Goal: Answer question/provide support: Share knowledge or assist other users

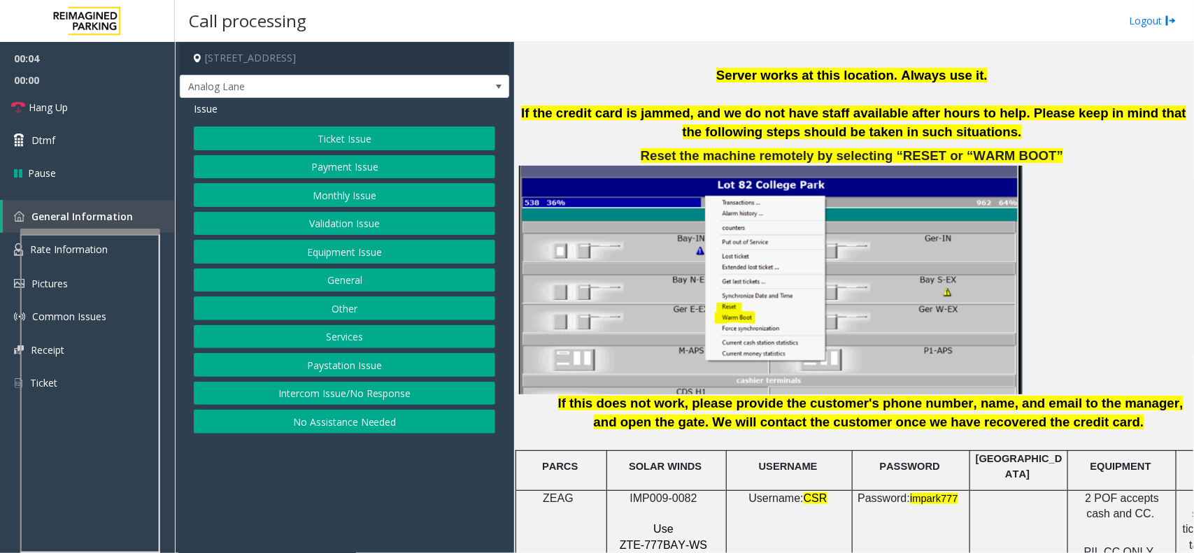
scroll to position [1835, 0]
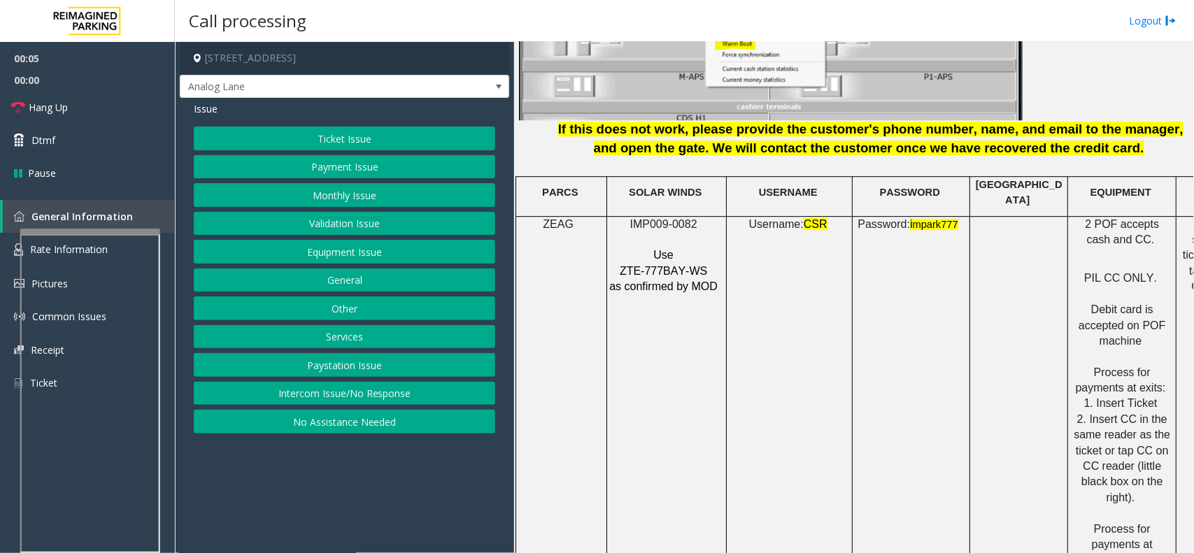
click at [654, 218] on span "IMP009-0082" at bounding box center [663, 224] width 67 height 12
copy p "IMP009-0082"
click at [338, 402] on button "Intercom Issue/No Response" at bounding box center [344, 394] width 301 height 24
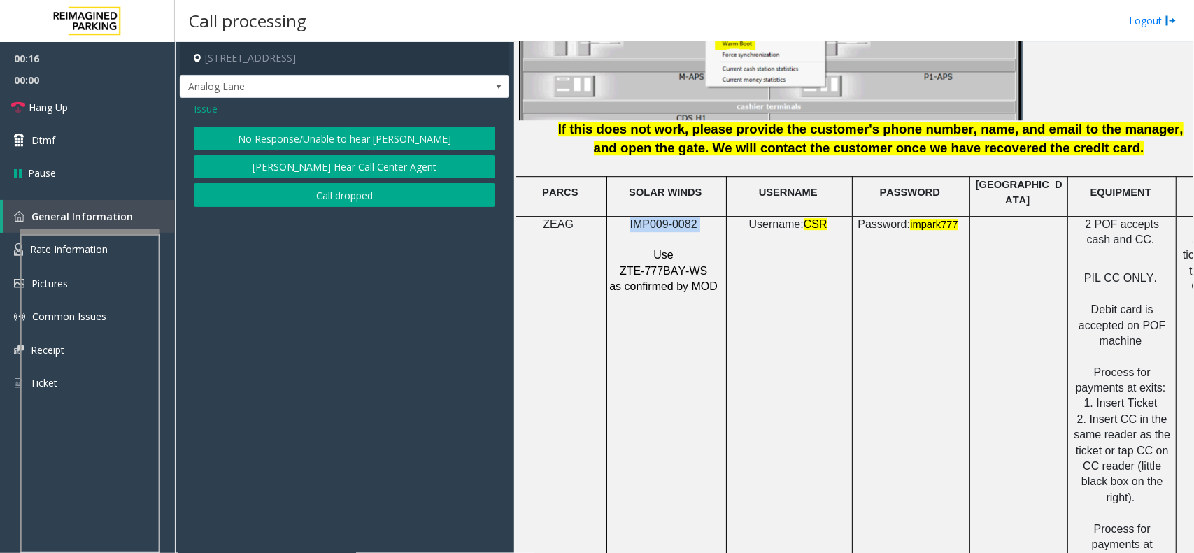
click at [401, 138] on button "No Response/Unable to hear [PERSON_NAME]" at bounding box center [344, 139] width 301 height 24
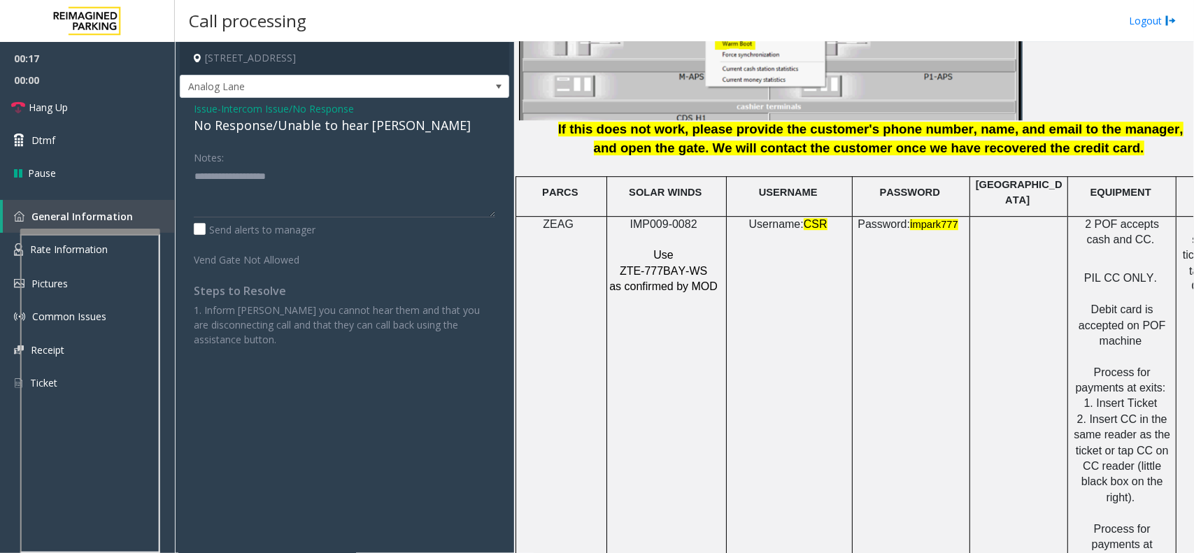
click at [284, 131] on div "No Response/Unable to hear [PERSON_NAME]" at bounding box center [344, 125] width 301 height 19
type textarea "**********"
click at [37, 108] on span "Hang Up" at bounding box center [48, 107] width 39 height 15
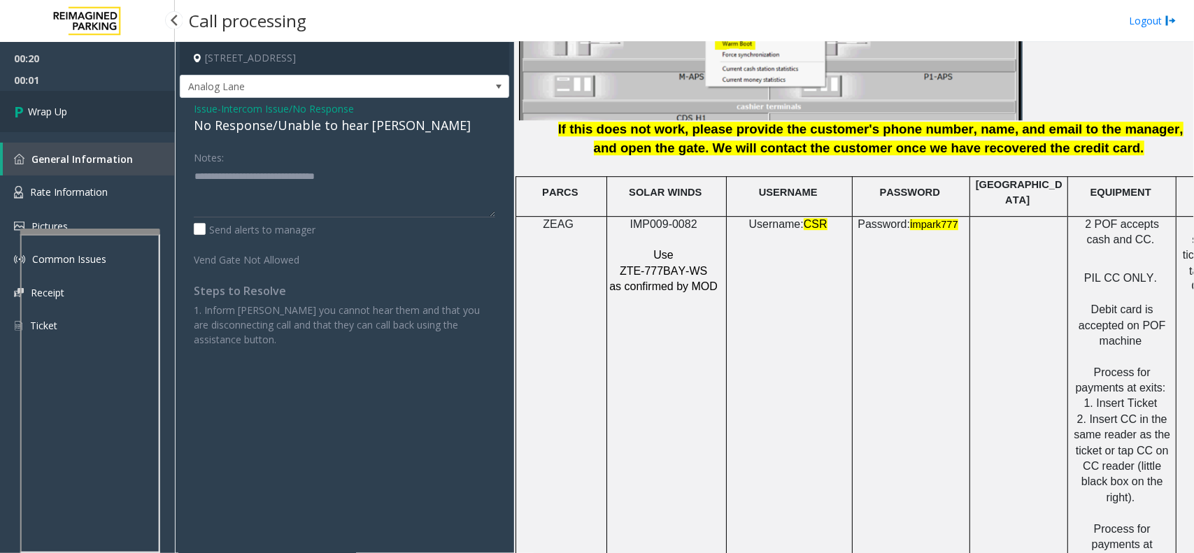
click at [60, 109] on span "Wrap Up" at bounding box center [47, 111] width 39 height 15
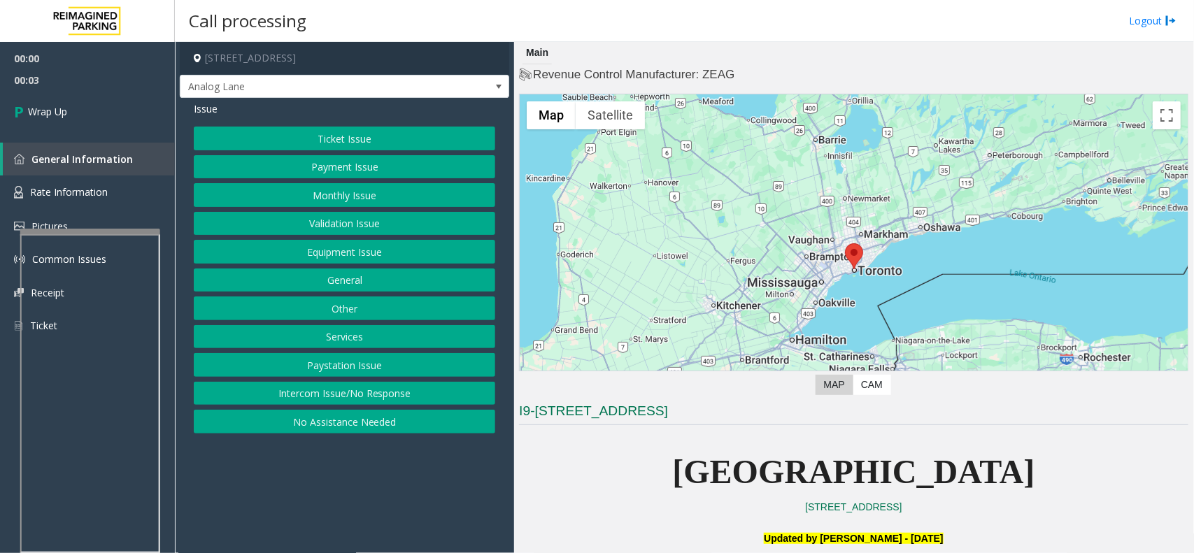
click at [323, 388] on button "Intercom Issue/No Response" at bounding box center [344, 394] width 301 height 24
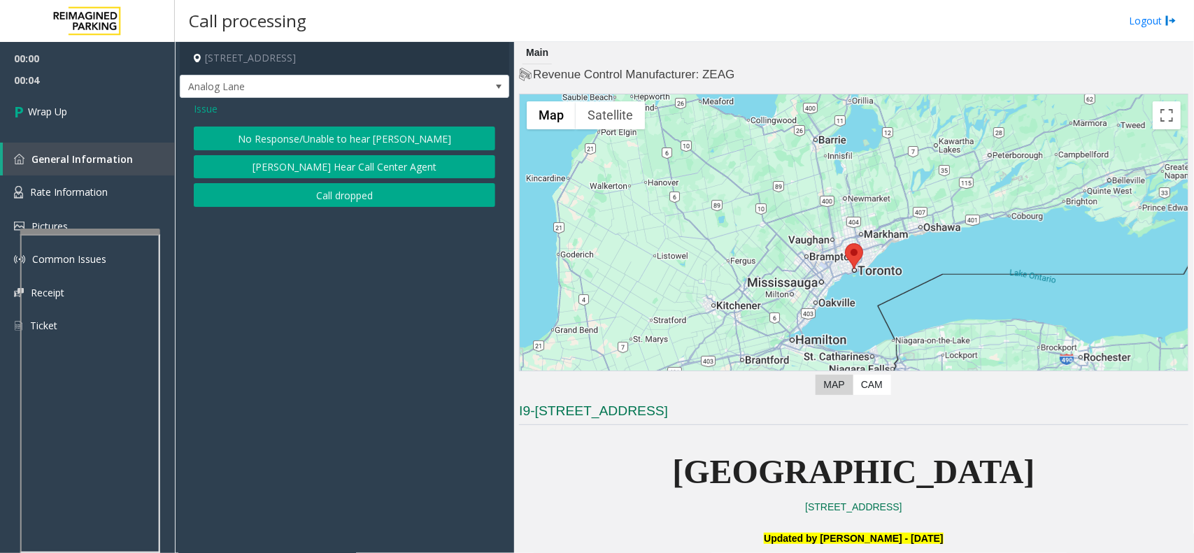
click at [381, 203] on button "Call dropped" at bounding box center [344, 195] width 301 height 24
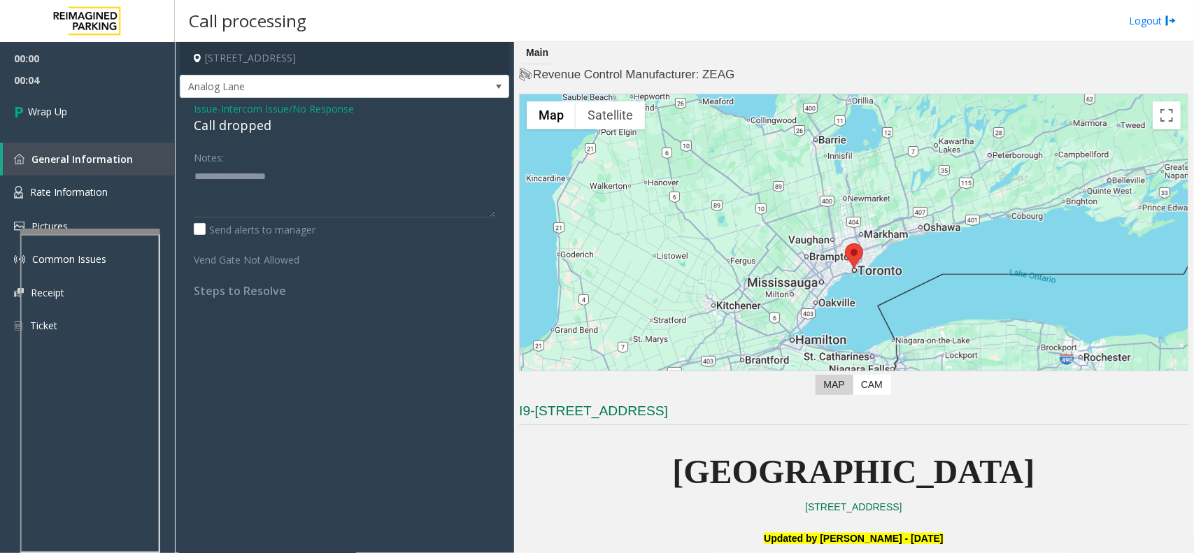
click at [263, 126] on div "Call dropped" at bounding box center [344, 125] width 301 height 19
type textarea "**********"
click at [72, 91] on link "Wrap Up" at bounding box center [87, 111] width 175 height 41
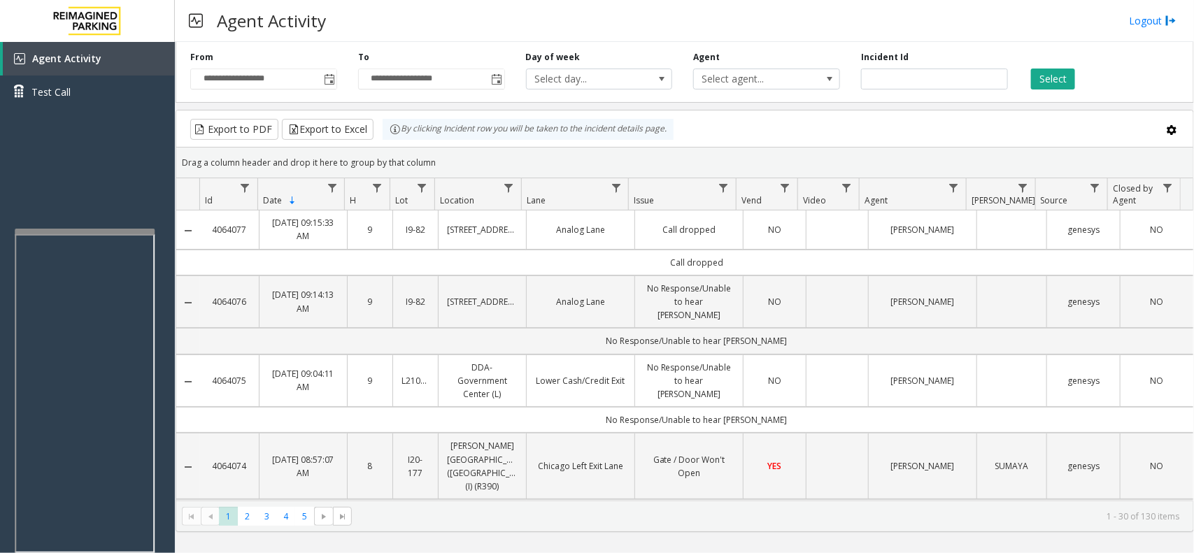
click at [81, 231] on div at bounding box center [85, 232] width 140 height 6
click at [82, 214] on div at bounding box center [87, 216] width 140 height 6
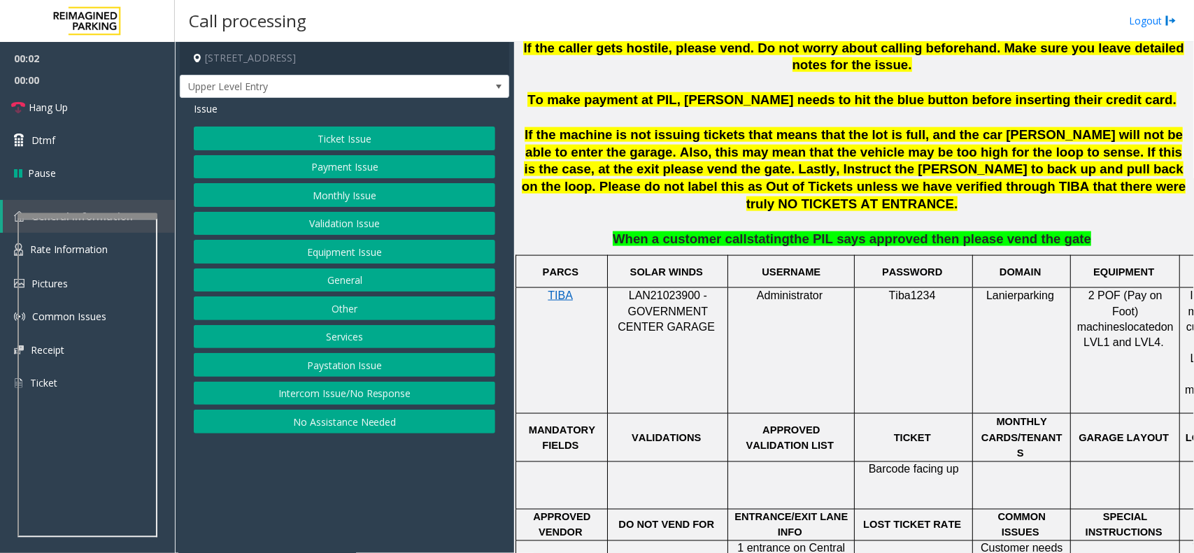
scroll to position [874, 0]
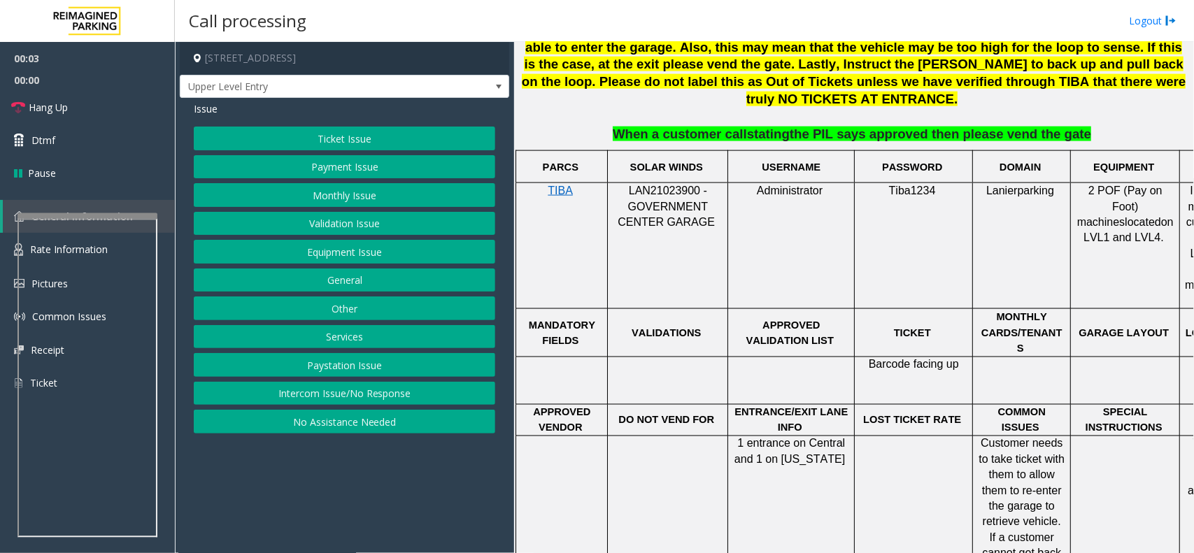
click at [663, 185] on span "LAN21023900 - GOVERNMENT CENTER GARAGE" at bounding box center [665, 206] width 97 height 43
copy span "LAN21023900"
click at [350, 399] on button "Intercom Issue/No Response" at bounding box center [344, 394] width 301 height 24
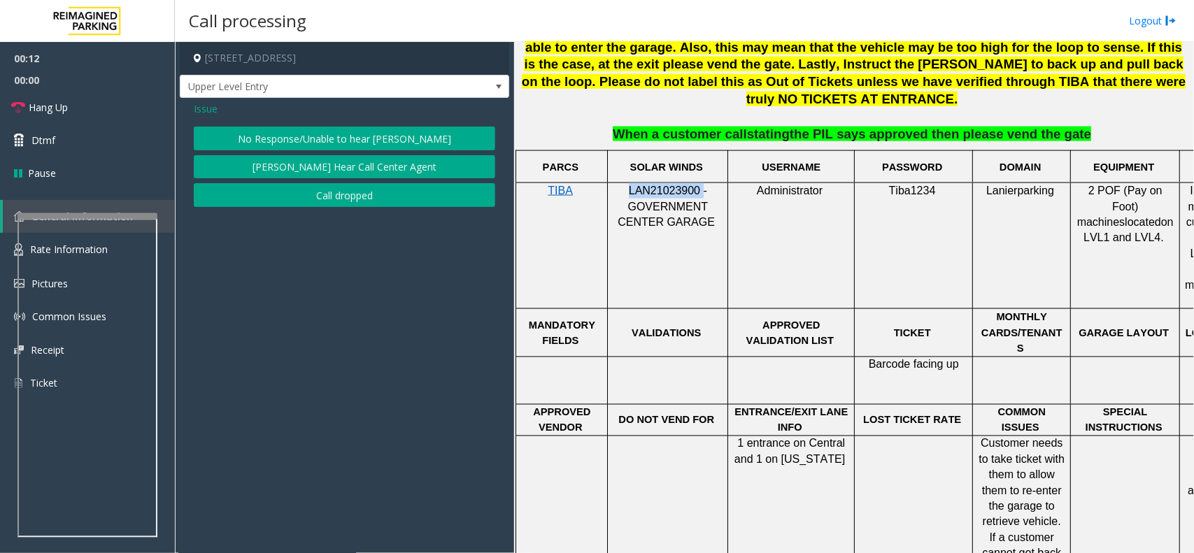
click at [350, 138] on button "No Response/Unable to hear [PERSON_NAME]" at bounding box center [344, 139] width 301 height 24
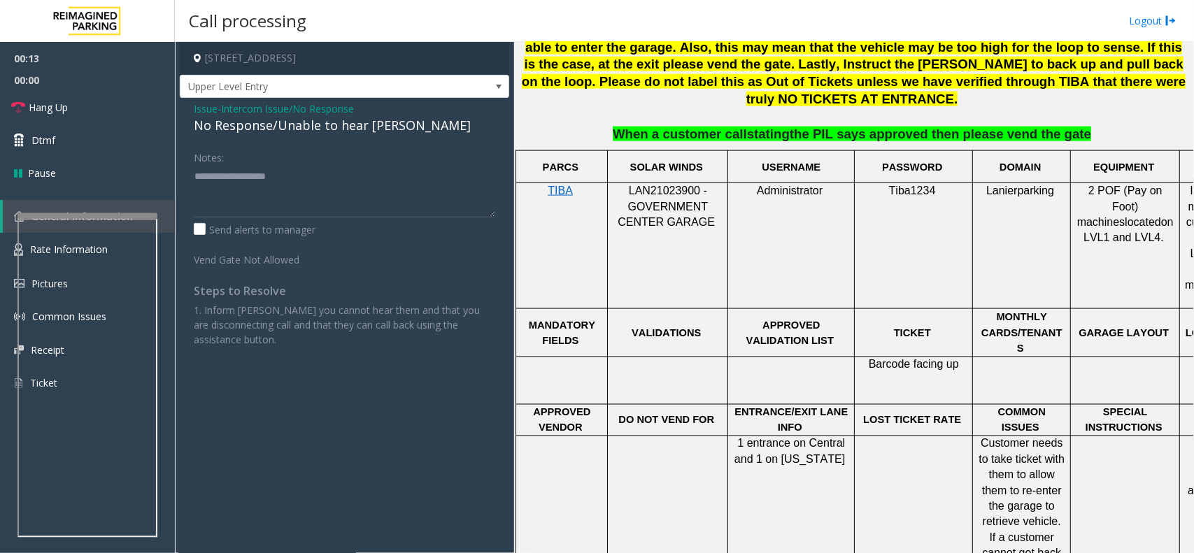
click at [296, 130] on div "No Response/Unable to hear [PERSON_NAME]" at bounding box center [344, 125] width 301 height 19
type textarea "**********"
click at [77, 110] on link "Hang Up" at bounding box center [87, 107] width 175 height 33
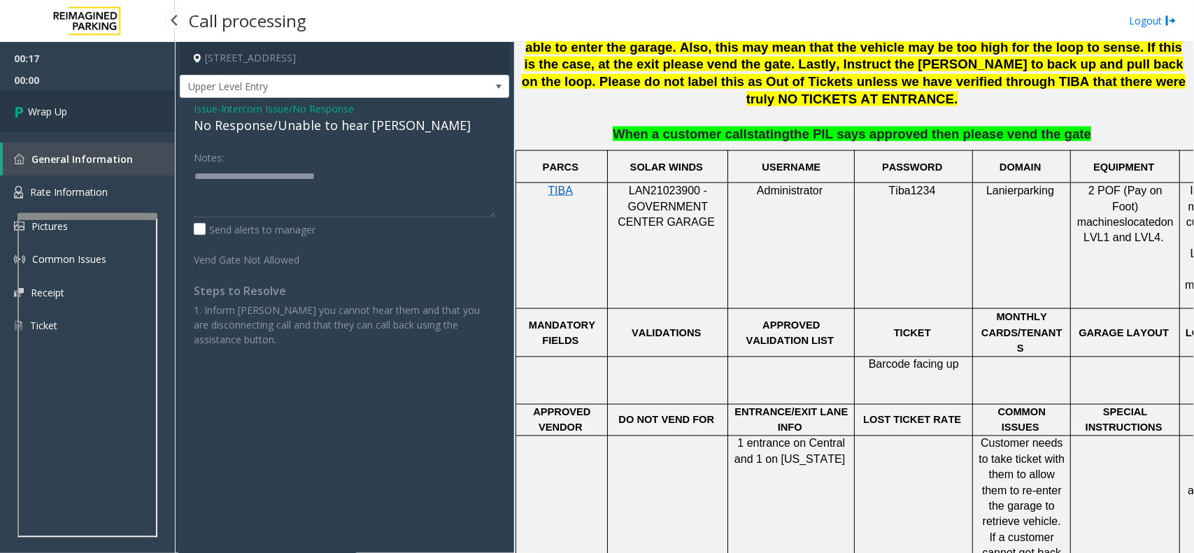
click at [77, 110] on link "Wrap Up" at bounding box center [87, 111] width 175 height 41
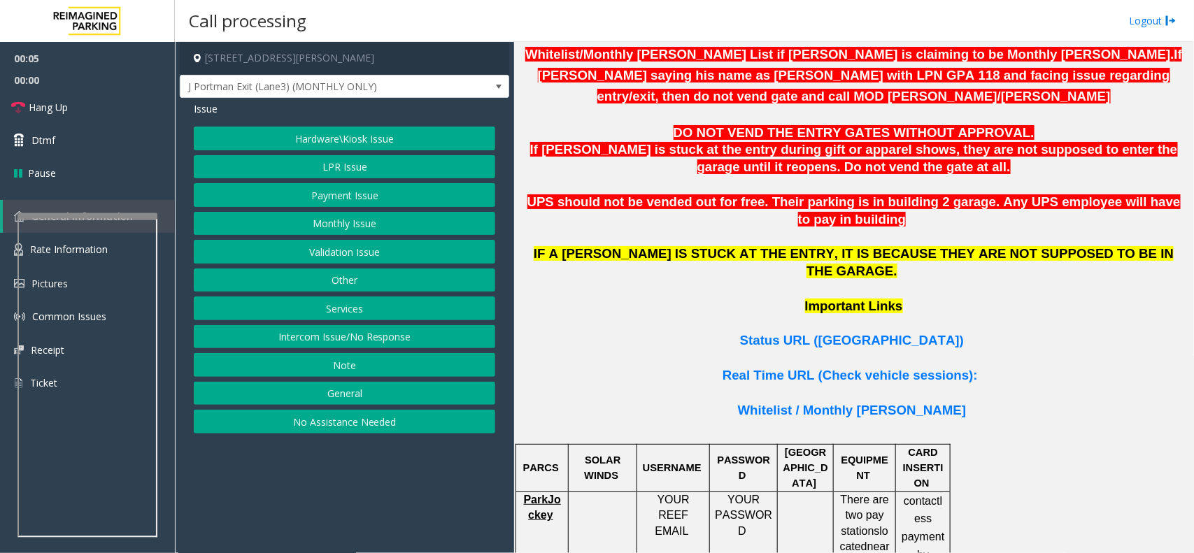
scroll to position [874, 0]
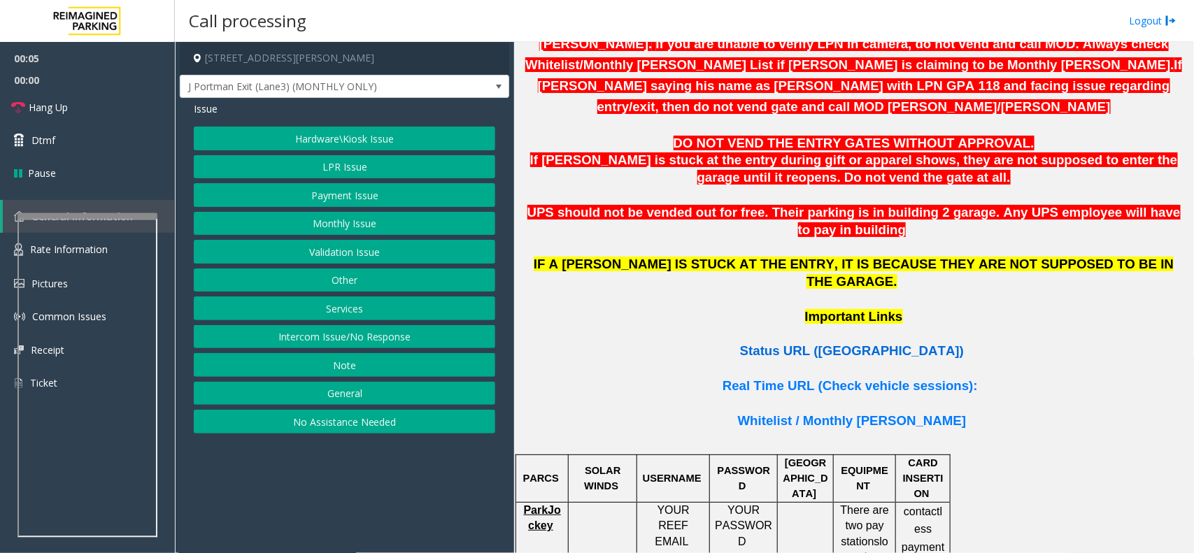
click at [855, 343] on span "Status URL ([GEOGRAPHIC_DATA])" at bounding box center [852, 350] width 224 height 15
click at [365, 224] on button "Monthly Issue" at bounding box center [344, 224] width 301 height 24
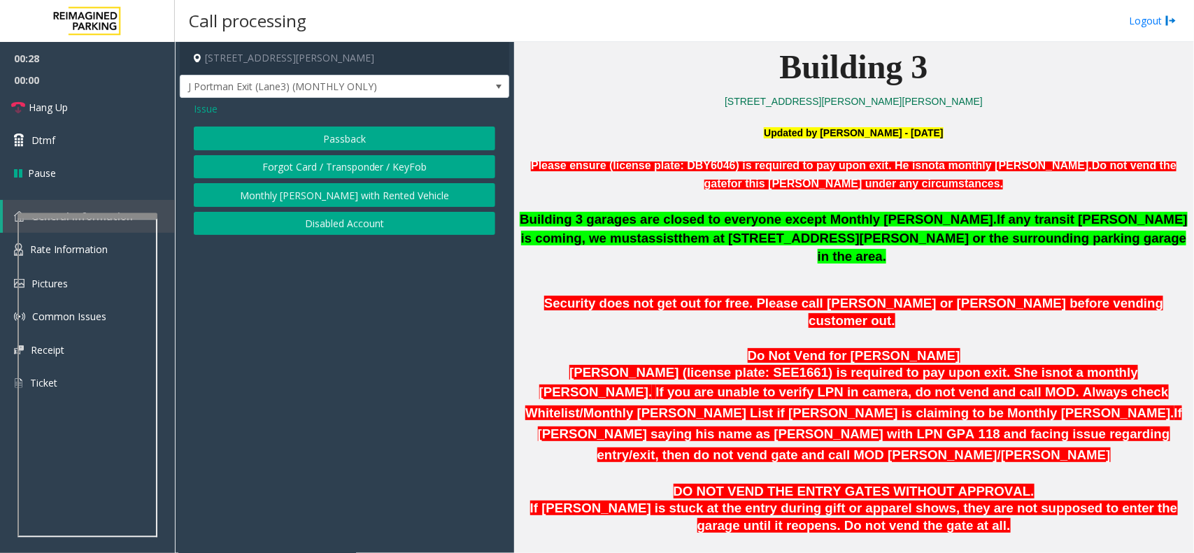
scroll to position [524, 0]
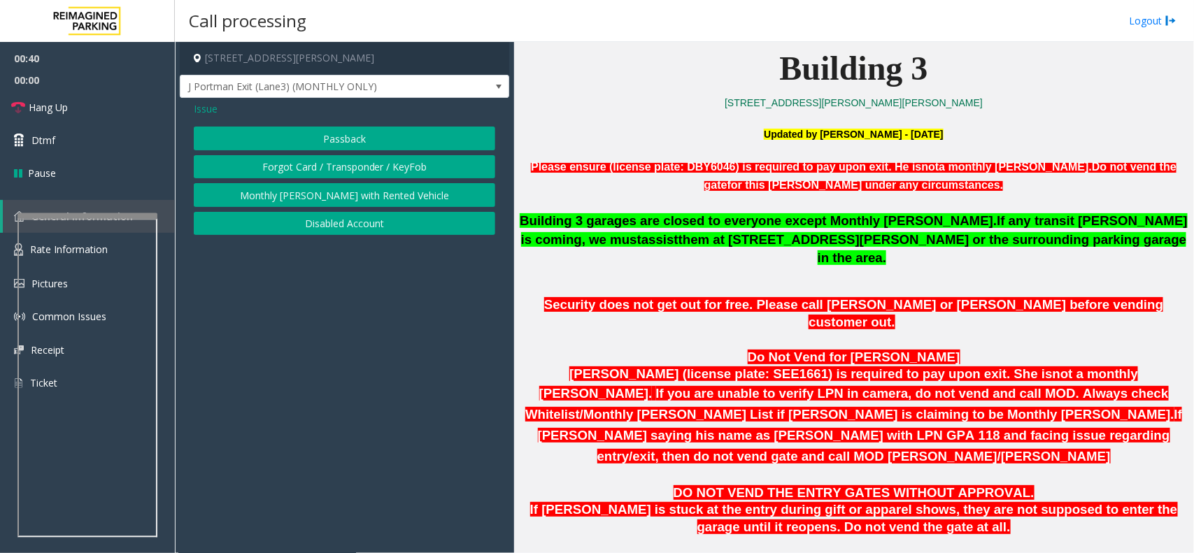
click at [346, 134] on button "Passback" at bounding box center [344, 139] width 301 height 24
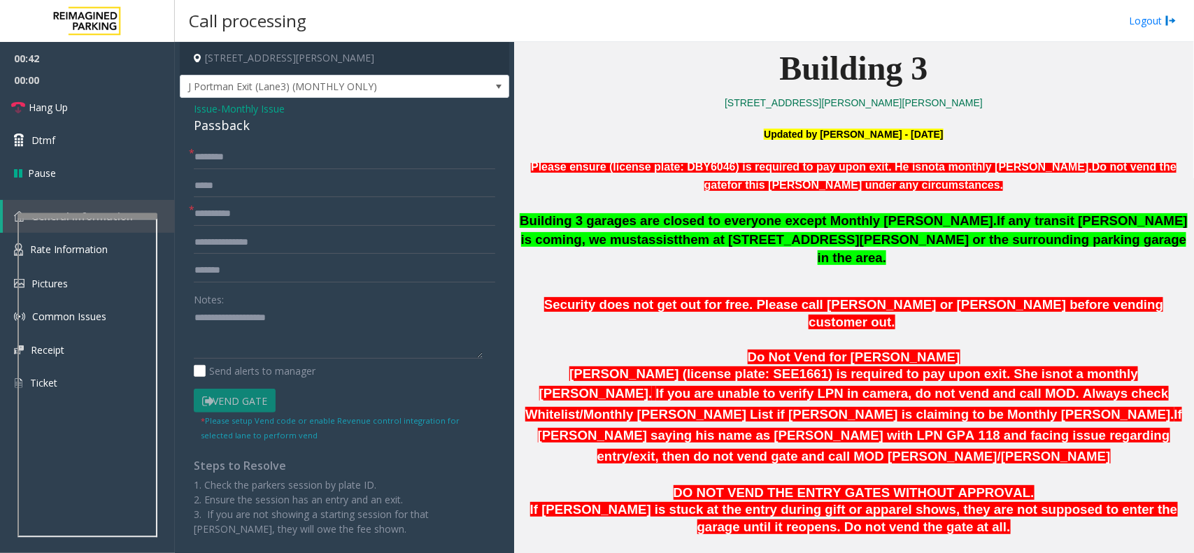
click at [249, 110] on span "Monthly Issue" at bounding box center [253, 108] width 64 height 15
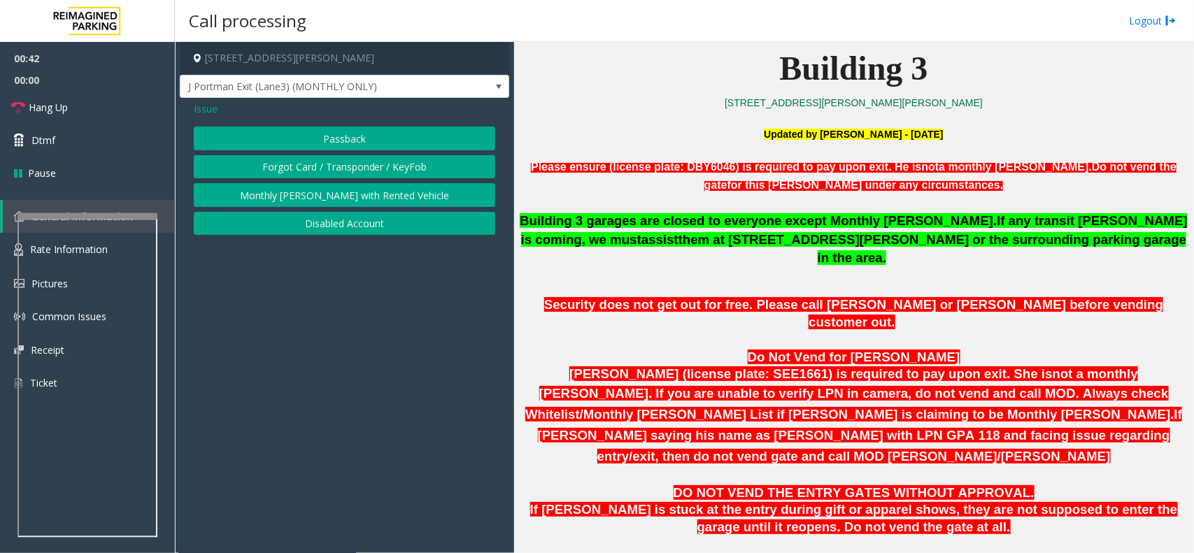
click at [345, 222] on button "Disabled Account" at bounding box center [344, 224] width 301 height 24
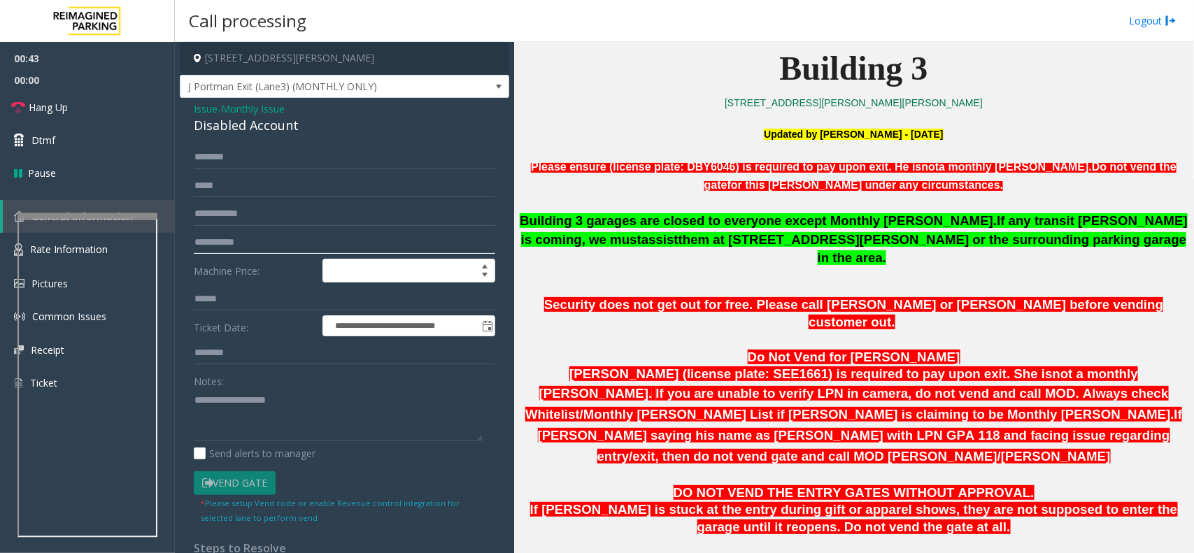
click at [243, 245] on input "text" at bounding box center [344, 243] width 301 height 24
click at [260, 212] on input "text" at bounding box center [344, 214] width 301 height 24
click at [200, 213] on input "*******" at bounding box center [344, 214] width 301 height 24
click at [206, 212] on input "*******" at bounding box center [344, 214] width 301 height 24
click at [210, 214] on input "*******" at bounding box center [344, 214] width 301 height 24
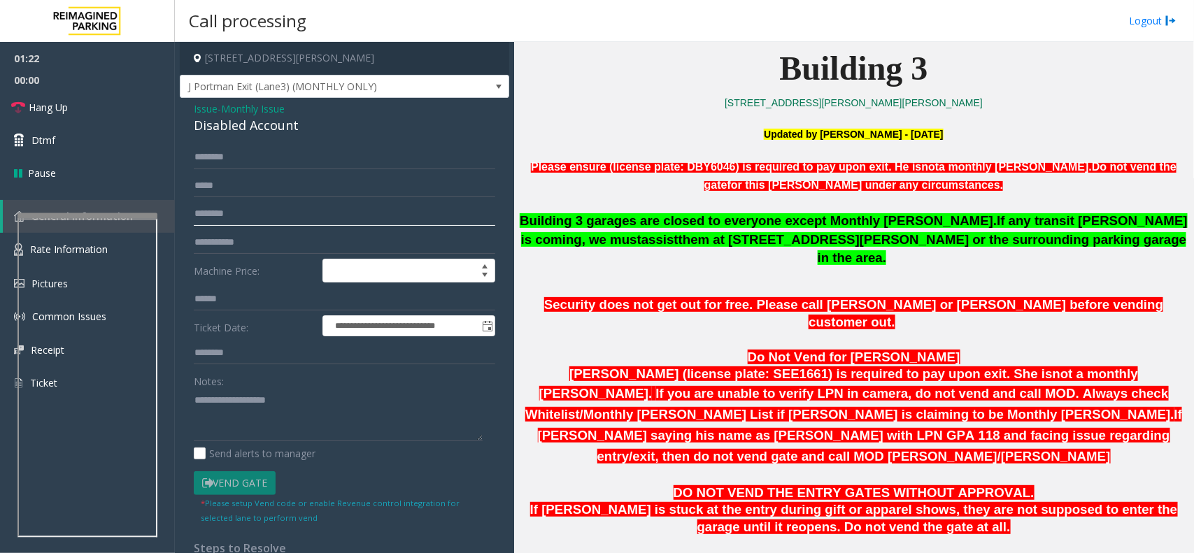
click at [215, 212] on input "********" at bounding box center [344, 214] width 301 height 24
click at [266, 217] on input "********" at bounding box center [344, 214] width 301 height 24
type input "********"
drag, startPoint x: 299, startPoint y: 124, endPoint x: 182, endPoint y: 108, distance: 117.8
click at [182, 108] on div "**********" at bounding box center [344, 387] width 329 height 578
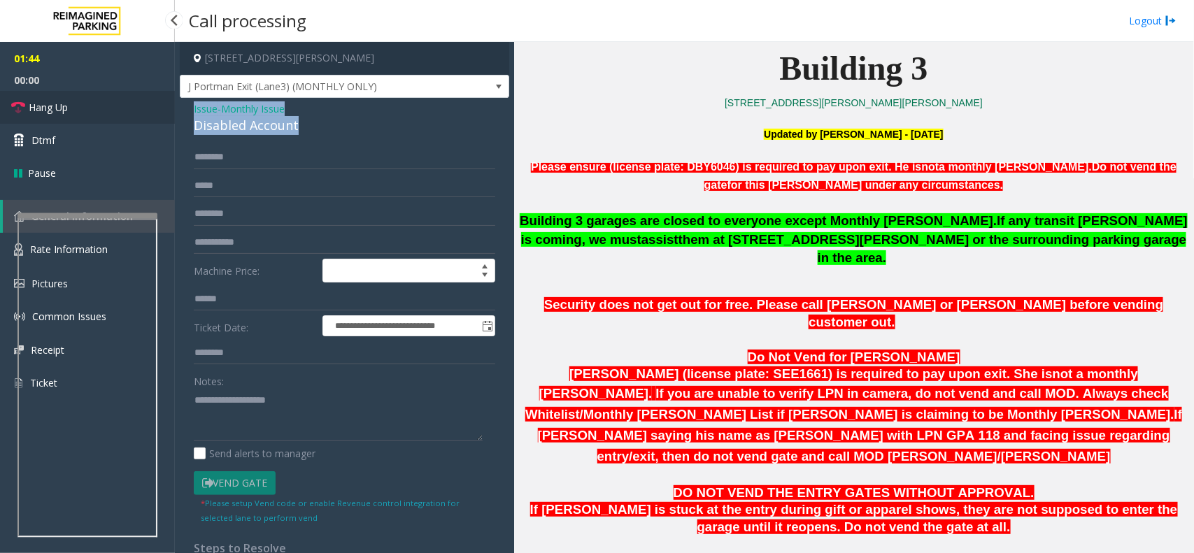
click at [52, 106] on span "Hang Up" at bounding box center [48, 107] width 39 height 15
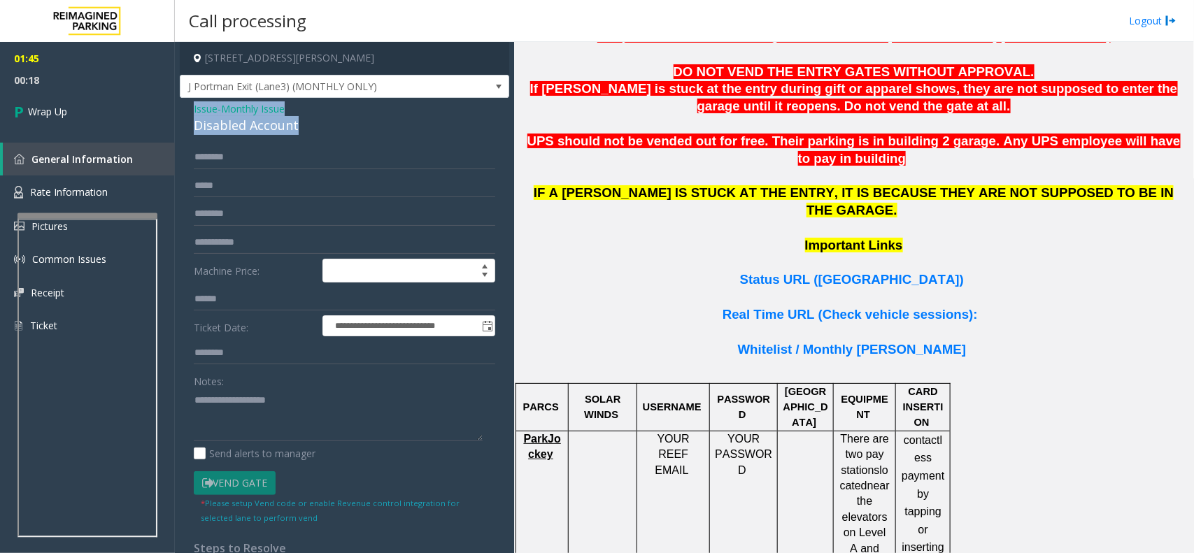
scroll to position [961, 0]
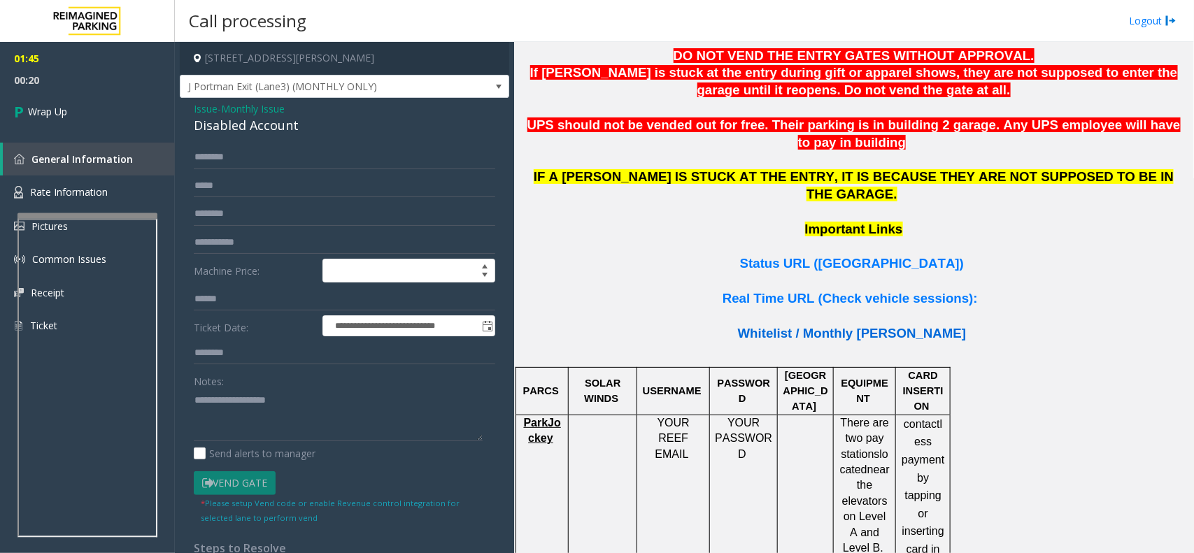
click at [855, 326] on span "Whitelist / Monthly [PERSON_NAME]" at bounding box center [852, 333] width 228 height 15
click at [252, 215] on input "********" at bounding box center [344, 214] width 301 height 24
click at [204, 109] on span "Issue" at bounding box center [206, 108] width 24 height 15
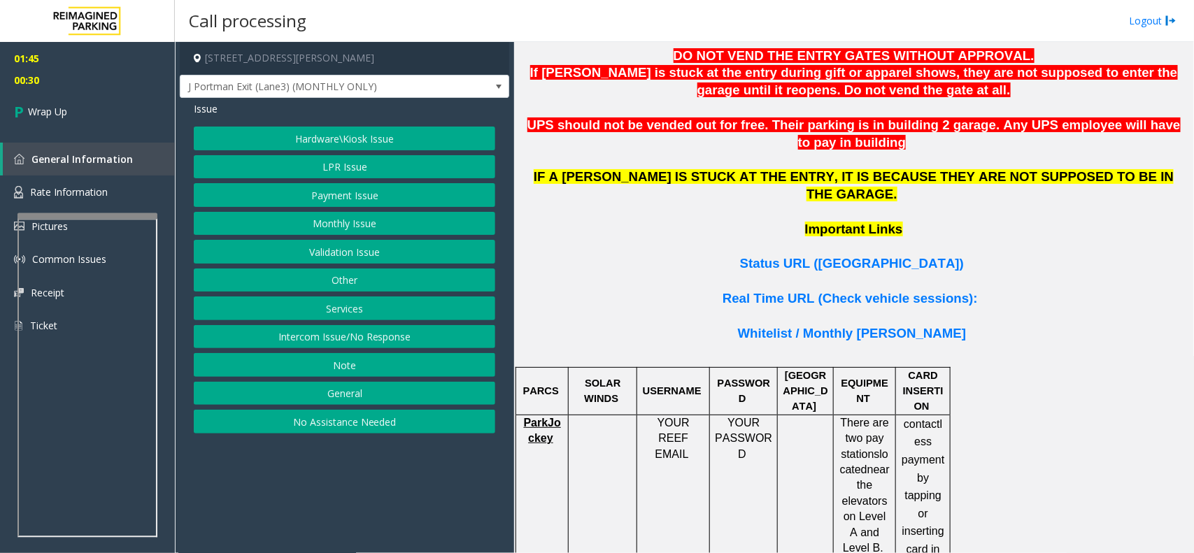
click at [375, 166] on button "LPR Issue" at bounding box center [344, 167] width 301 height 24
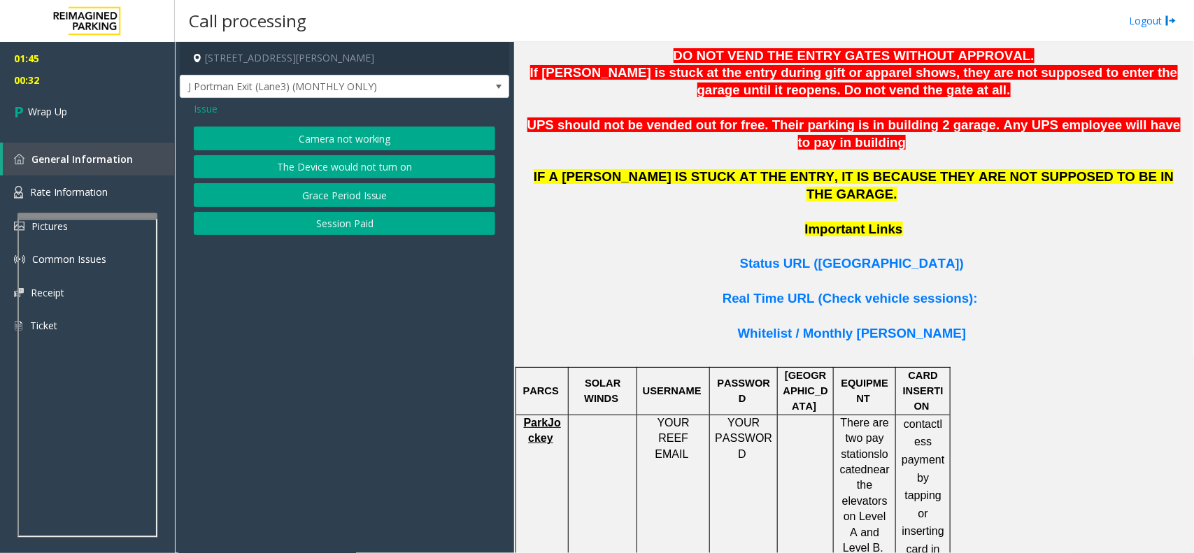
click at [395, 135] on button "Camera not working" at bounding box center [344, 139] width 301 height 24
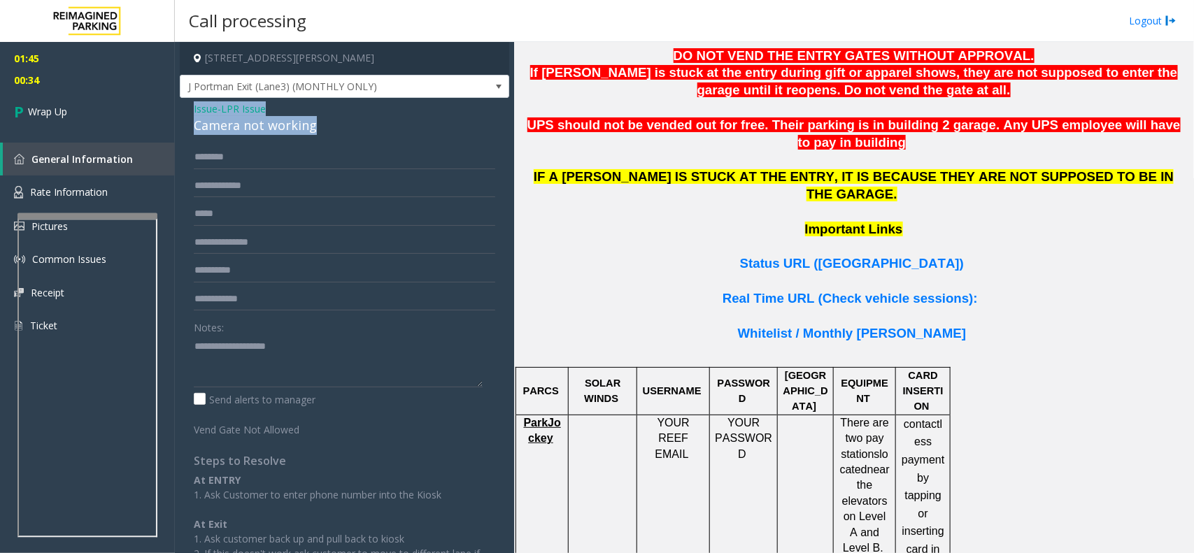
drag, startPoint x: 318, startPoint y: 124, endPoint x: 187, endPoint y: 110, distance: 131.5
click at [187, 110] on div "Issue - LPR Issue Camera not working Notes: Send alerts to manager Vend Gate No…" at bounding box center [344, 366] width 329 height 536
click at [329, 358] on textarea at bounding box center [338, 361] width 289 height 52
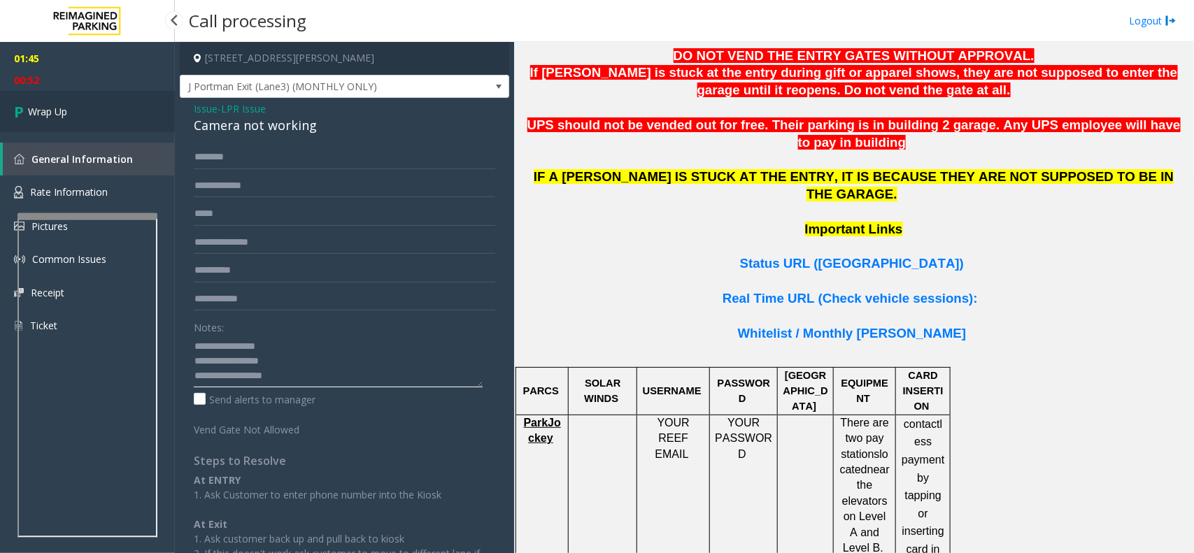
type textarea "**********"
click at [61, 109] on span "Wrap Up" at bounding box center [47, 111] width 39 height 15
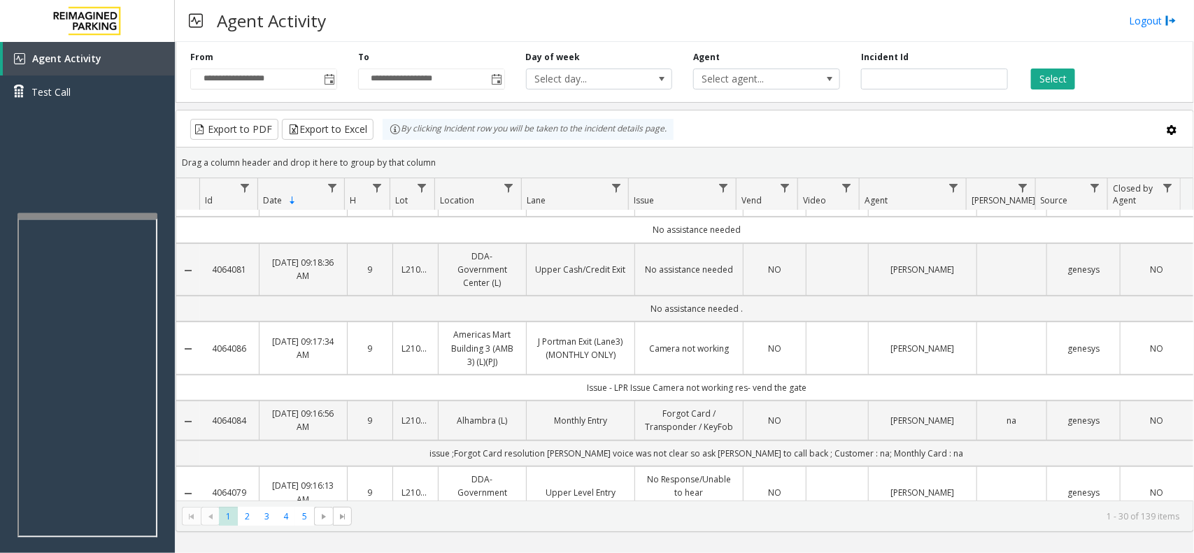
scroll to position [262, 0]
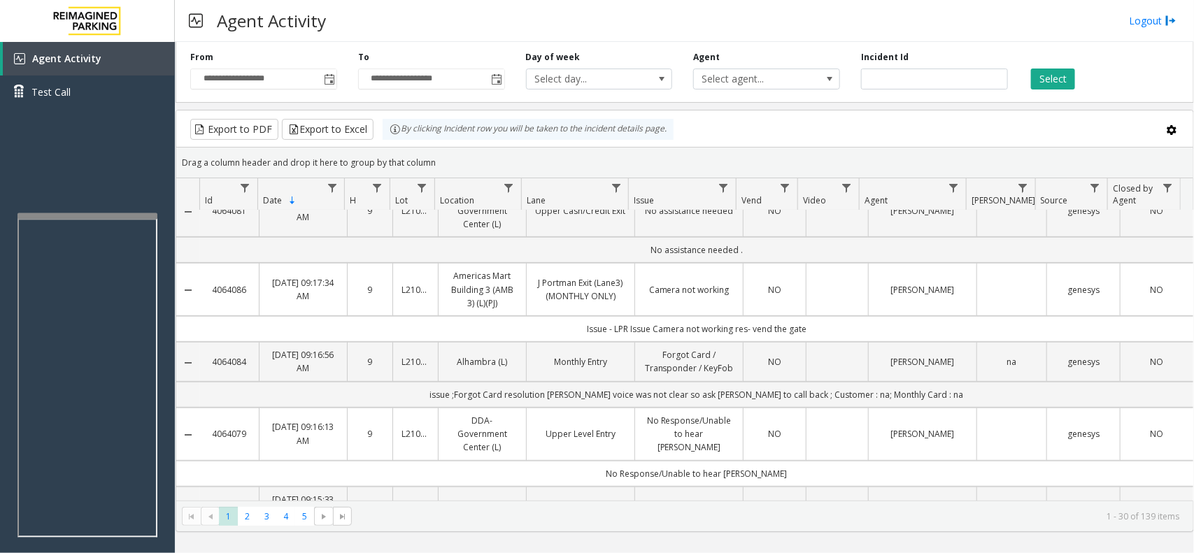
drag, startPoint x: 250, startPoint y: 280, endPoint x: 201, endPoint y: 285, distance: 48.4
click at [201, 285] on td "4064086" at bounding box center [229, 289] width 59 height 53
copy link "4064086"
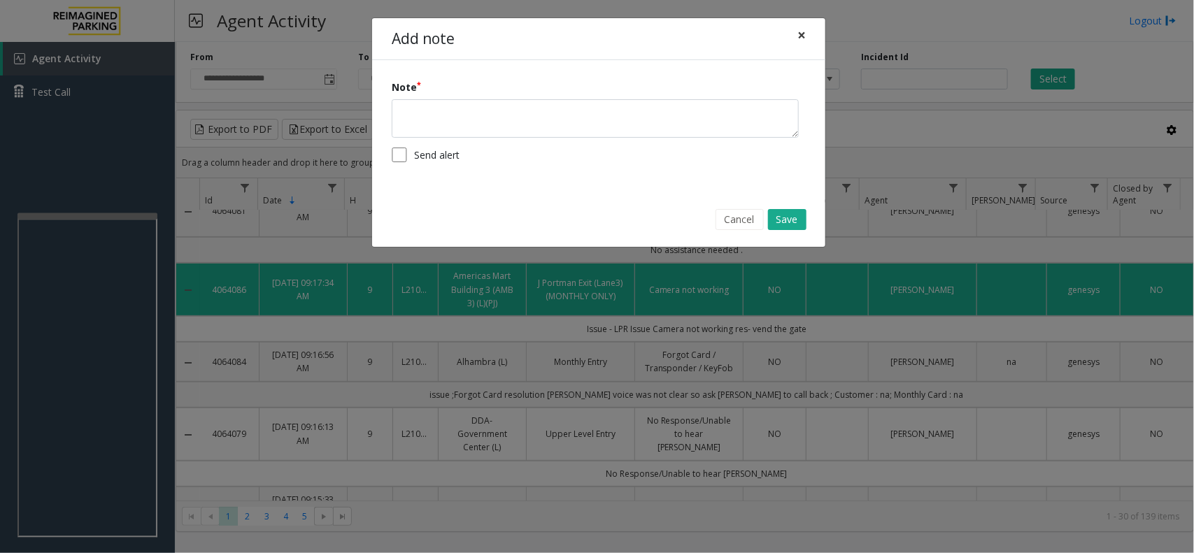
click at [806, 39] on button "×" at bounding box center [801, 35] width 28 height 34
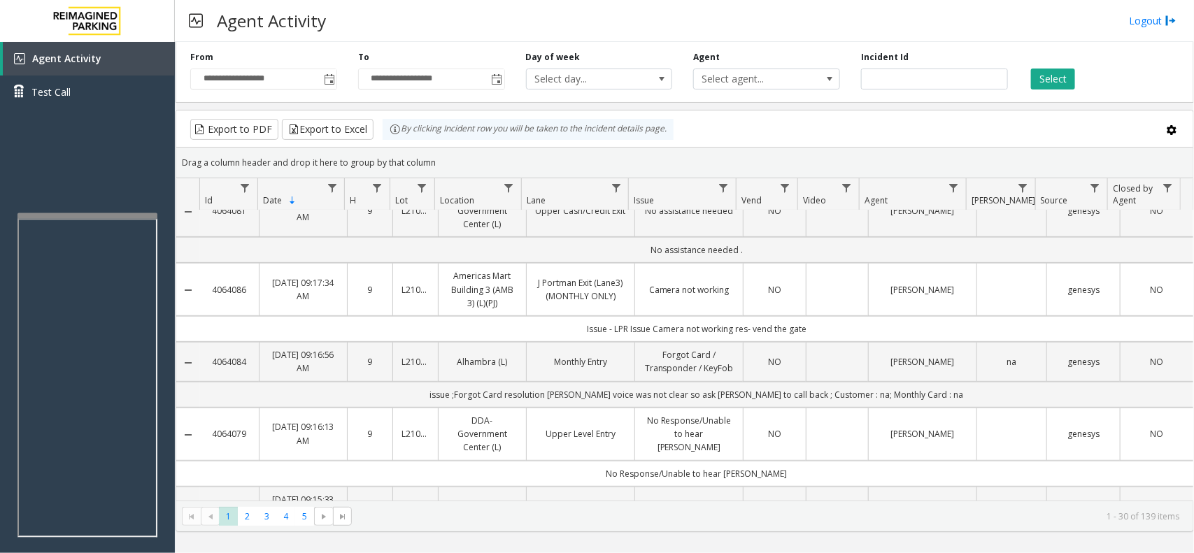
click at [826, 277] on td "Data table" at bounding box center [837, 289] width 62 height 53
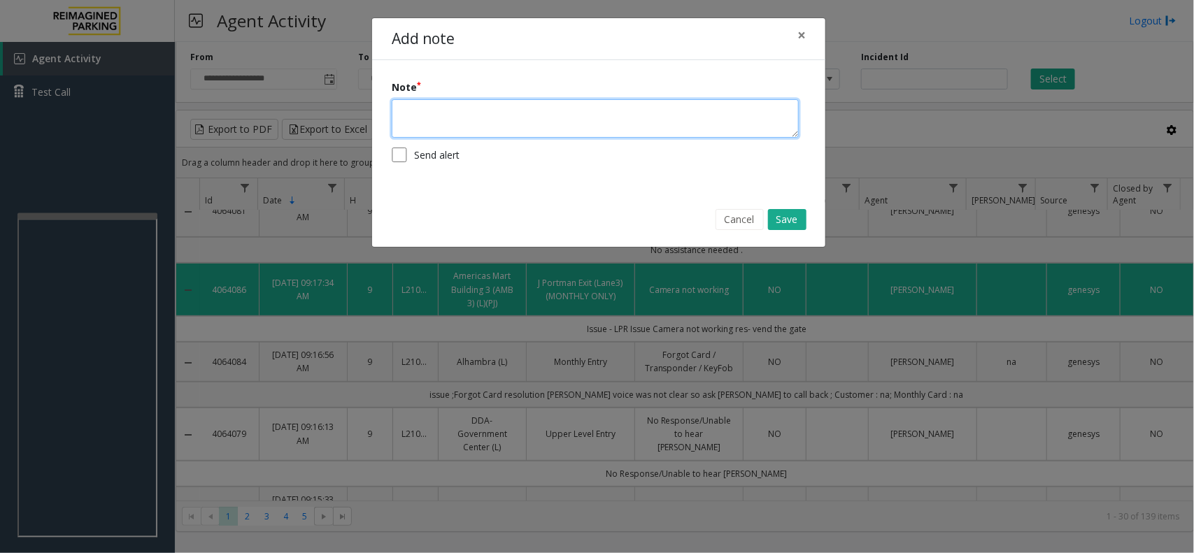
click at [451, 127] on textarea at bounding box center [595, 118] width 407 height 38
click at [441, 117] on textarea at bounding box center [595, 118] width 407 height 38
click at [493, 109] on textarea "*******" at bounding box center [595, 118] width 407 height 38
click at [417, 110] on textarea "*******" at bounding box center [595, 118] width 407 height 38
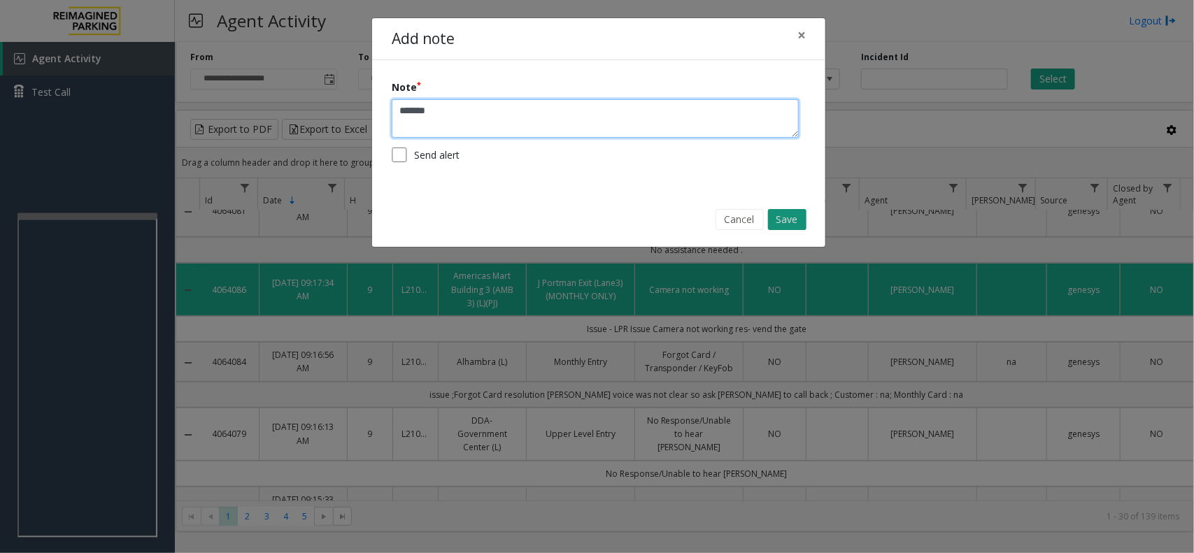
type textarea "*******"
click at [790, 215] on button "Save" at bounding box center [787, 219] width 38 height 21
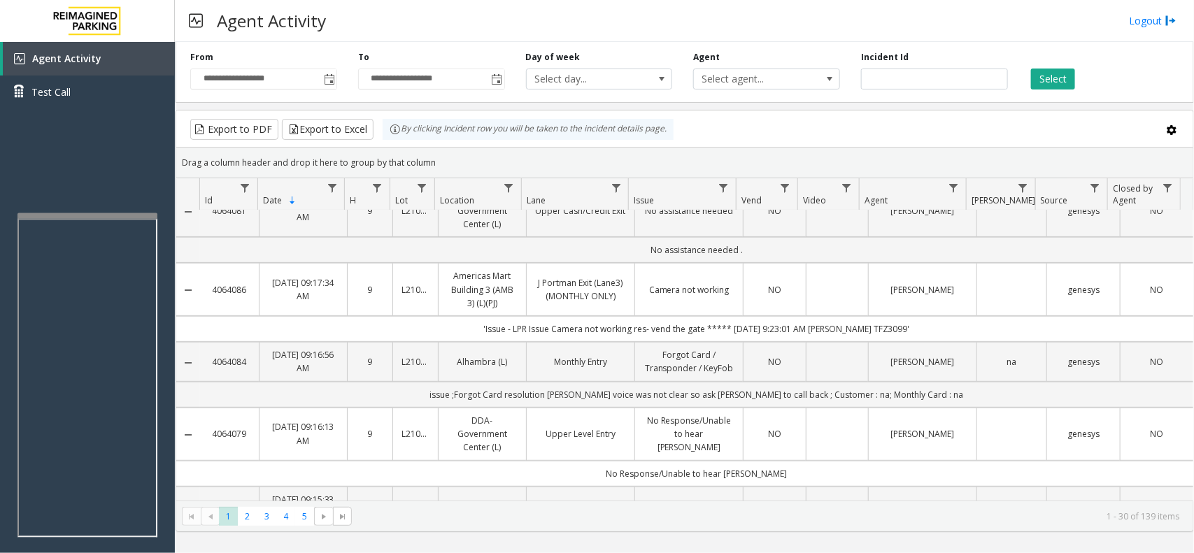
click at [878, 317] on td "'Issue - LPR Issue Camera not working res- vend the gate ***** [DATE] 9:23:01 A…" at bounding box center [696, 329] width 993 height 26
copy td "TFZ3099"
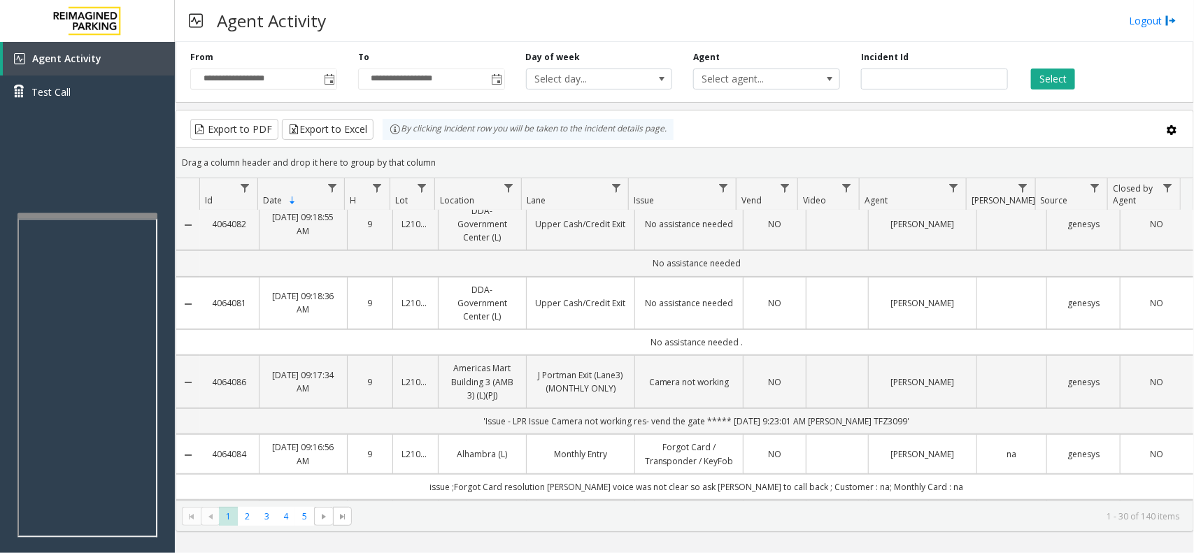
click at [1092, 84] on div "Select" at bounding box center [1102, 70] width 168 height 38
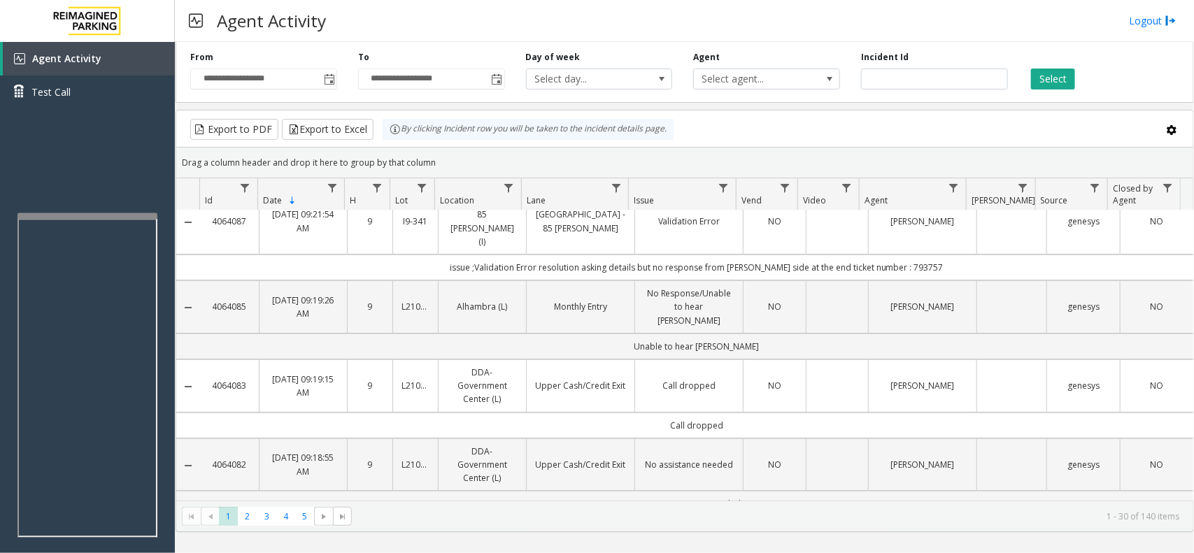
scroll to position [0, 0]
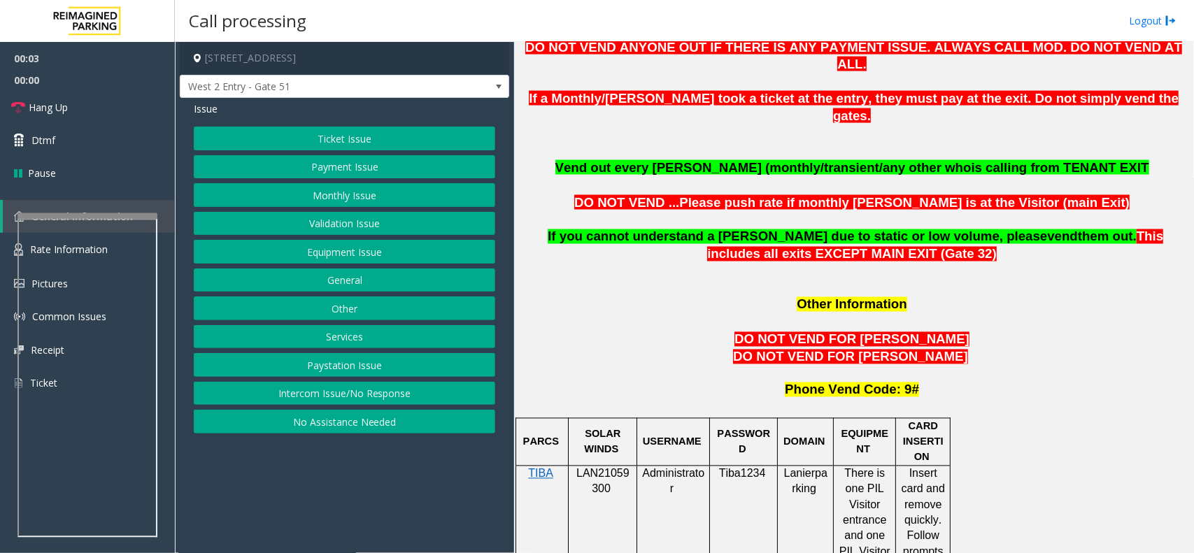
scroll to position [1049, 0]
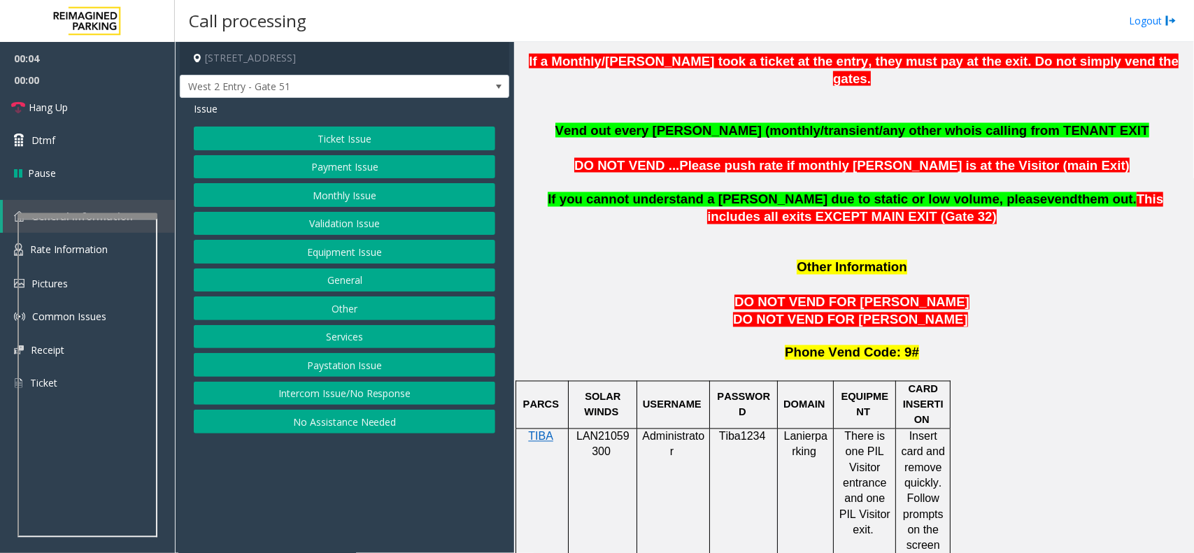
click at [601, 431] on span "LAN21059300" at bounding box center [602, 444] width 53 height 27
copy p "LAN21059300"
click at [365, 197] on button "Monthly Issue" at bounding box center [344, 195] width 301 height 24
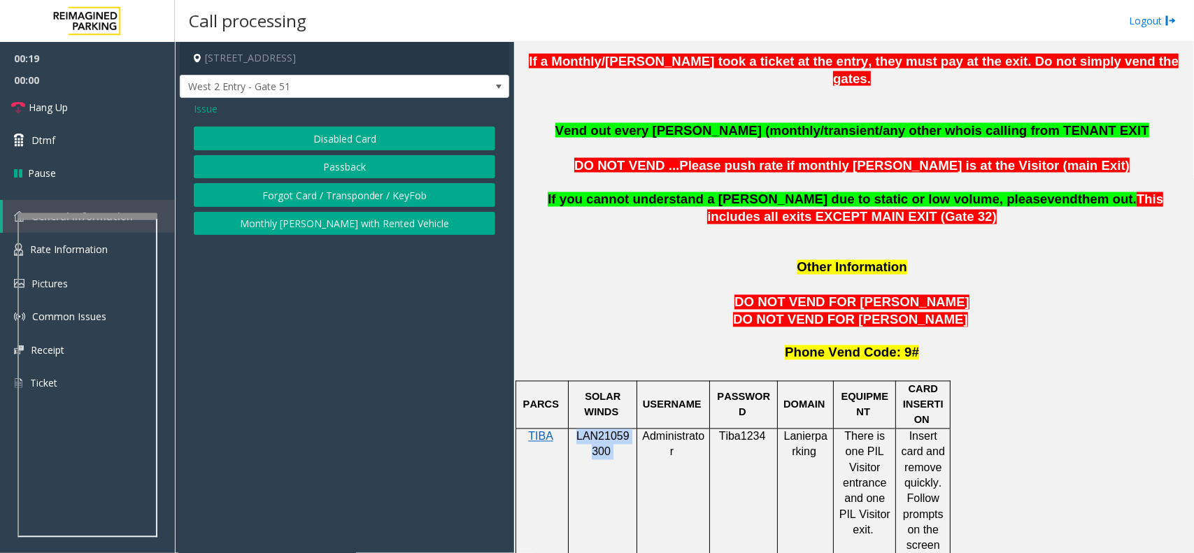
click at [389, 140] on button "Disabled Card" at bounding box center [344, 139] width 301 height 24
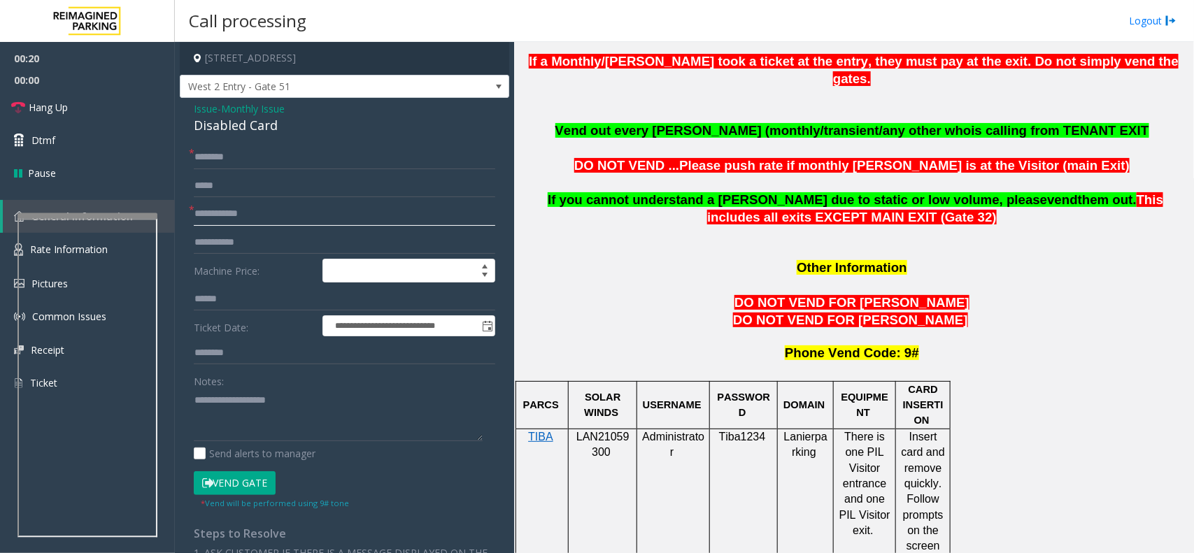
click at [264, 215] on input "text" at bounding box center [344, 214] width 301 height 24
click at [249, 218] on input "text" at bounding box center [344, 214] width 301 height 24
click at [77, 114] on link "Hang Up" at bounding box center [87, 107] width 175 height 33
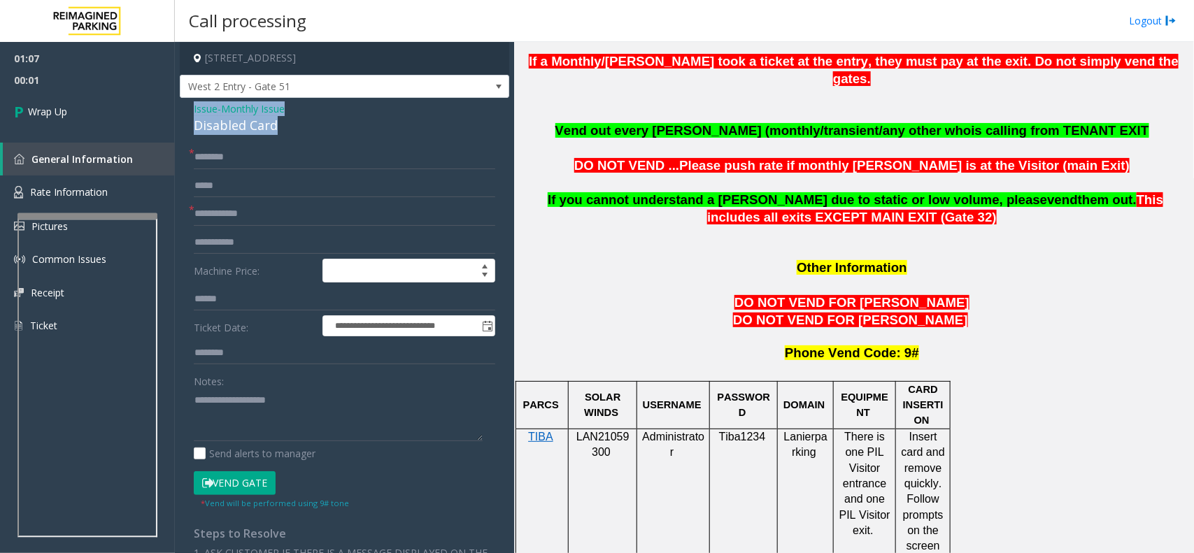
drag, startPoint x: 283, startPoint y: 121, endPoint x: 180, endPoint y: 100, distance: 105.6
click at [180, 100] on div "**********" at bounding box center [344, 446] width 329 height 696
click at [365, 427] on textarea at bounding box center [338, 415] width 289 height 52
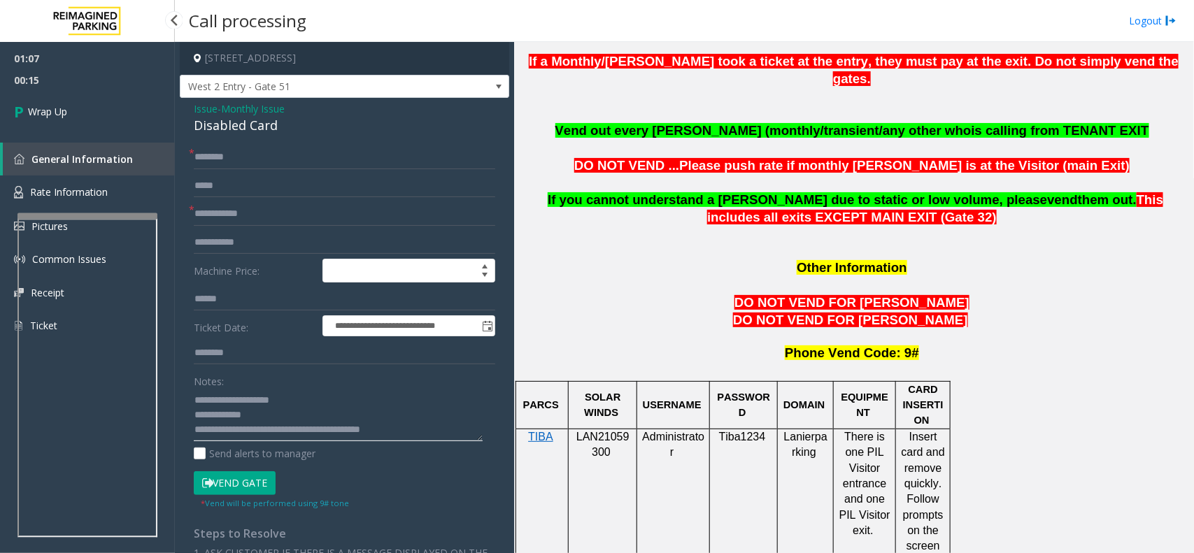
type textarea "**********"
click at [266, 212] on input "text" at bounding box center [344, 214] width 301 height 24
type input "**"
click at [276, 170] on form "**********" at bounding box center [344, 327] width 301 height 364
click at [273, 165] on input "*" at bounding box center [344, 157] width 301 height 24
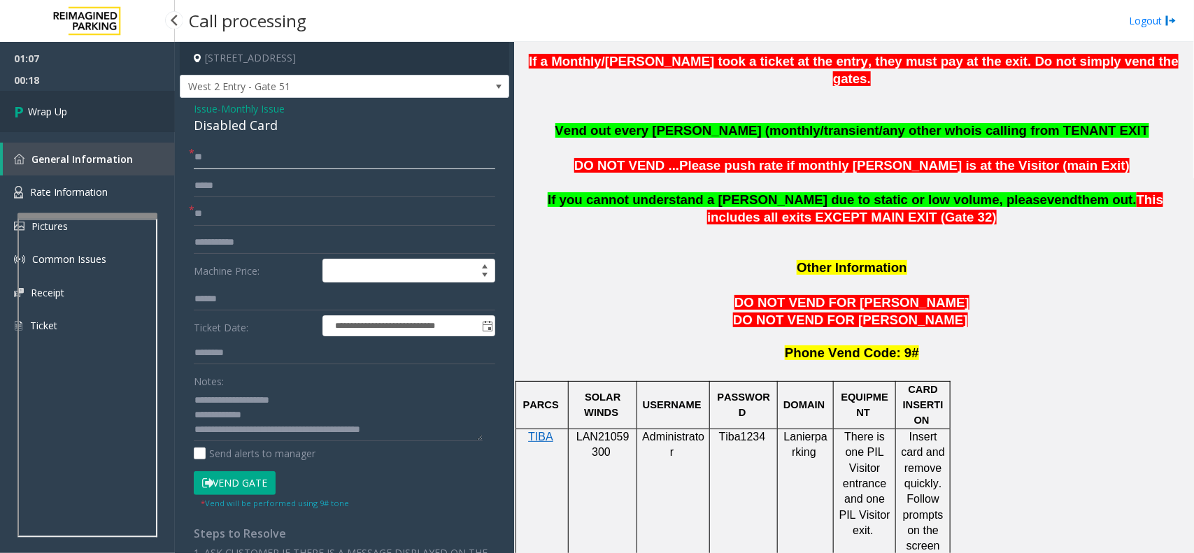
type input "**"
click at [72, 106] on link "Wrap Up" at bounding box center [87, 111] width 175 height 41
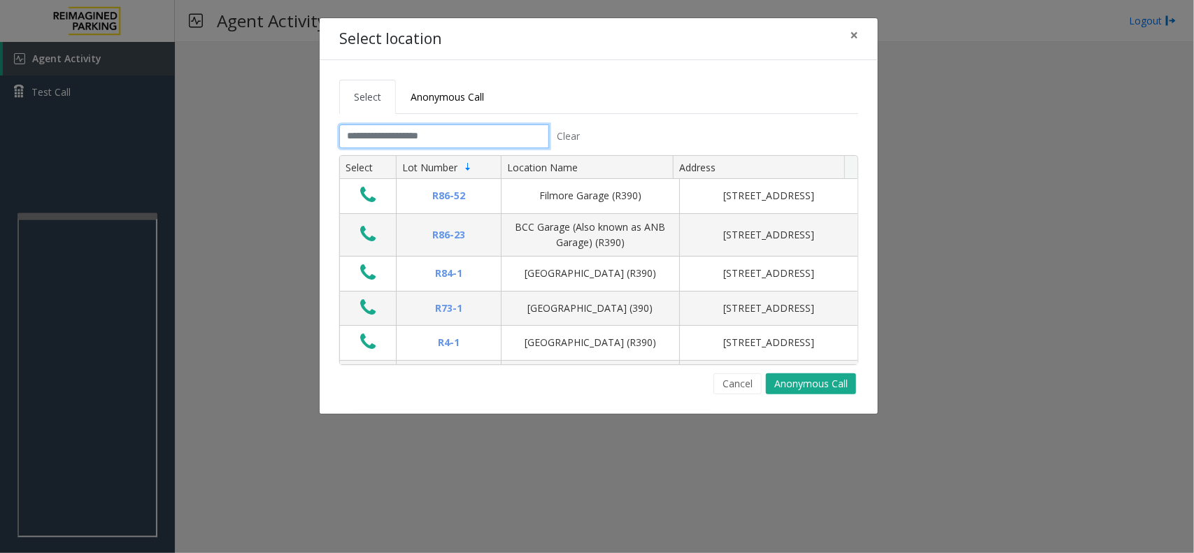
click at [475, 138] on input "text" at bounding box center [444, 136] width 210 height 24
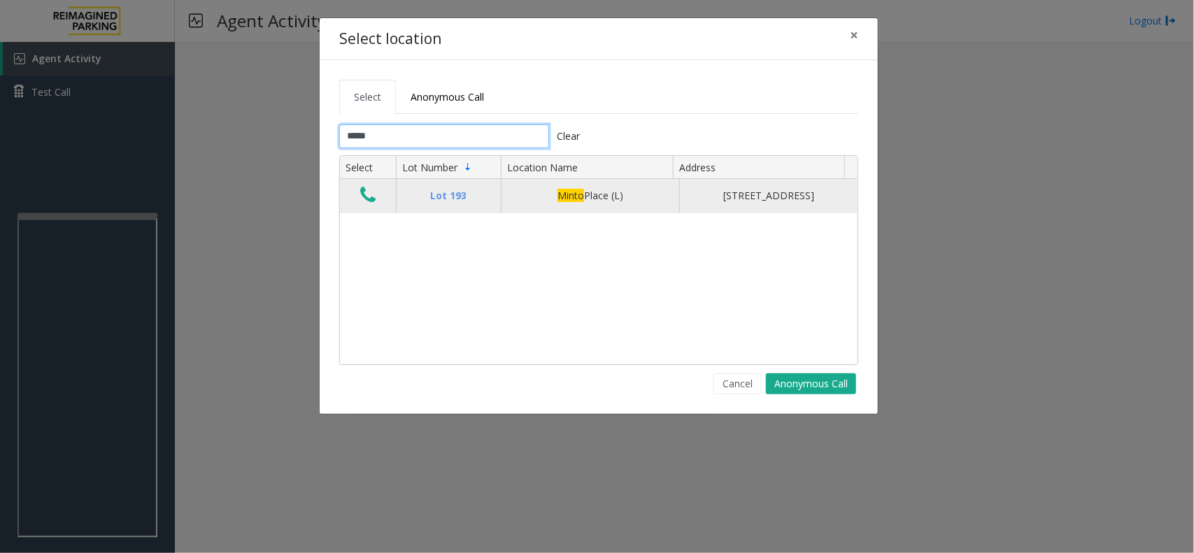
type input "*****"
click at [461, 192] on td "Lot 193" at bounding box center [448, 196] width 105 height 34
click at [366, 200] on icon "Data table" at bounding box center [367, 195] width 15 height 20
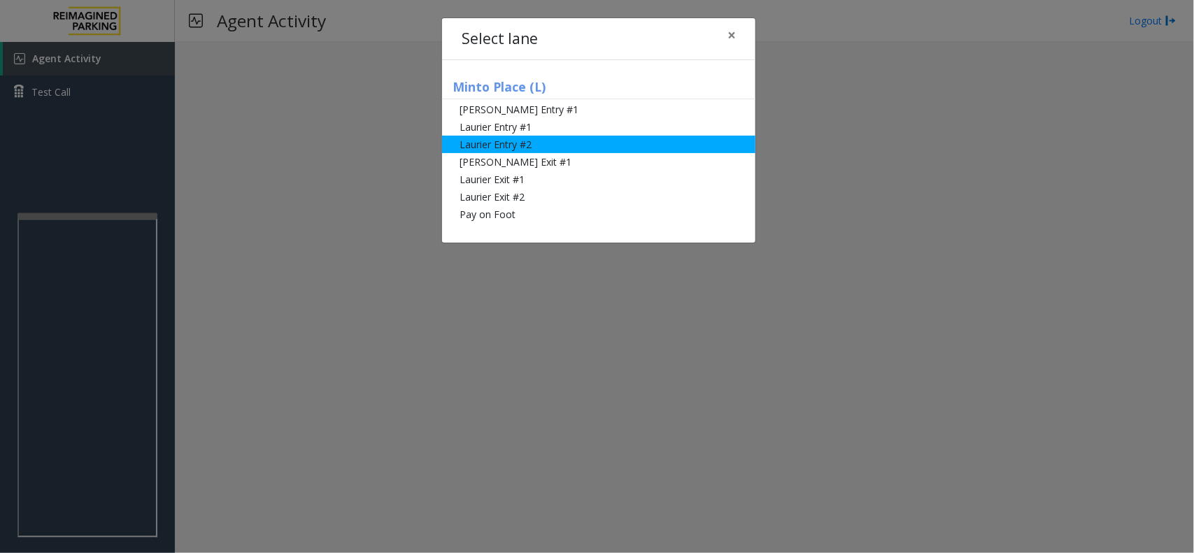
click at [561, 145] on li "Laurier Entry #2" at bounding box center [598, 144] width 313 height 17
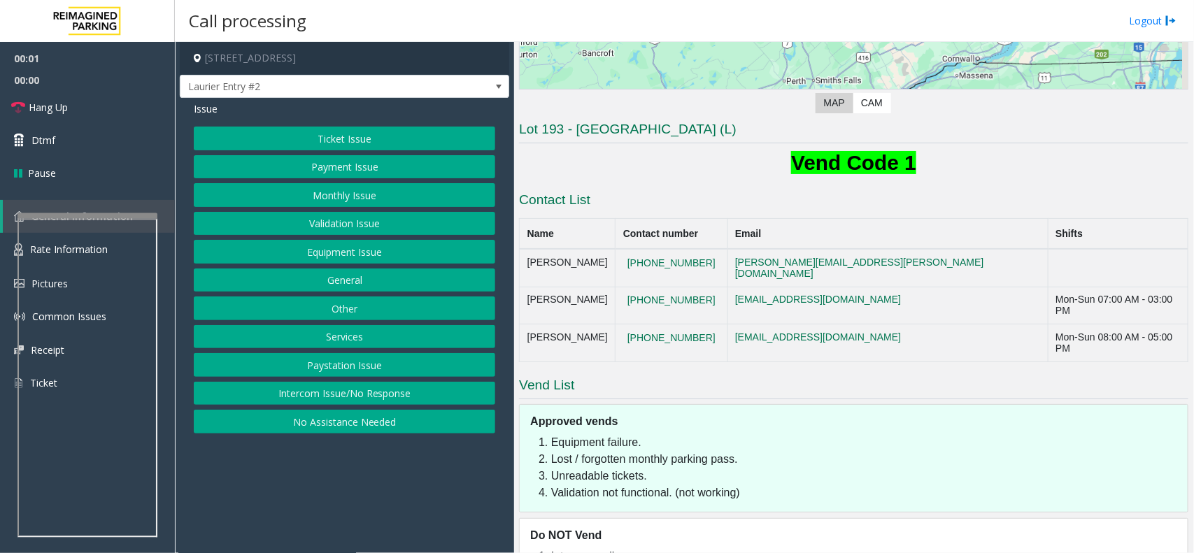
scroll to position [292, 0]
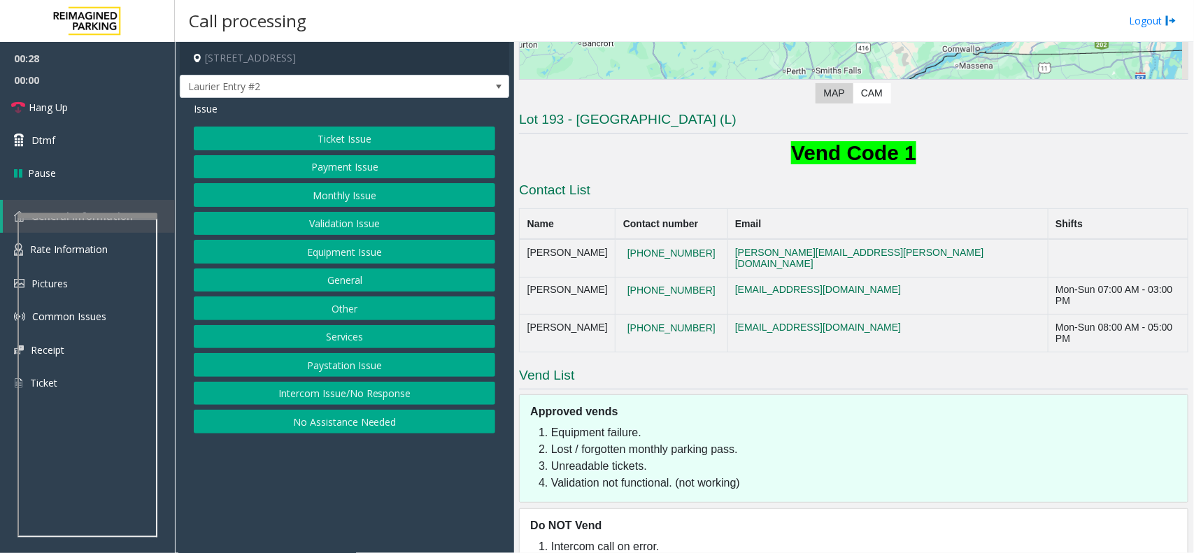
click at [344, 145] on button "Ticket Issue" at bounding box center [344, 139] width 301 height 24
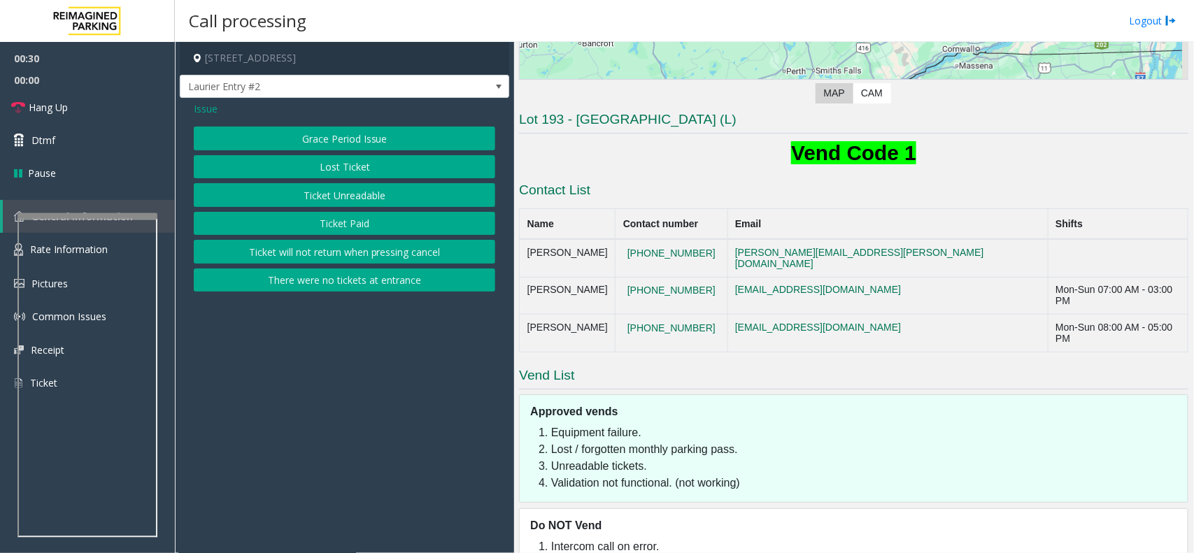
click at [373, 198] on button "Ticket Unreadable" at bounding box center [344, 195] width 301 height 24
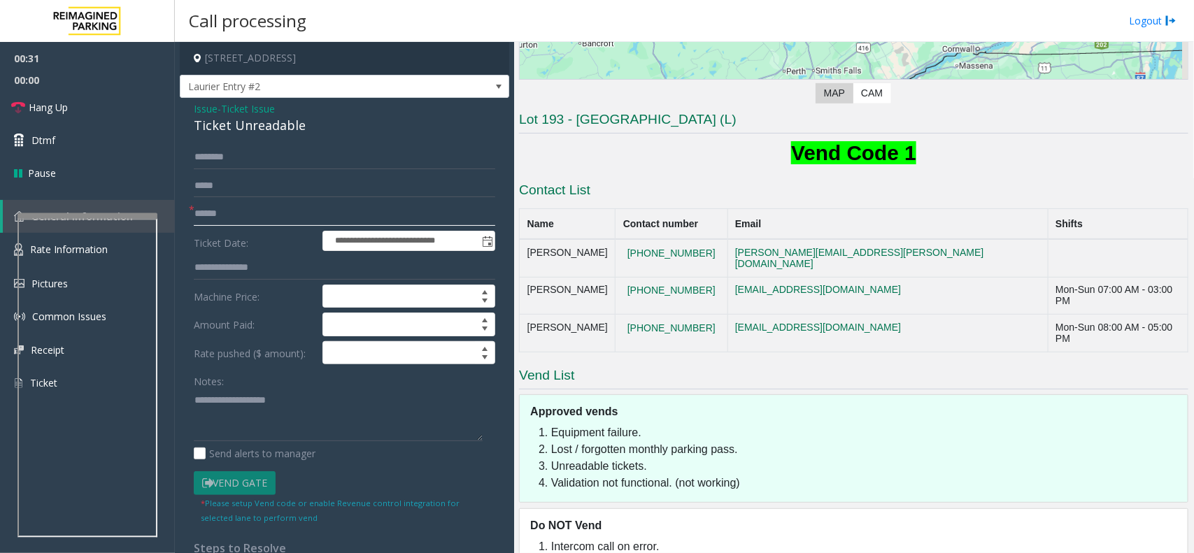
click at [234, 225] on input "text" at bounding box center [344, 214] width 301 height 24
click at [210, 113] on span "Issue" at bounding box center [206, 108] width 24 height 15
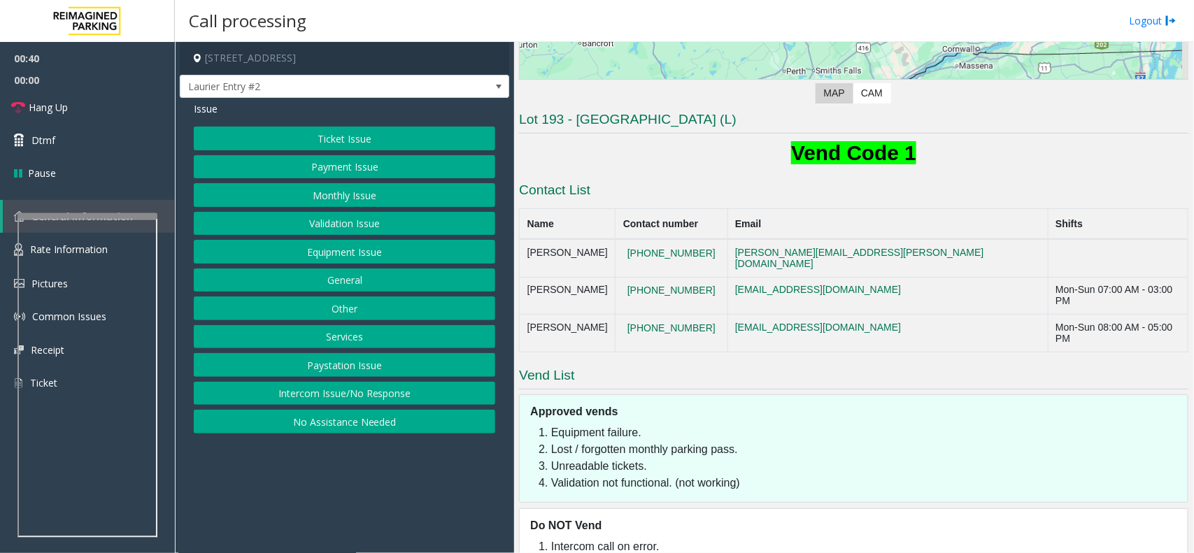
click at [343, 173] on button "Payment Issue" at bounding box center [344, 167] width 301 height 24
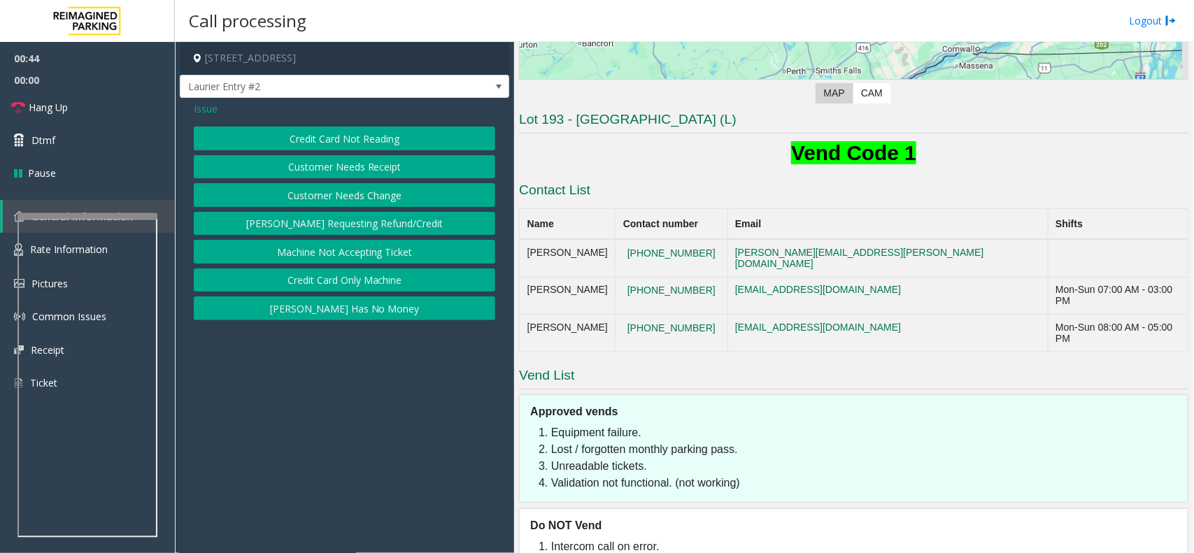
click at [386, 141] on button "Credit Card Not Reading" at bounding box center [344, 139] width 301 height 24
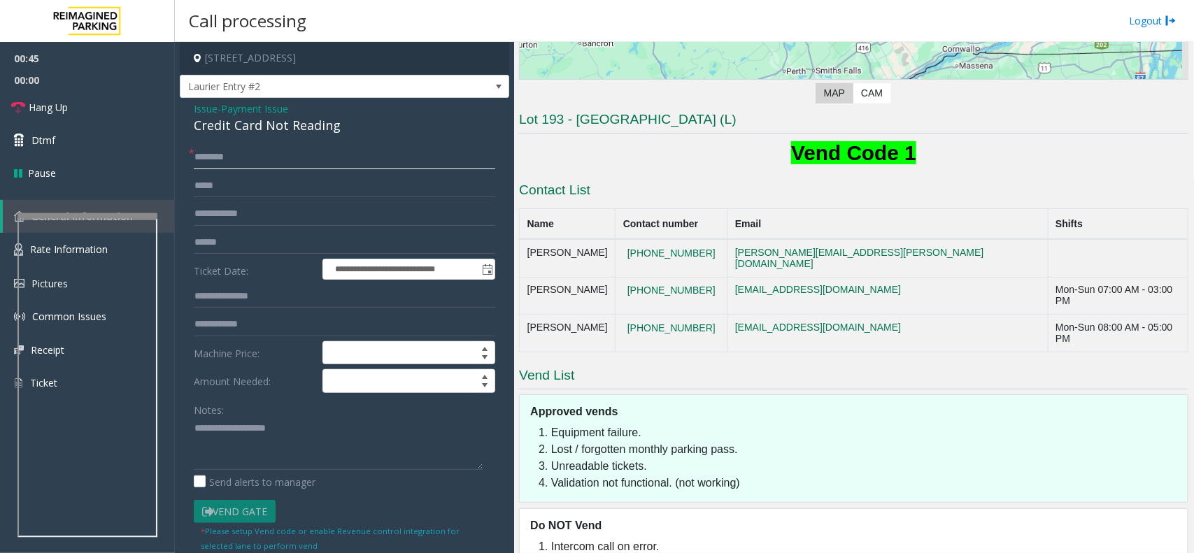
click at [255, 161] on input "text" at bounding box center [344, 157] width 301 height 24
click at [240, 243] on input "text" at bounding box center [344, 243] width 301 height 24
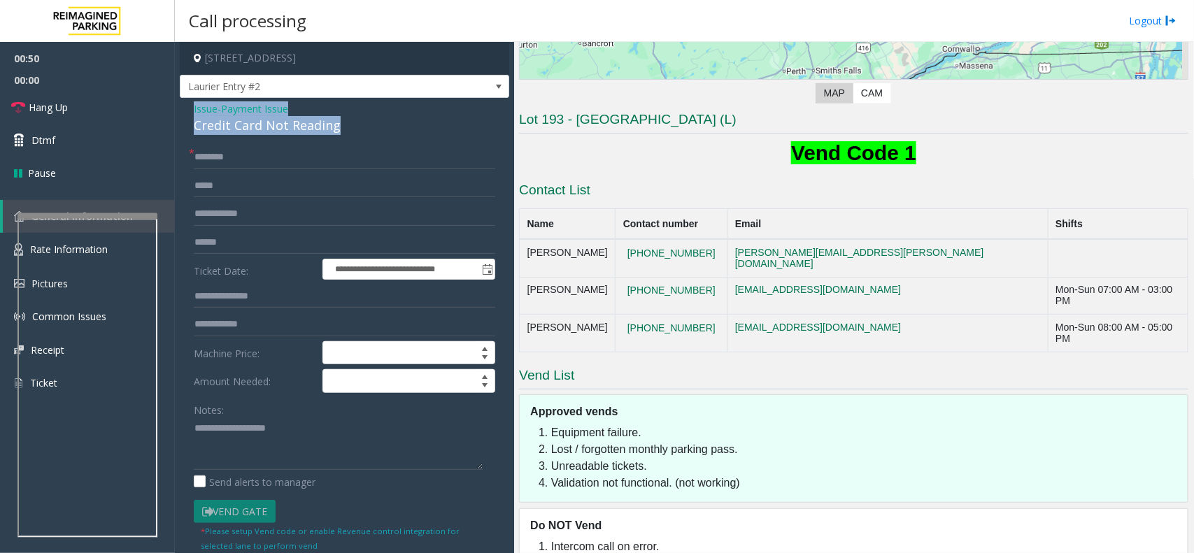
drag, startPoint x: 339, startPoint y: 124, endPoint x: 187, endPoint y: 106, distance: 152.7
click at [187, 106] on div "**********" at bounding box center [344, 453] width 329 height 710
click at [374, 459] on textarea at bounding box center [338, 443] width 289 height 52
drag, startPoint x: 408, startPoint y: 459, endPoint x: 390, endPoint y: 451, distance: 19.4
click at [407, 459] on textarea at bounding box center [338, 443] width 289 height 52
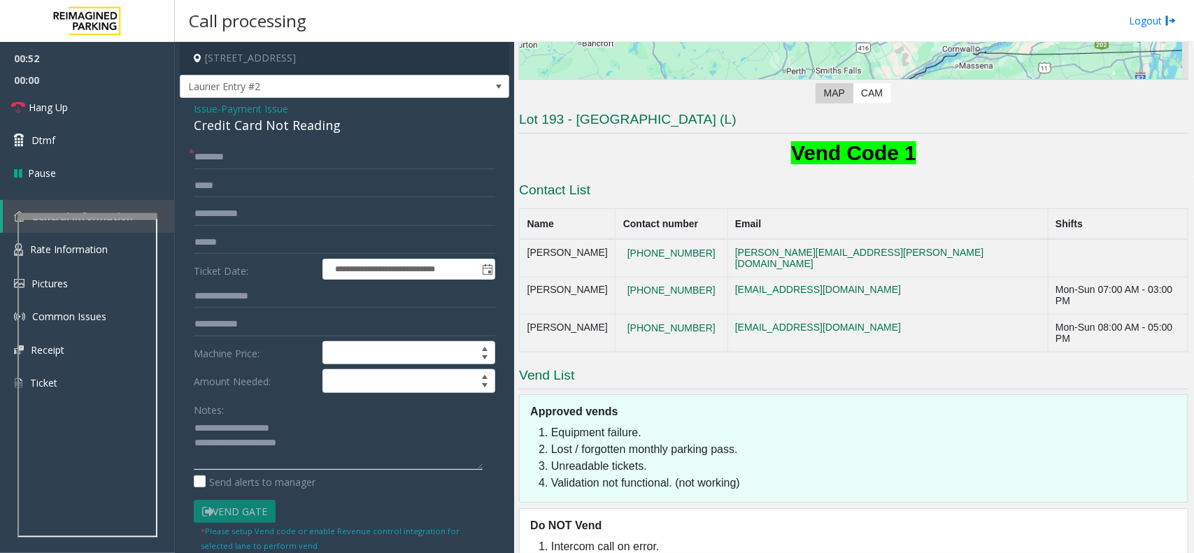
click at [372, 438] on textarea at bounding box center [338, 443] width 289 height 52
drag, startPoint x: 360, startPoint y: 449, endPoint x: 357, endPoint y: 473, distance: 24.7
click at [353, 452] on textarea at bounding box center [338, 443] width 289 height 52
type textarea "**********"
click at [245, 243] on input "text" at bounding box center [344, 243] width 301 height 24
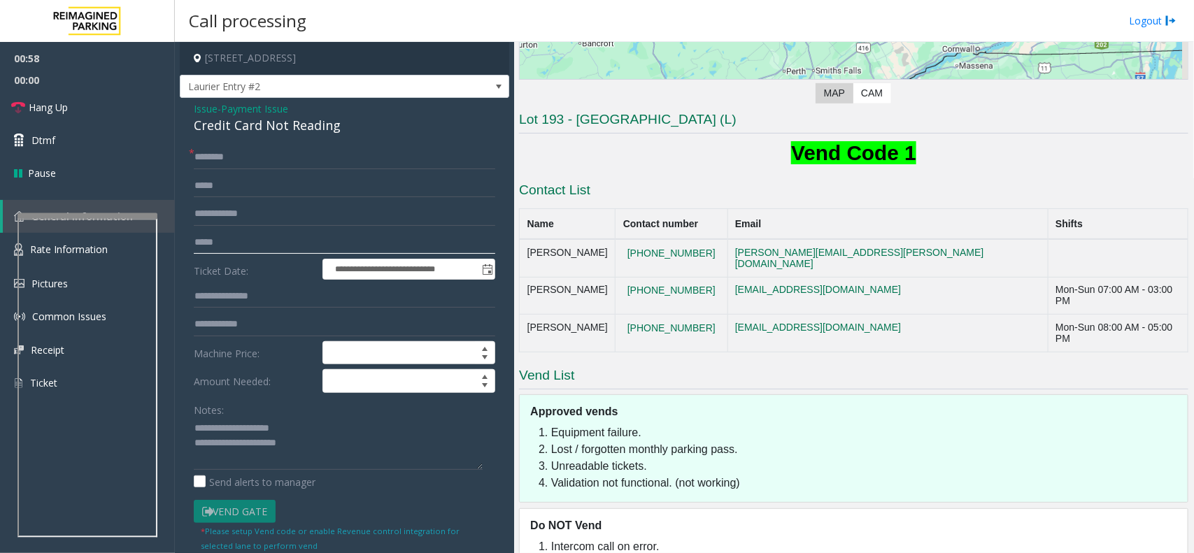
type input "*****"
click at [269, 157] on input "text" at bounding box center [344, 157] width 301 height 24
type input "******"
click at [343, 449] on textarea at bounding box center [338, 443] width 289 height 52
click at [255, 474] on div "Notes: Send alerts to manager" at bounding box center [344, 444] width 301 height 92
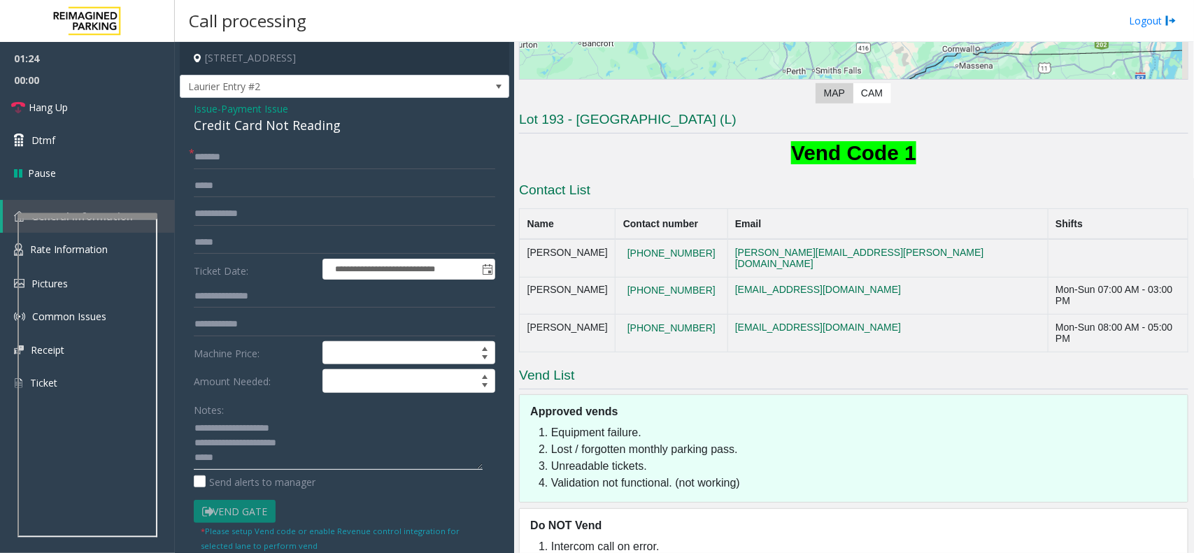
click at [274, 462] on textarea at bounding box center [338, 443] width 289 height 52
paste textarea "**********"
drag, startPoint x: 311, startPoint y: 442, endPoint x: 222, endPoint y: 441, distance: 88.8
click at [222, 441] on textarea at bounding box center [338, 443] width 289 height 52
type textarea "**********"
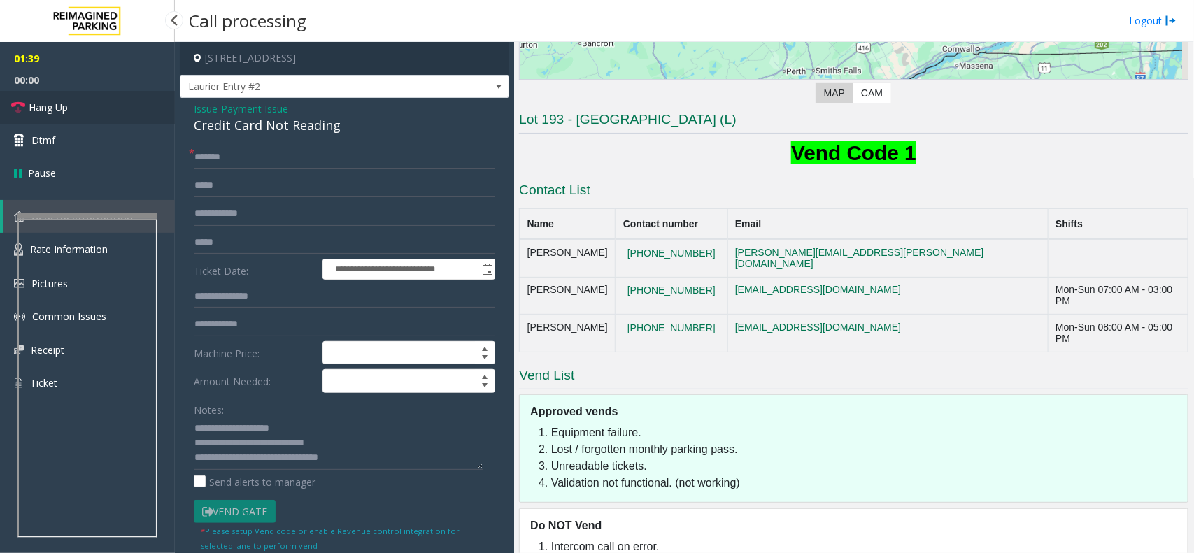
click at [95, 114] on link "Hang Up" at bounding box center [87, 107] width 175 height 33
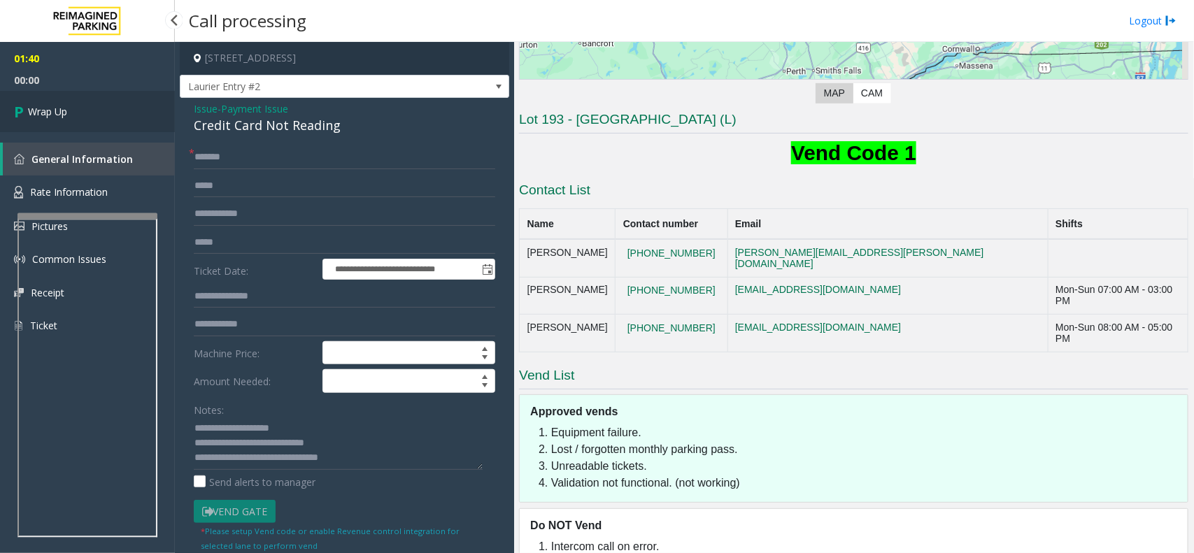
click at [94, 114] on link "Wrap Up" at bounding box center [87, 111] width 175 height 41
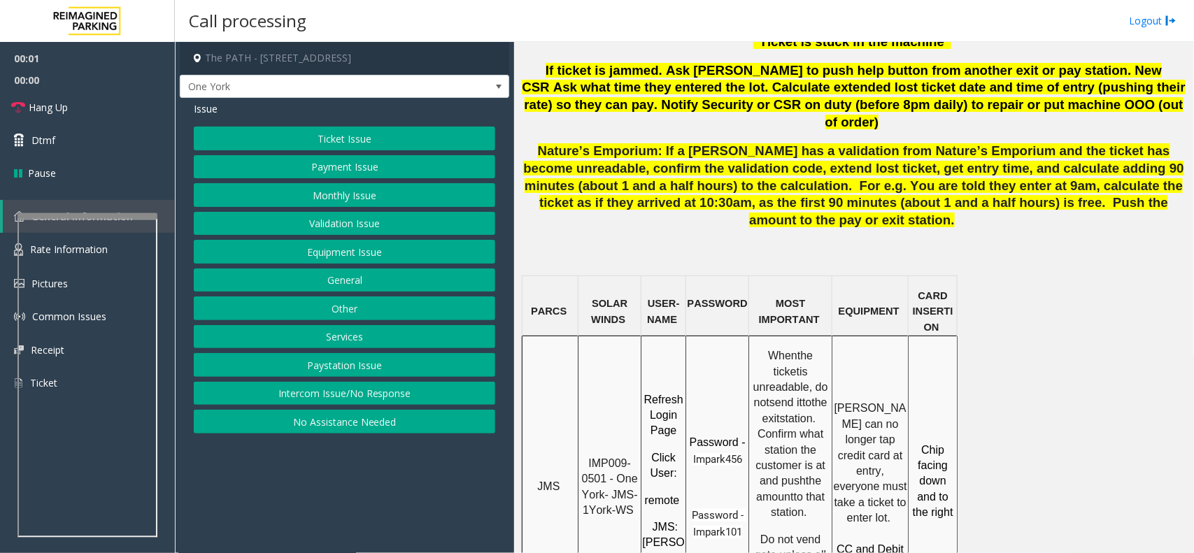
scroll to position [1049, 0]
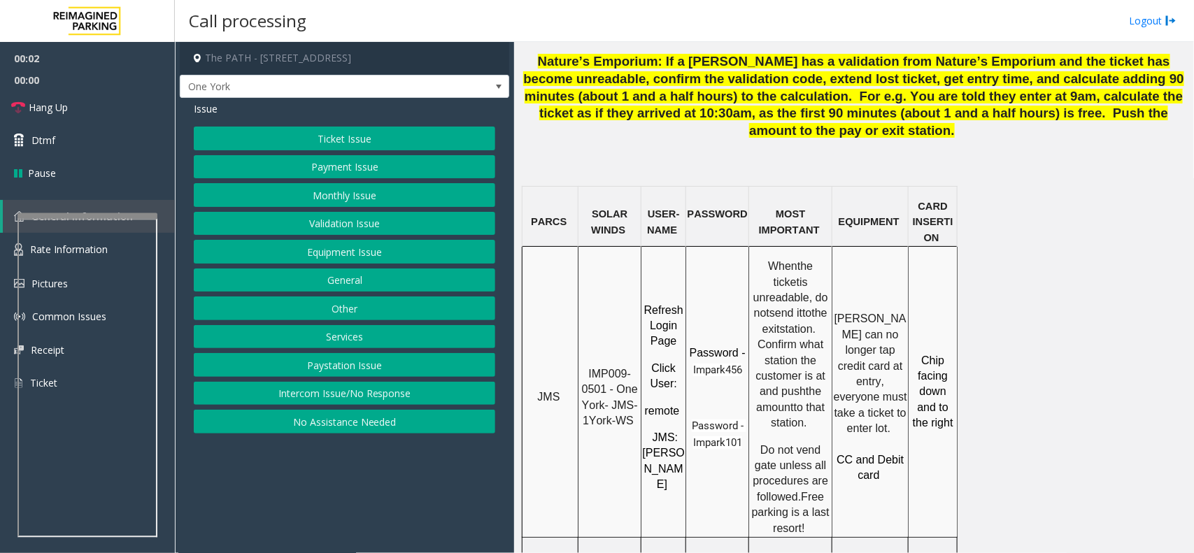
click at [613, 368] on span "IMP009-0501 - One York- JMS-1York-WS" at bounding box center [611, 397] width 59 height 59
click at [605, 368] on span "IMP009-0501 - One York- JMS-1York-WS" at bounding box center [611, 397] width 59 height 59
drag, startPoint x: 607, startPoint y: 284, endPoint x: 589, endPoint y: 271, distance: 22.0
click at [589, 368] on span "IMP009-0501 - One York- JMS-1York-WS" at bounding box center [611, 397] width 59 height 59
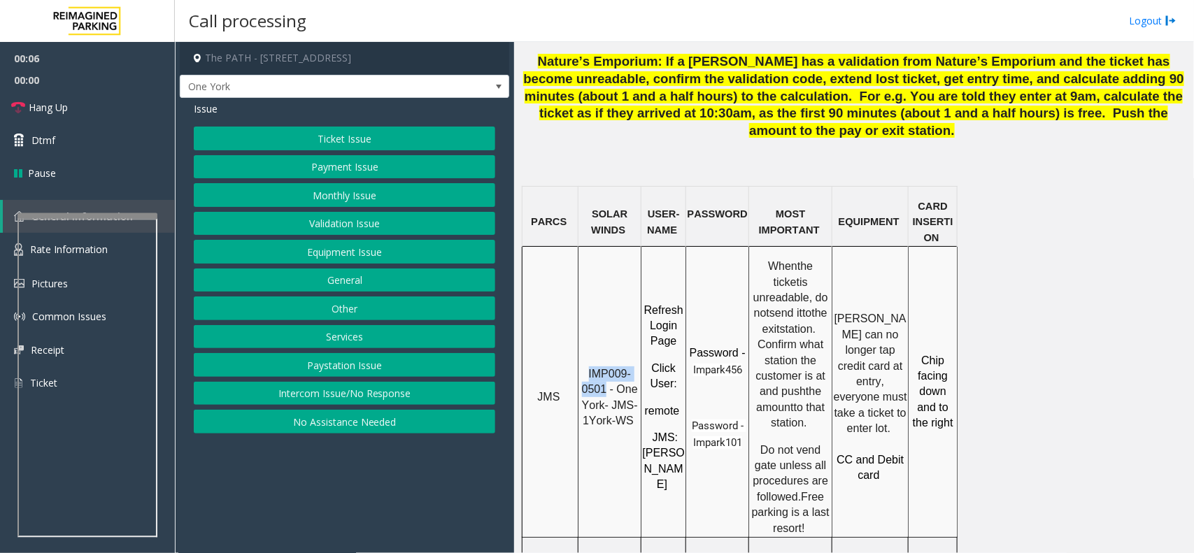
copy span "IMP009-0501"
click at [62, 105] on span "Hang Up" at bounding box center [48, 107] width 39 height 15
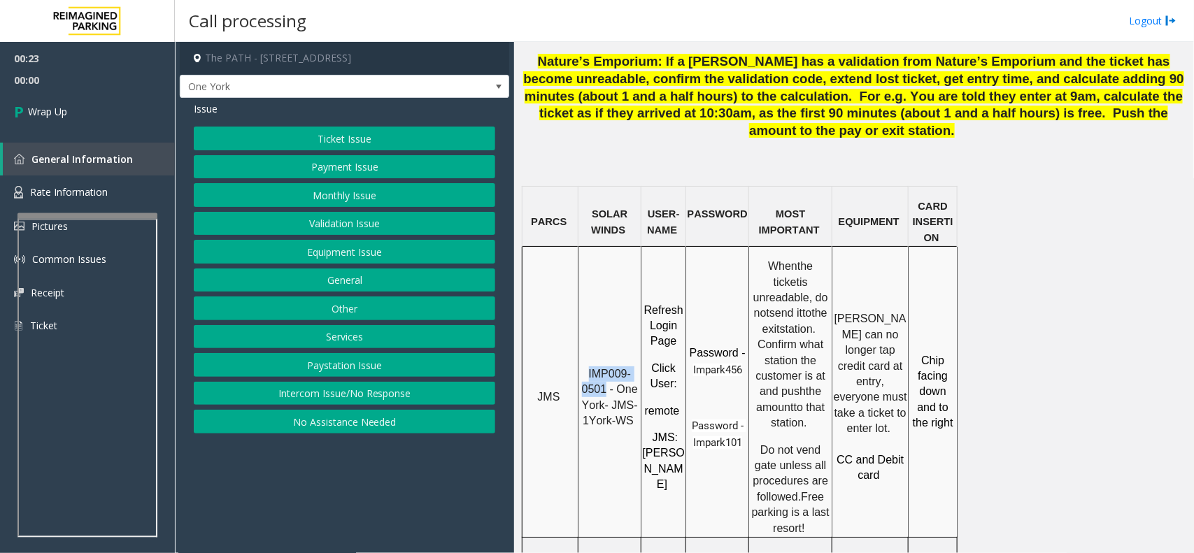
click at [350, 428] on button "No Assistance Needed" at bounding box center [344, 422] width 301 height 24
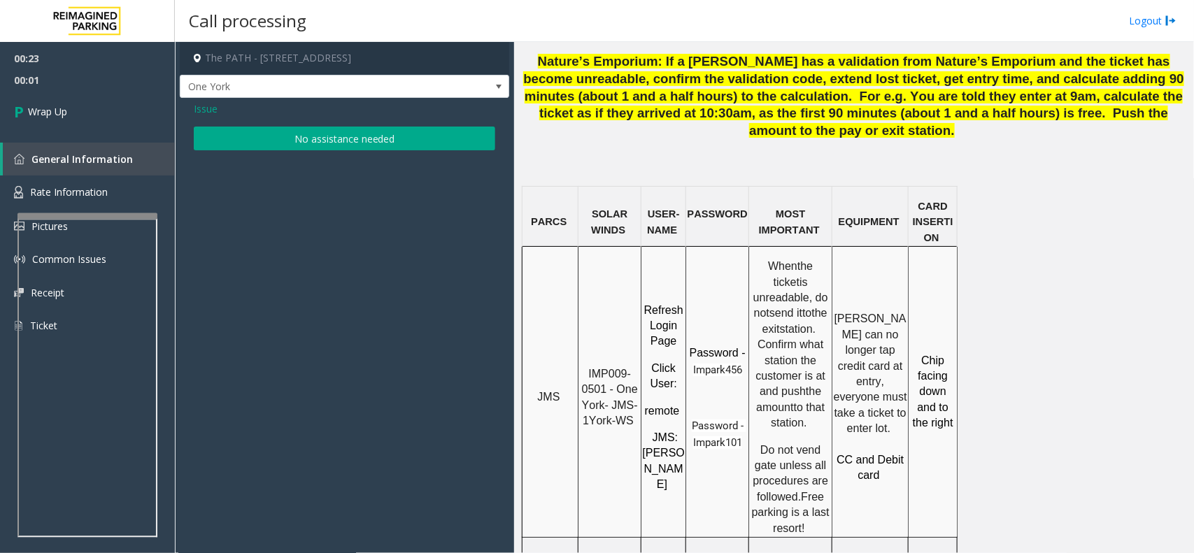
click at [200, 107] on span "Issue" at bounding box center [206, 108] width 24 height 15
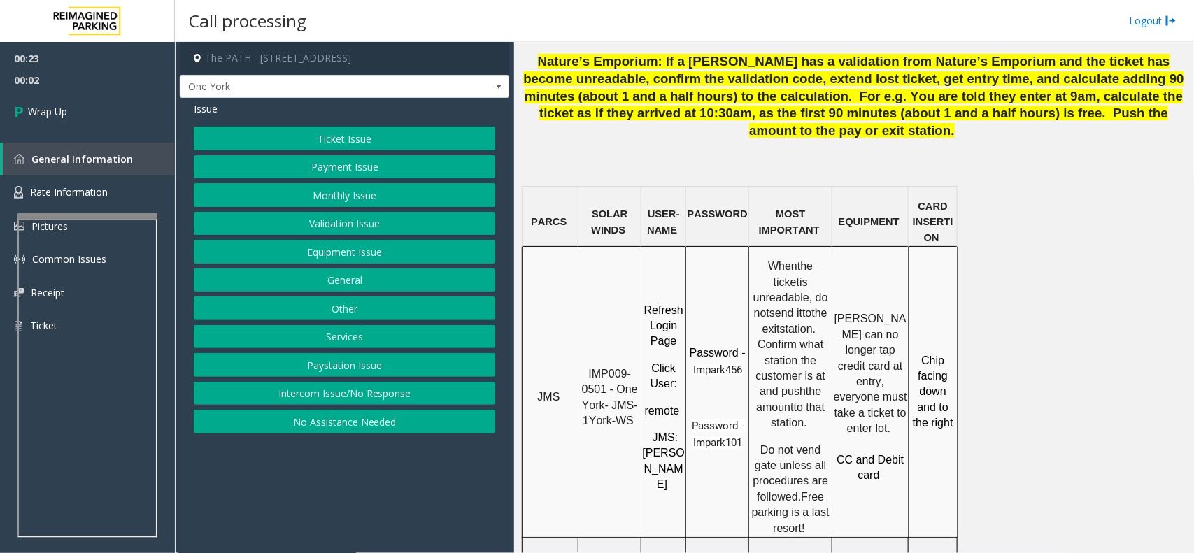
click at [331, 432] on button "No Assistance Needed" at bounding box center [344, 422] width 301 height 24
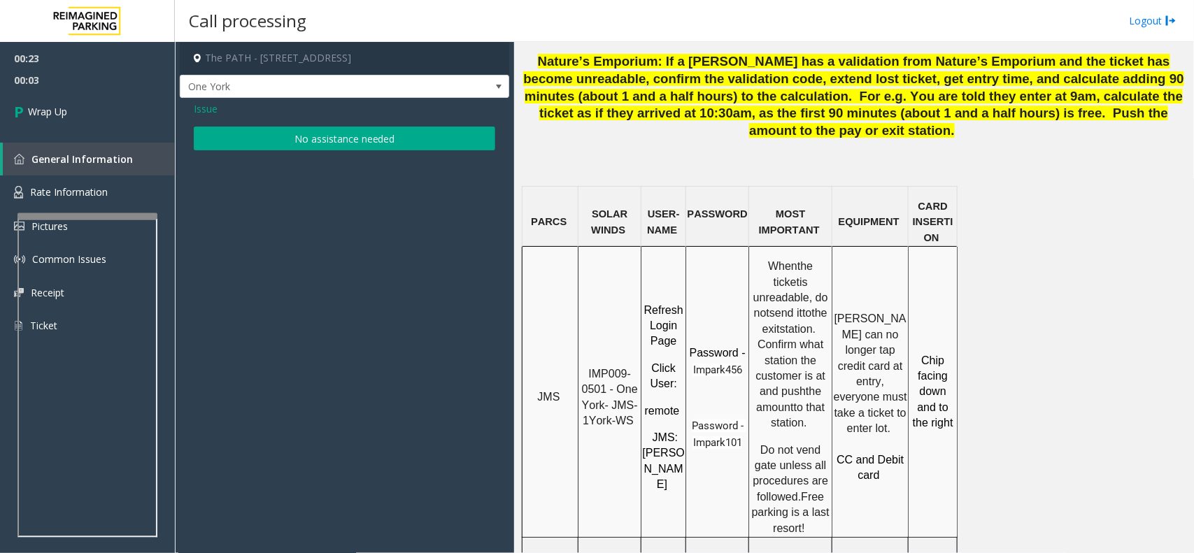
click at [358, 142] on button "No assistance needed" at bounding box center [344, 139] width 301 height 24
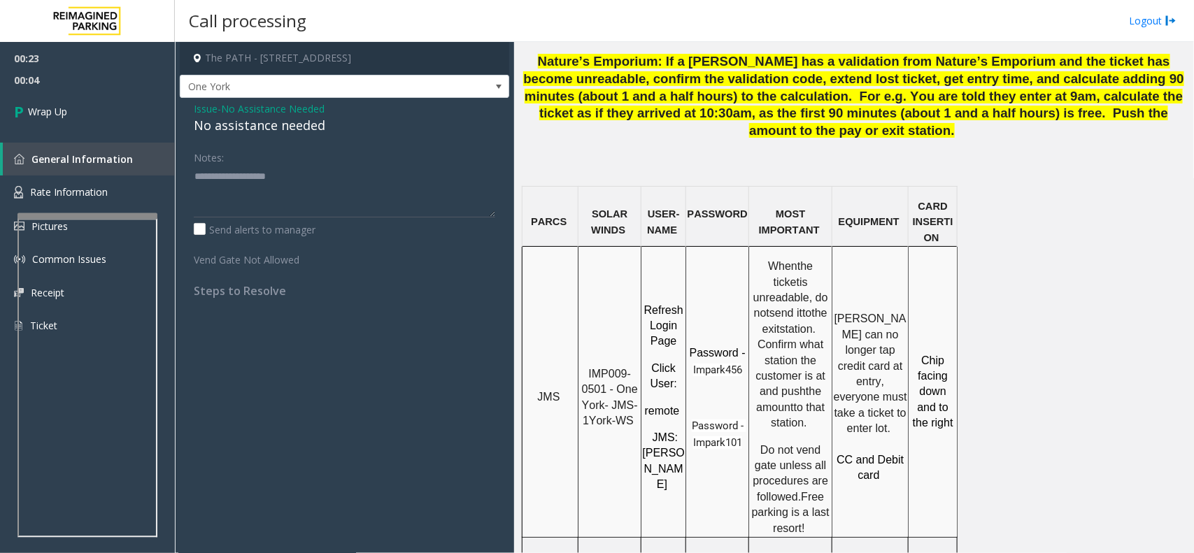
click at [238, 124] on div "No assistance needed" at bounding box center [344, 125] width 301 height 19
type textarea "**********"
click at [43, 106] on span "Wrap Up" at bounding box center [47, 111] width 39 height 15
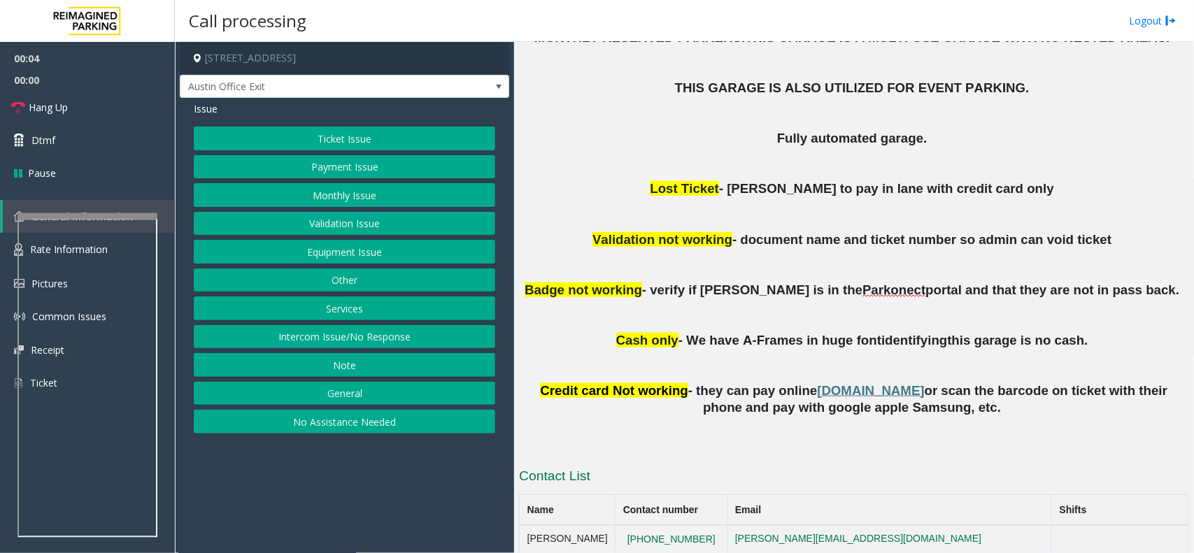
scroll to position [612, 0]
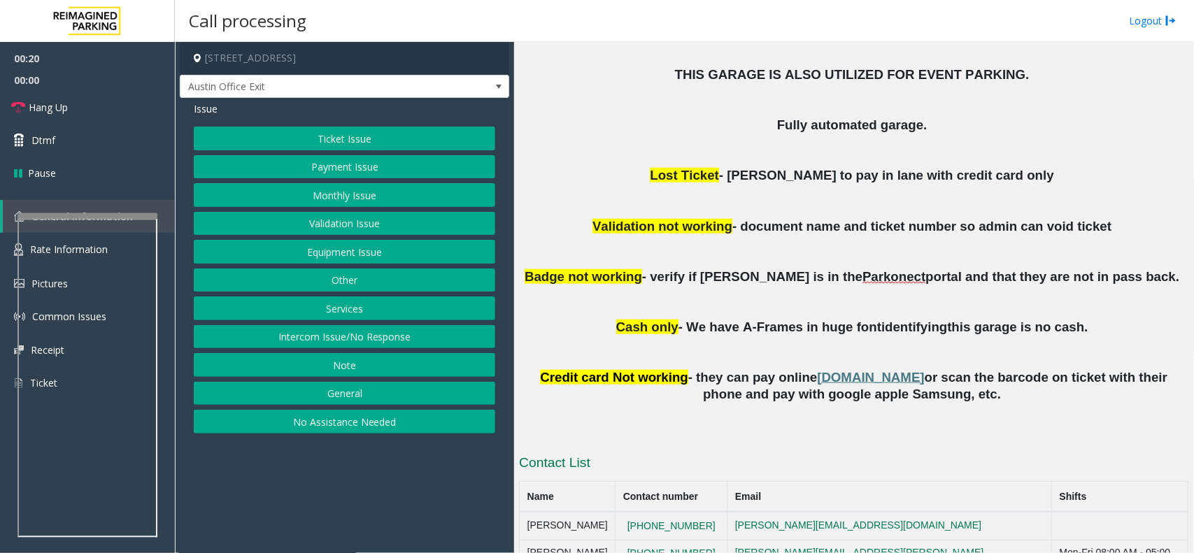
click at [364, 337] on button "Intercom Issue/No Response" at bounding box center [344, 337] width 301 height 24
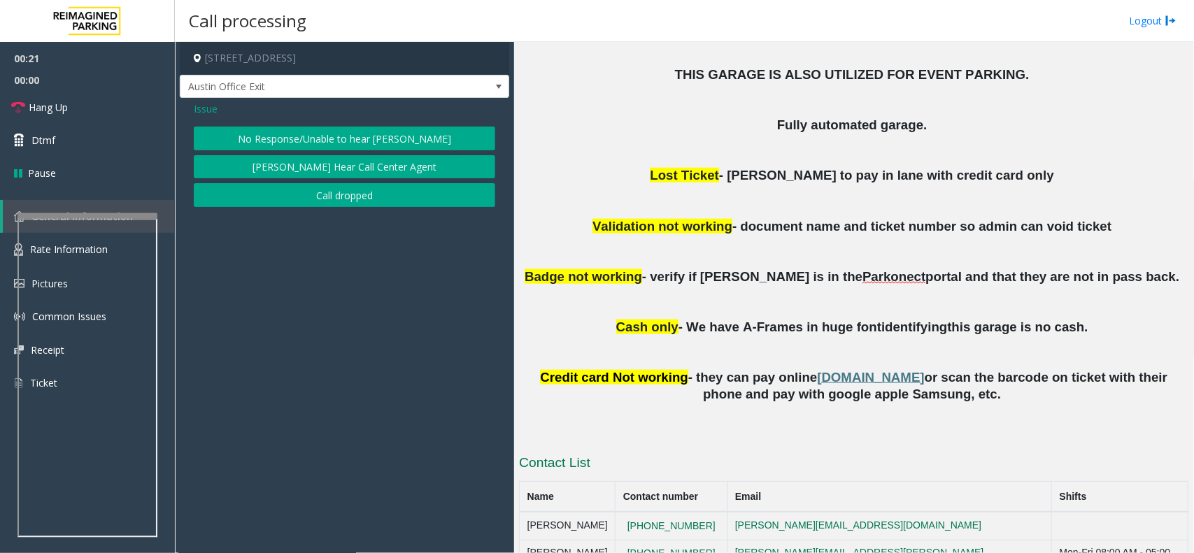
click at [368, 147] on button "No Response/Unable to hear [PERSON_NAME]" at bounding box center [344, 139] width 301 height 24
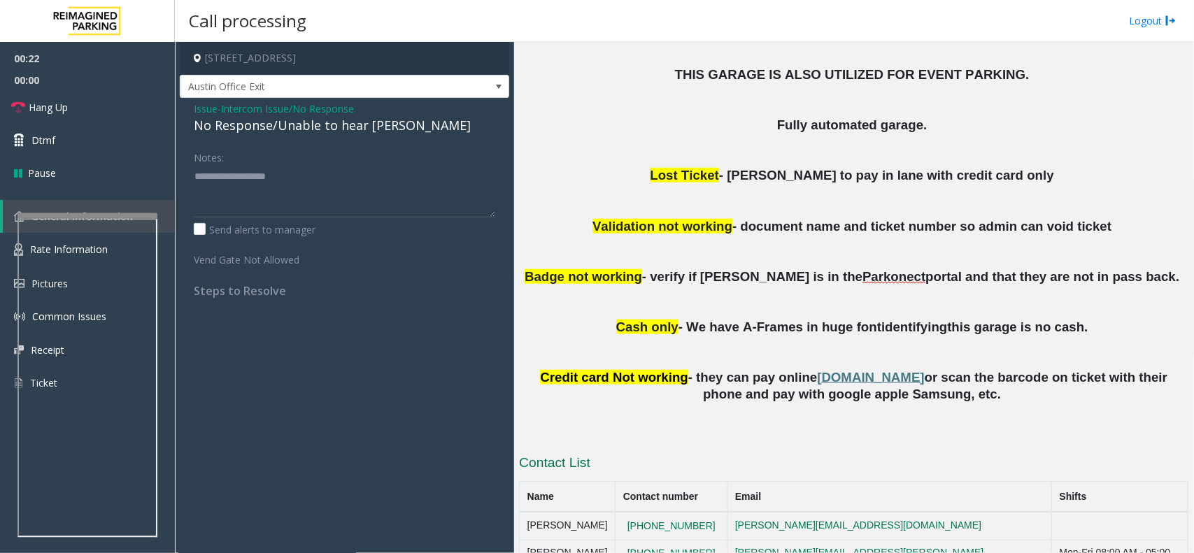
click at [350, 133] on div "No Response/Unable to hear [PERSON_NAME]" at bounding box center [344, 125] width 301 height 19
click at [350, 131] on div "No Response/Unable to hear [PERSON_NAME]" at bounding box center [344, 125] width 301 height 19
type textarea "**********"
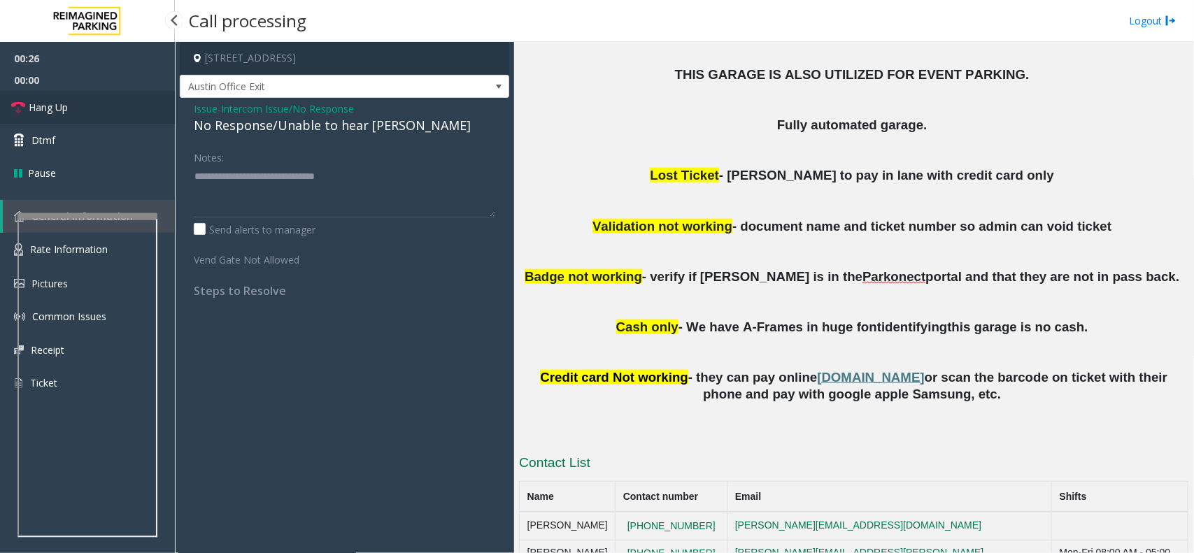
click at [46, 116] on link "Hang Up" at bounding box center [87, 107] width 175 height 33
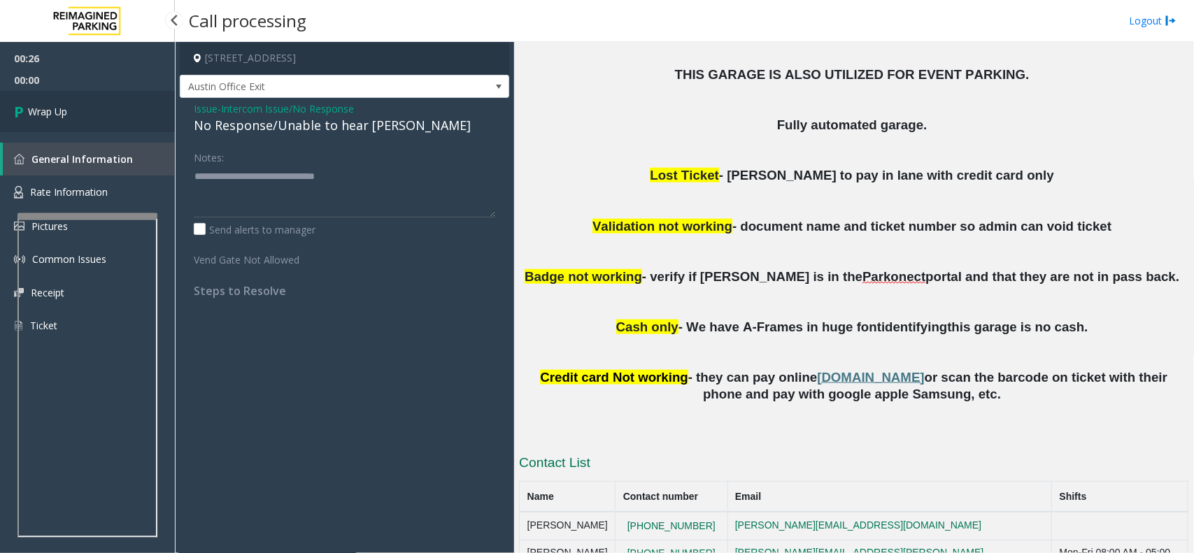
click at [66, 116] on span "Wrap Up" at bounding box center [47, 111] width 39 height 15
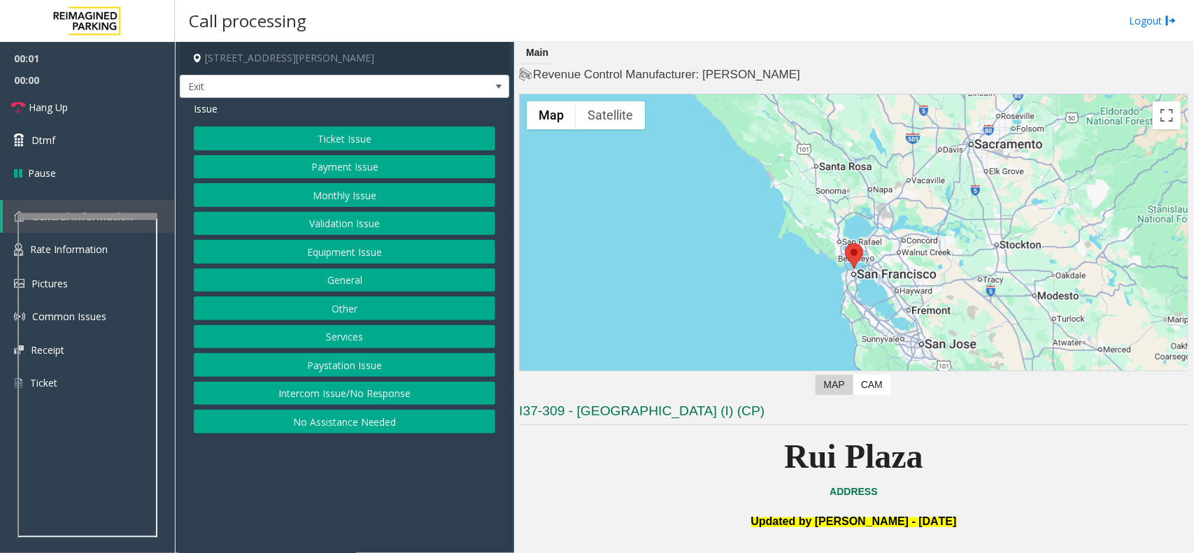
click at [355, 306] on button "Other" at bounding box center [344, 308] width 301 height 24
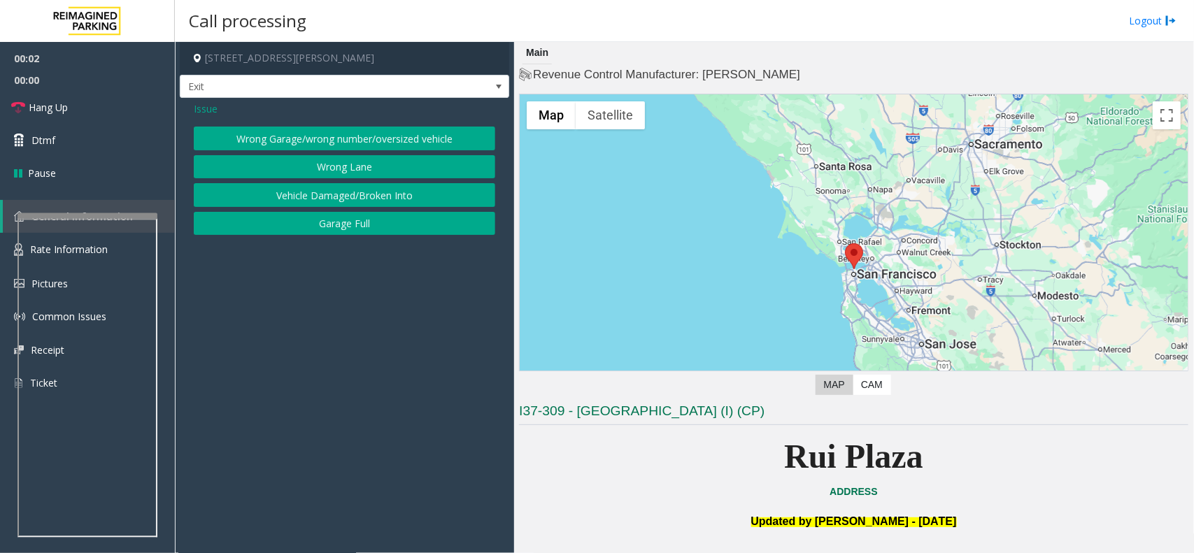
click at [201, 106] on span "Issue" at bounding box center [206, 108] width 24 height 15
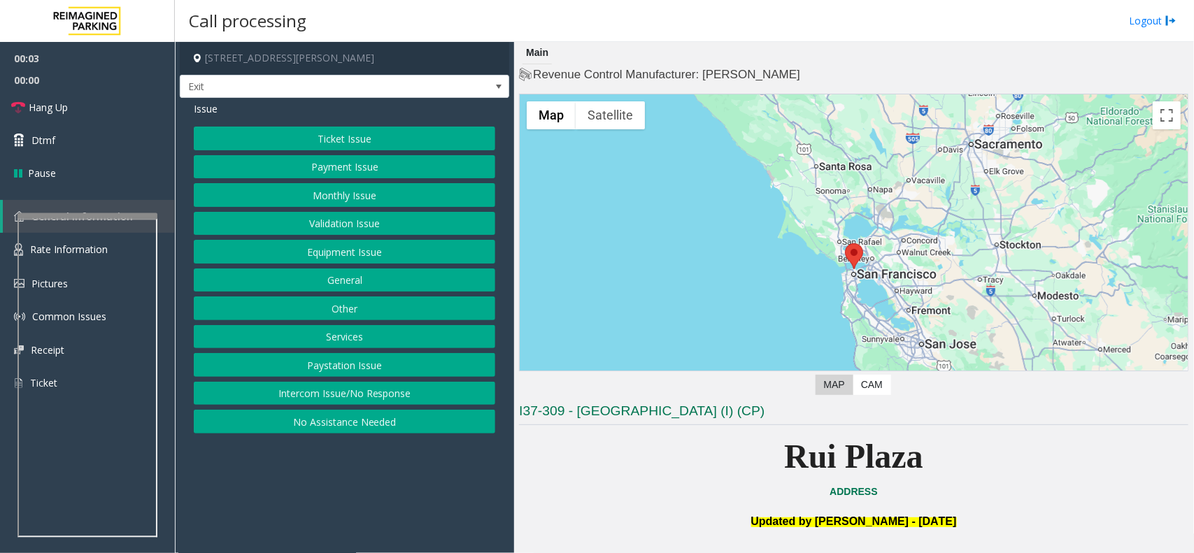
click at [334, 345] on button "Services" at bounding box center [344, 337] width 301 height 24
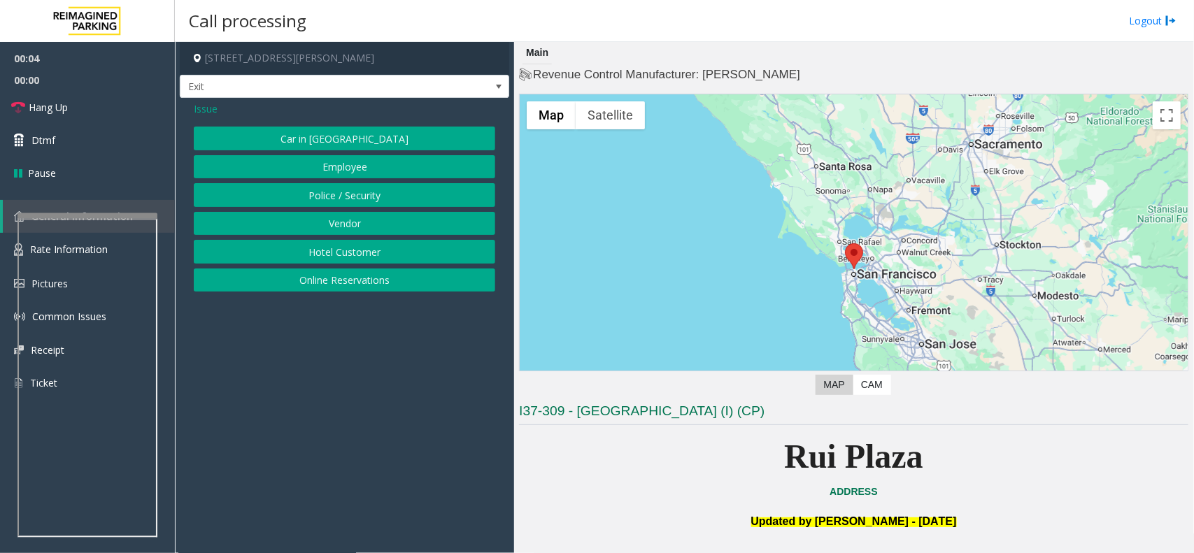
click at [364, 256] on button "Hotel Customer" at bounding box center [344, 252] width 301 height 24
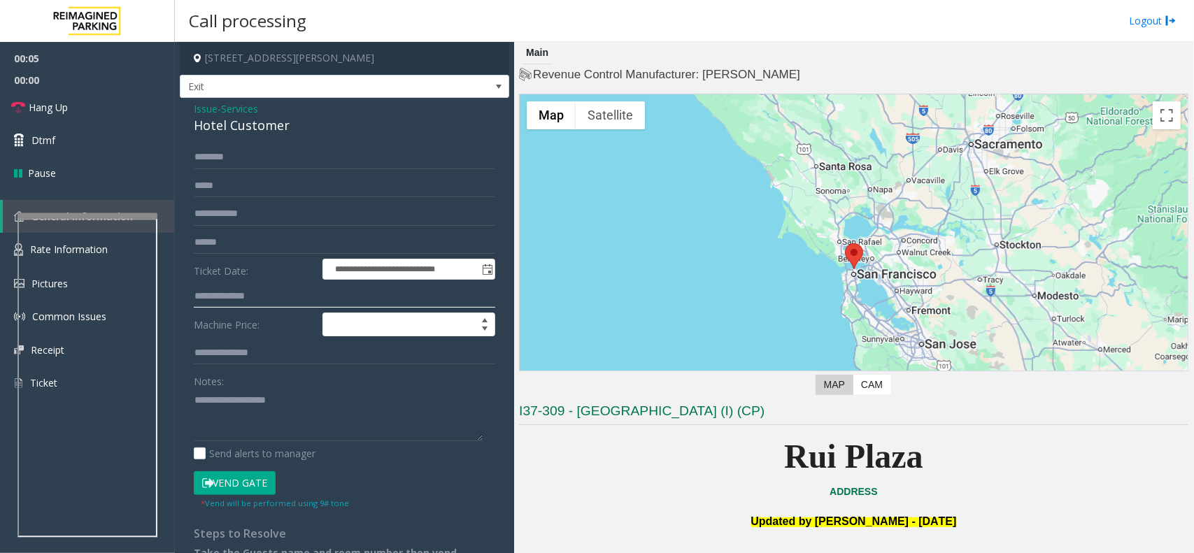
click at [234, 291] on input "text" at bounding box center [344, 297] width 301 height 24
type input "****"
drag, startPoint x: 292, startPoint y: 129, endPoint x: 184, endPoint y: 110, distance: 109.4
click at [184, 110] on div "**********" at bounding box center [344, 350] width 329 height 505
click at [229, 472] on button "Vend Gate" at bounding box center [235, 483] width 82 height 24
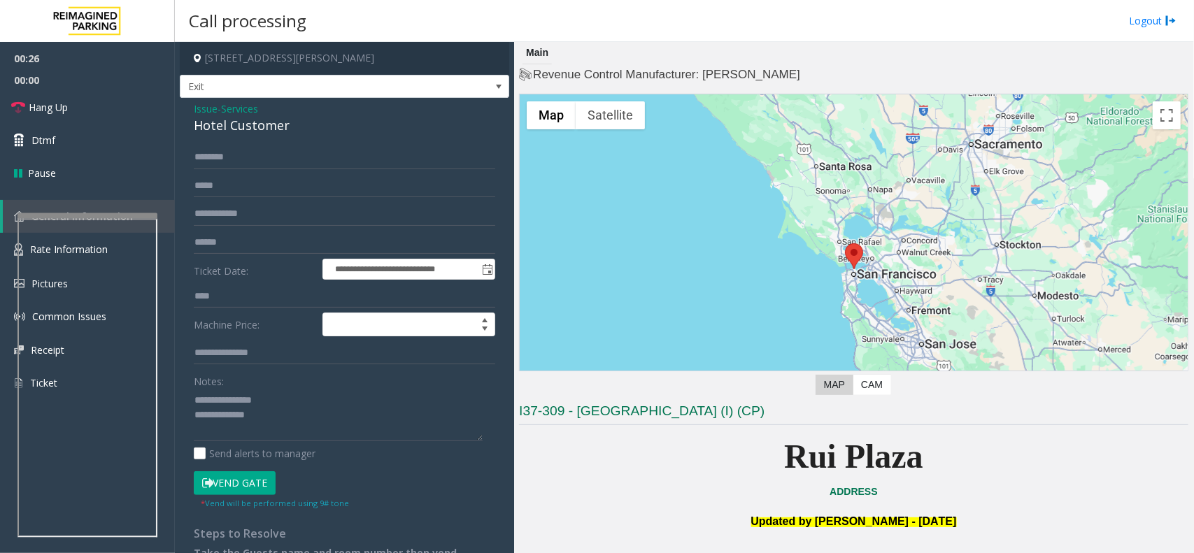
click at [232, 482] on button "Vend Gate" at bounding box center [235, 483] width 82 height 24
click at [295, 413] on textarea at bounding box center [338, 415] width 289 height 52
click at [292, 434] on textarea at bounding box center [338, 415] width 289 height 52
paste textarea "**********"
type textarea "**********"
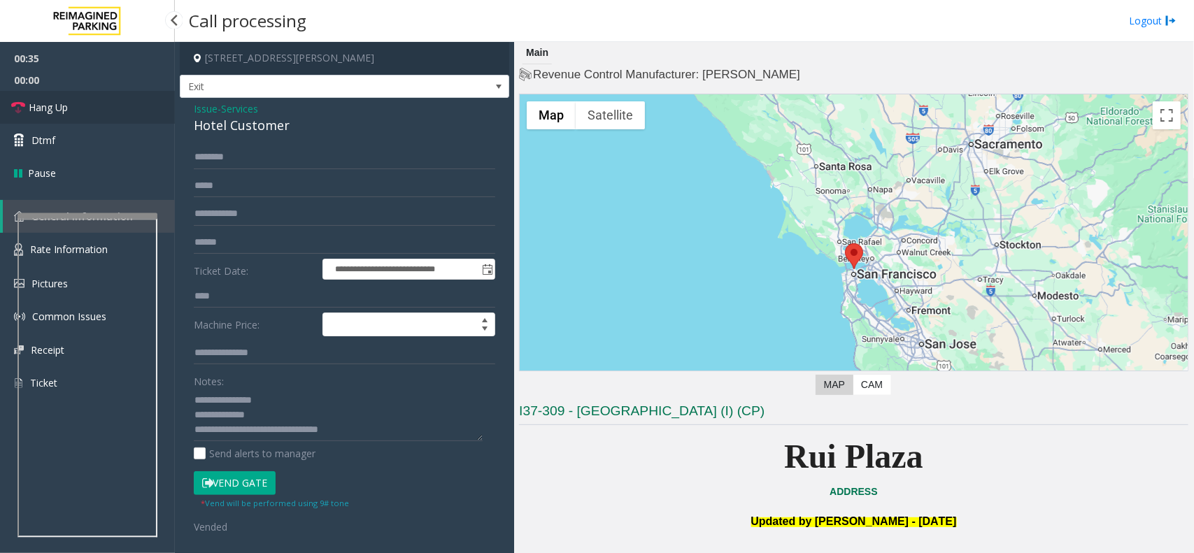
click at [86, 96] on link "Hang Up" at bounding box center [87, 107] width 175 height 33
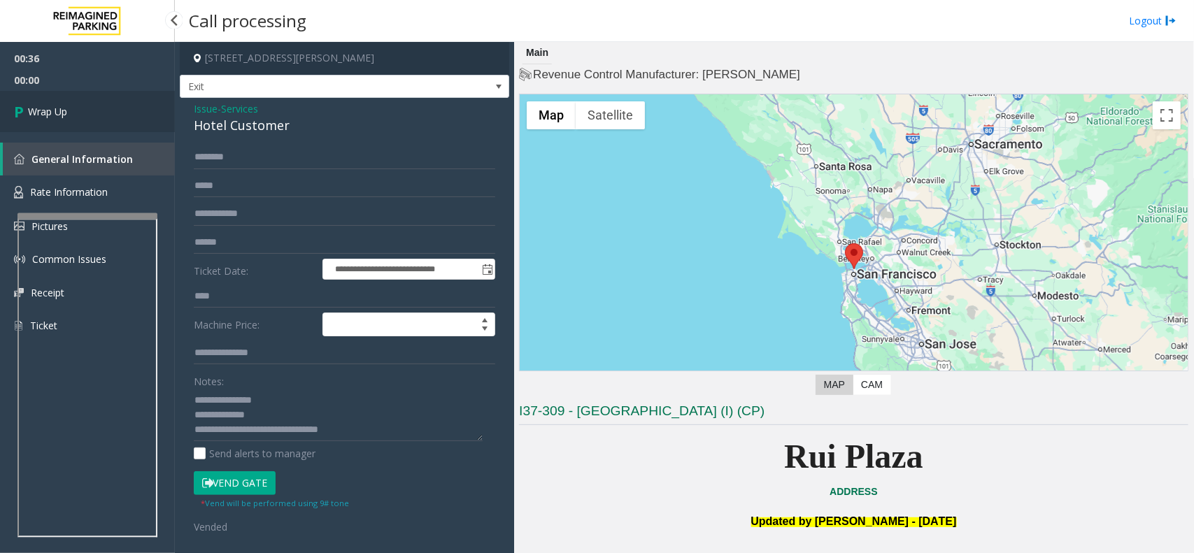
click at [71, 110] on link "Wrap Up" at bounding box center [87, 111] width 175 height 41
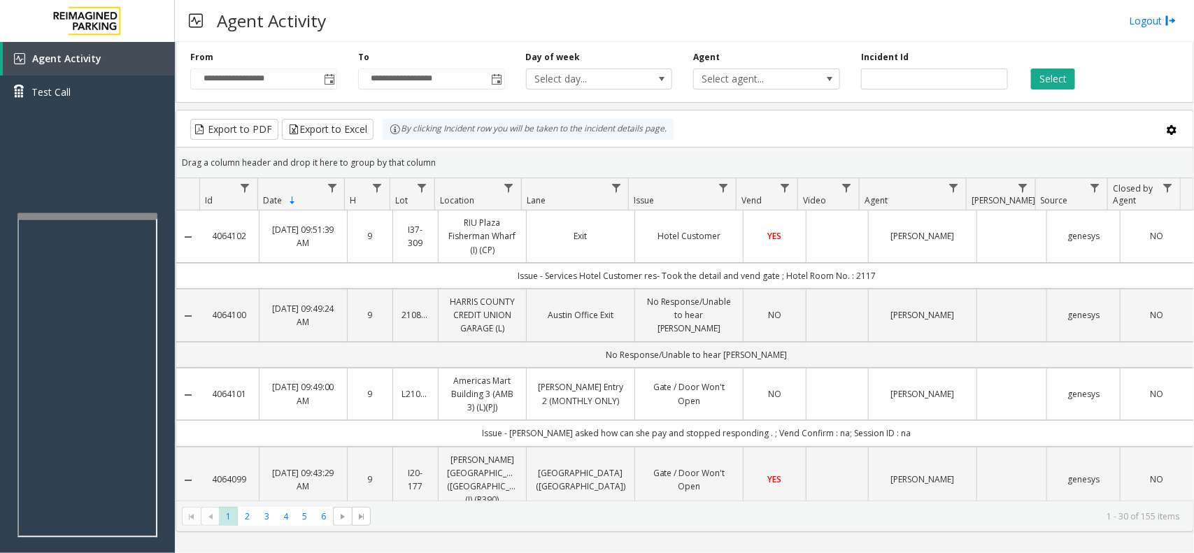
click at [887, 268] on td "Issue - Services Hotel Customer res- Took the detail and vend gate ; Hotel Room…" at bounding box center [696, 276] width 993 height 26
click at [910, 273] on td "Issue - Services Hotel Customer res- Took the detail and vend gate ; Hotel Room…" at bounding box center [696, 276] width 993 height 26
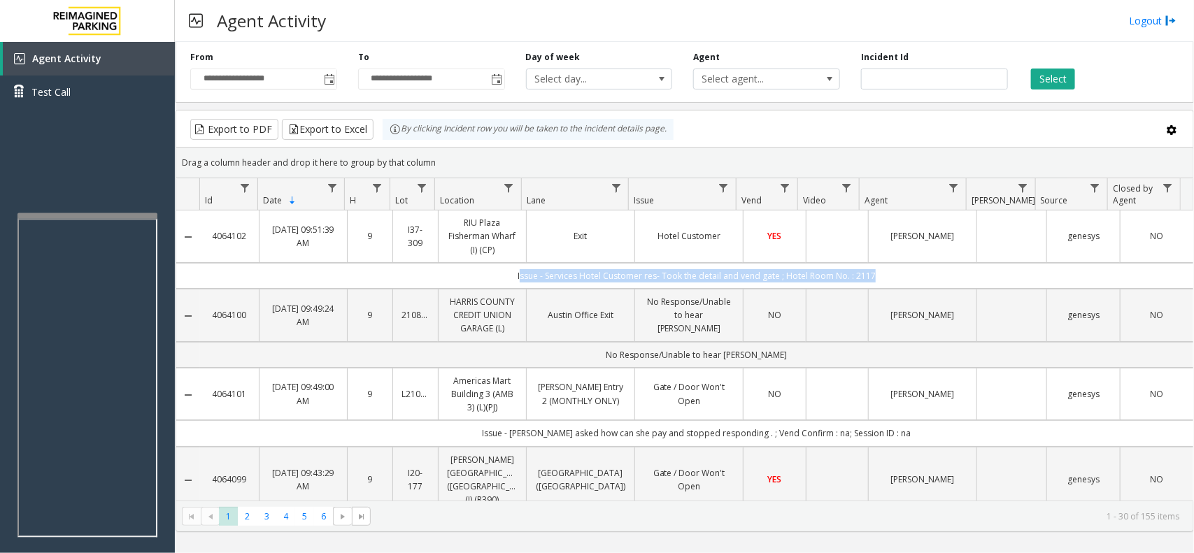
click at [910, 273] on td "Issue - Services Hotel Customer res- Took the detail and vend gate ; Hotel Room…" at bounding box center [696, 276] width 993 height 26
click at [801, 348] on td "No Response/Unable to hear [PERSON_NAME]" at bounding box center [696, 355] width 993 height 26
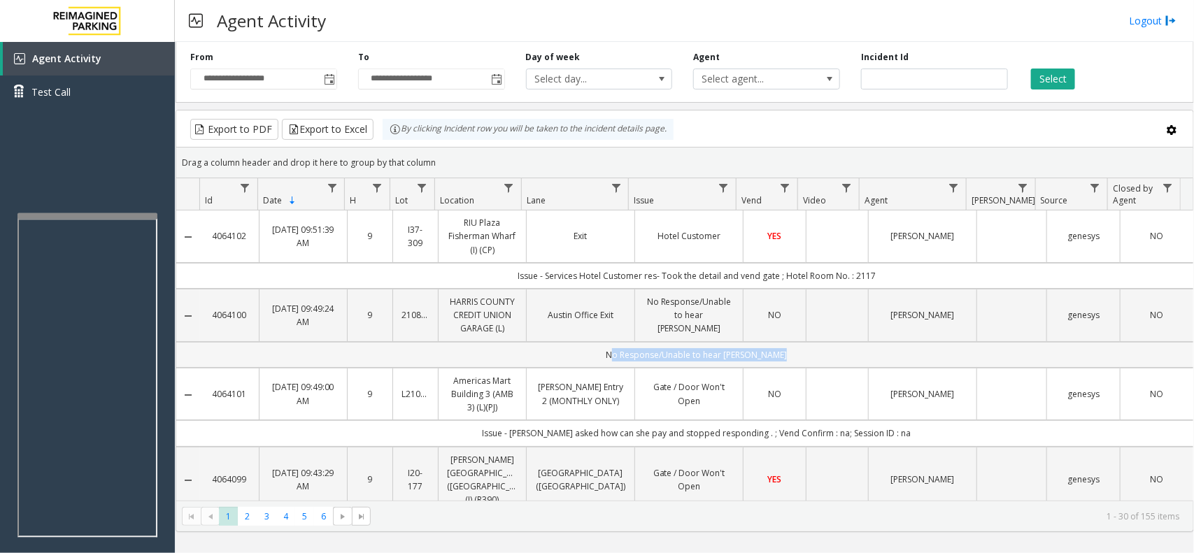
click at [801, 348] on td "No Response/Unable to hear [PERSON_NAME]" at bounding box center [696, 355] width 993 height 26
click at [904, 436] on td "Issue - [PERSON_NAME] asked how can she pay and stopped responding . ; Vend Con…" at bounding box center [696, 433] width 993 height 26
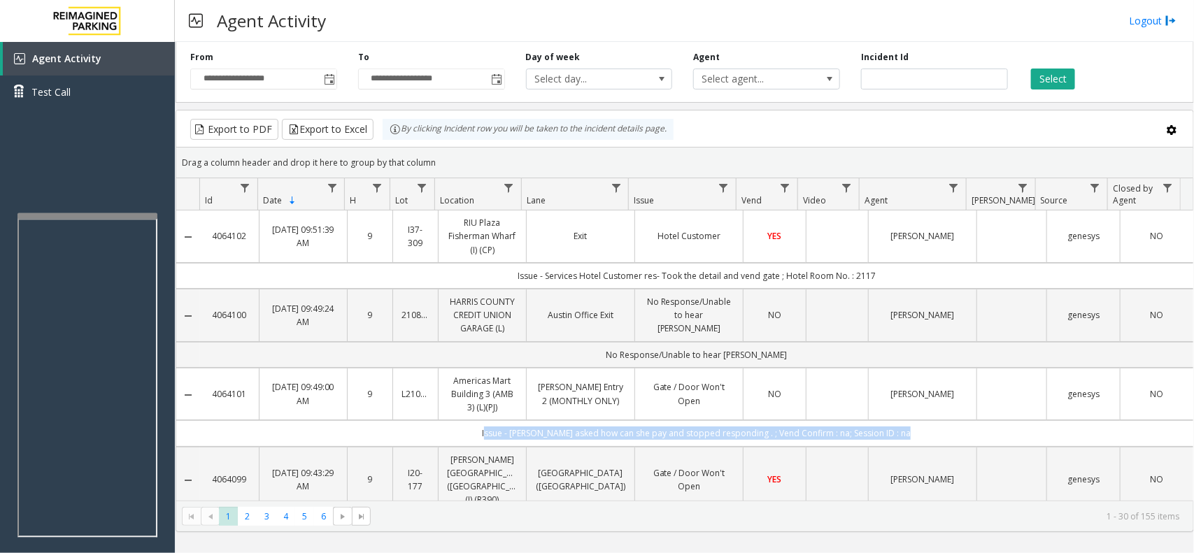
click at [904, 436] on td "Issue - [PERSON_NAME] asked how can she pay and stopped responding . ; Vend Con…" at bounding box center [696, 433] width 993 height 26
click at [906, 434] on td "Issue - [PERSON_NAME] asked how can she pay and stopped responding . ; Vend Con…" at bounding box center [696, 433] width 993 height 26
click at [902, 434] on td "Issue - [PERSON_NAME] asked how can she pay and stopped responding . ; Vend Con…" at bounding box center [696, 433] width 993 height 26
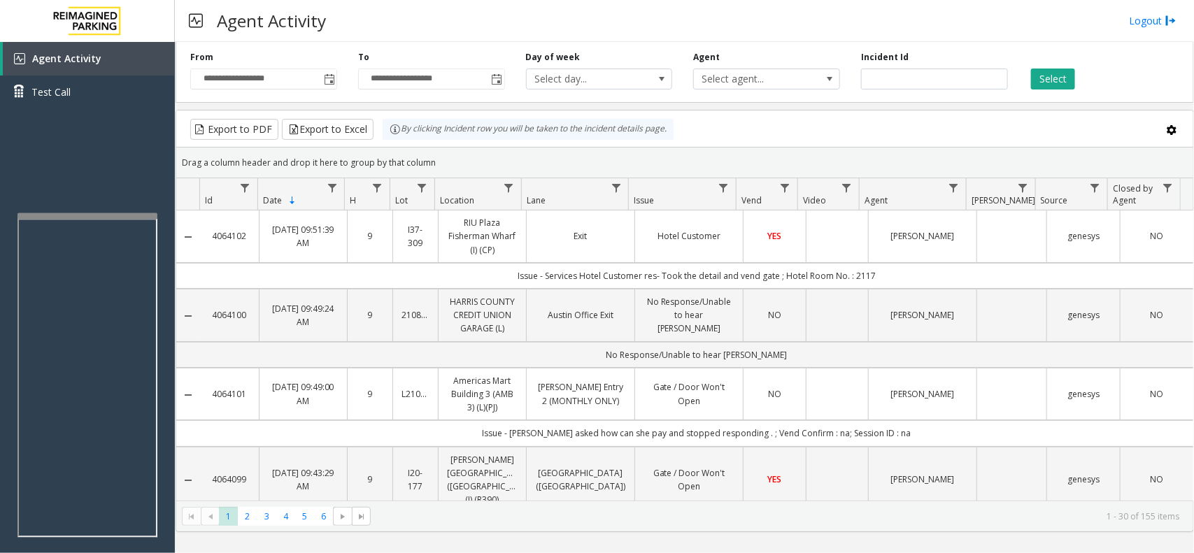
click at [902, 434] on td "Issue - [PERSON_NAME] asked how can she pay and stopped responding . ; Vend Con…" at bounding box center [696, 433] width 993 height 26
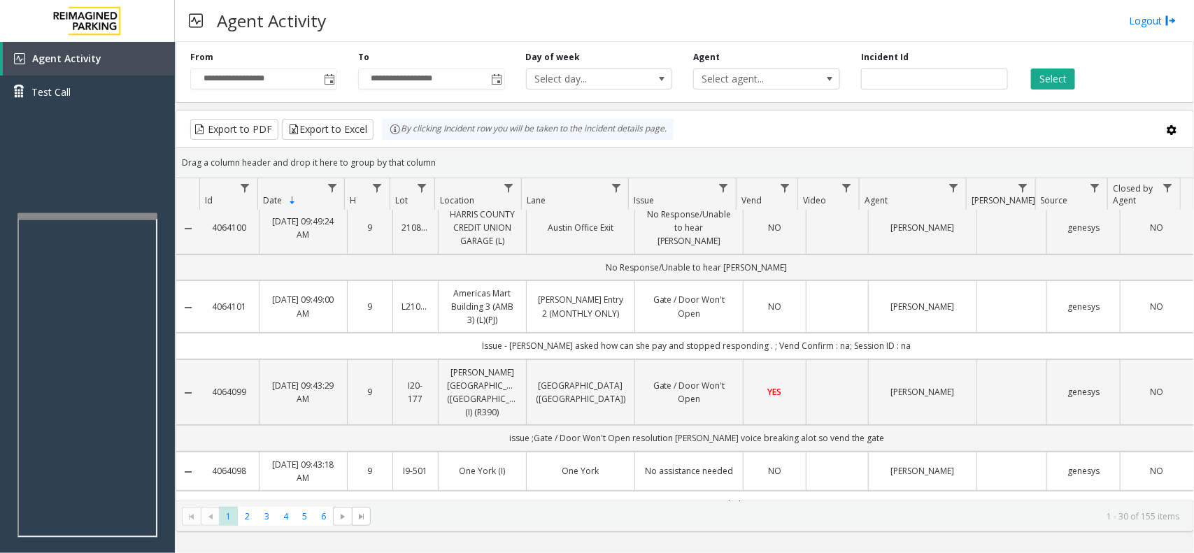
scroll to position [175, 0]
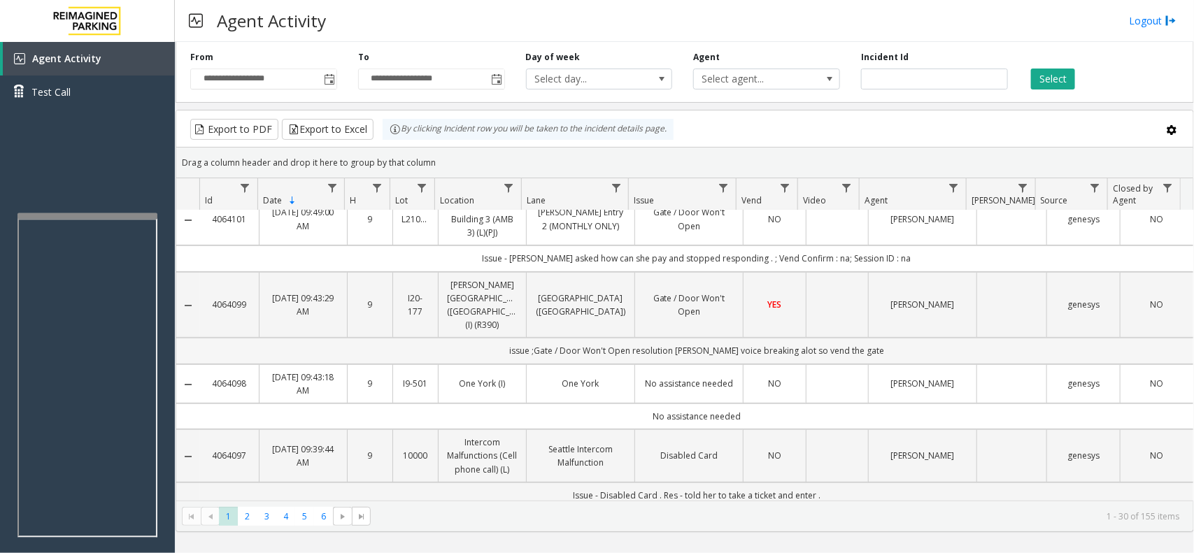
click at [882, 343] on td "issue ;Gate / Door Won't Open resolution [PERSON_NAME] voice breaking alot so v…" at bounding box center [696, 351] width 993 height 26
click at [767, 403] on td "No assistance needed" at bounding box center [696, 416] width 993 height 26
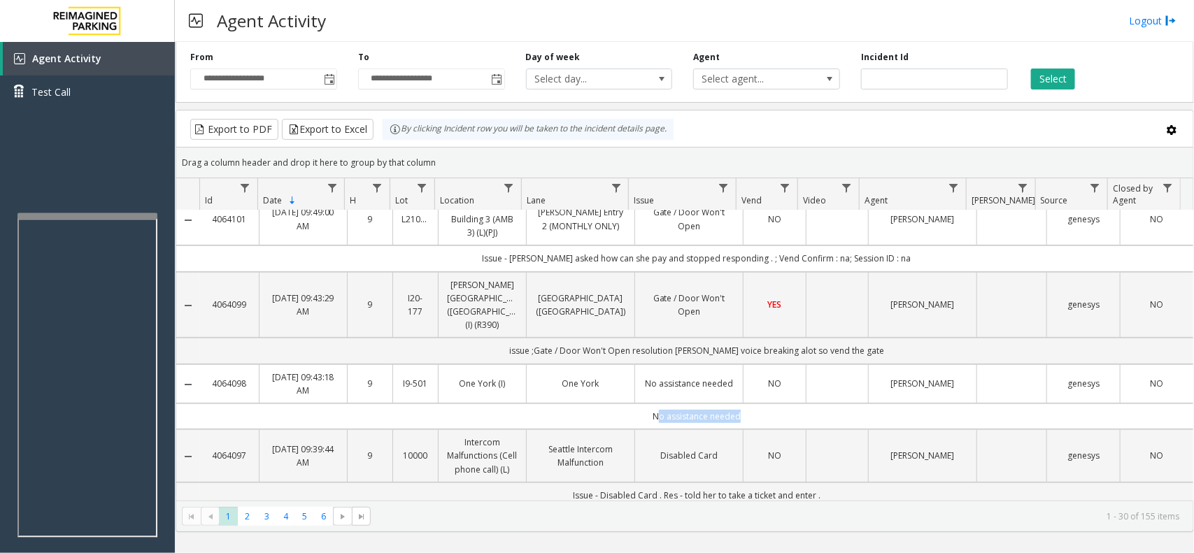
click at [767, 403] on td "No assistance needed" at bounding box center [696, 416] width 993 height 26
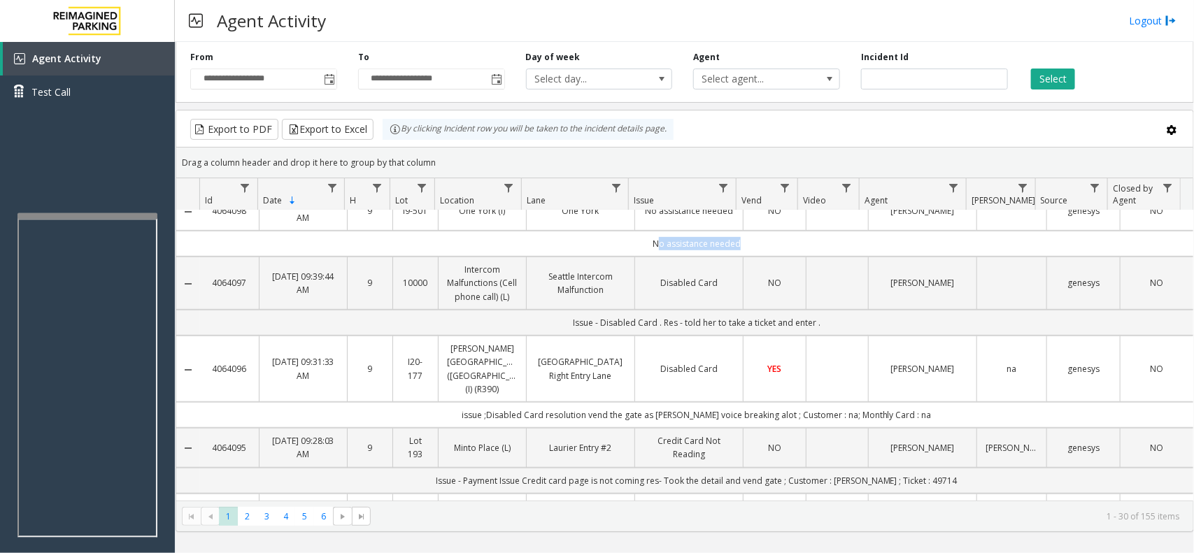
scroll to position [350, 0]
click at [917, 404] on td "issue ;Disabled Card resolution vend the gate as [PERSON_NAME] voice breaking a…" at bounding box center [696, 413] width 993 height 26
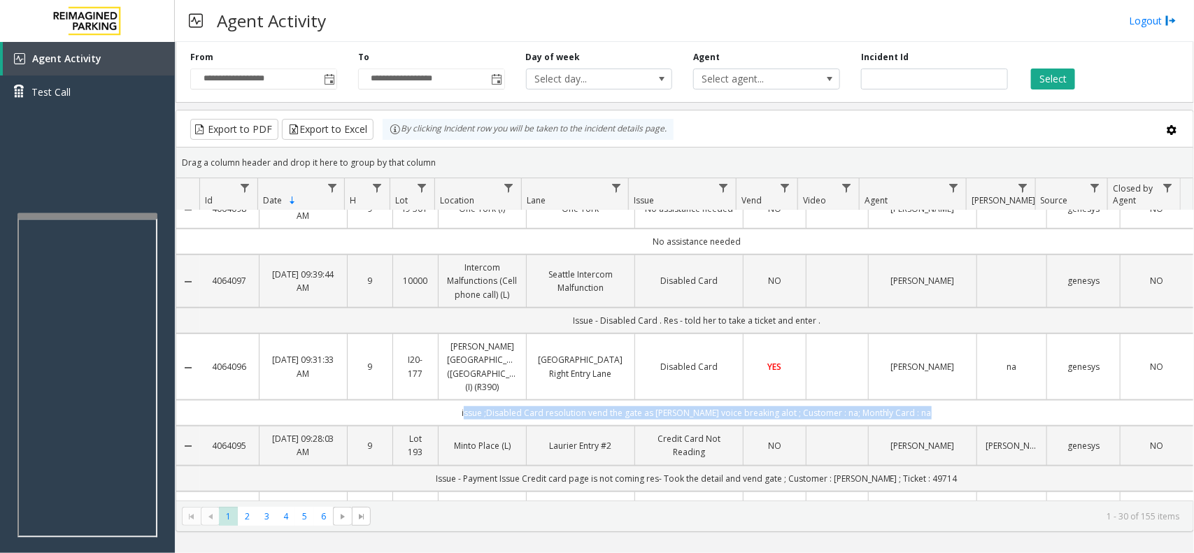
click at [917, 404] on td "issue ;Disabled Card resolution vend the gate as [PERSON_NAME] voice breaking a…" at bounding box center [696, 413] width 993 height 26
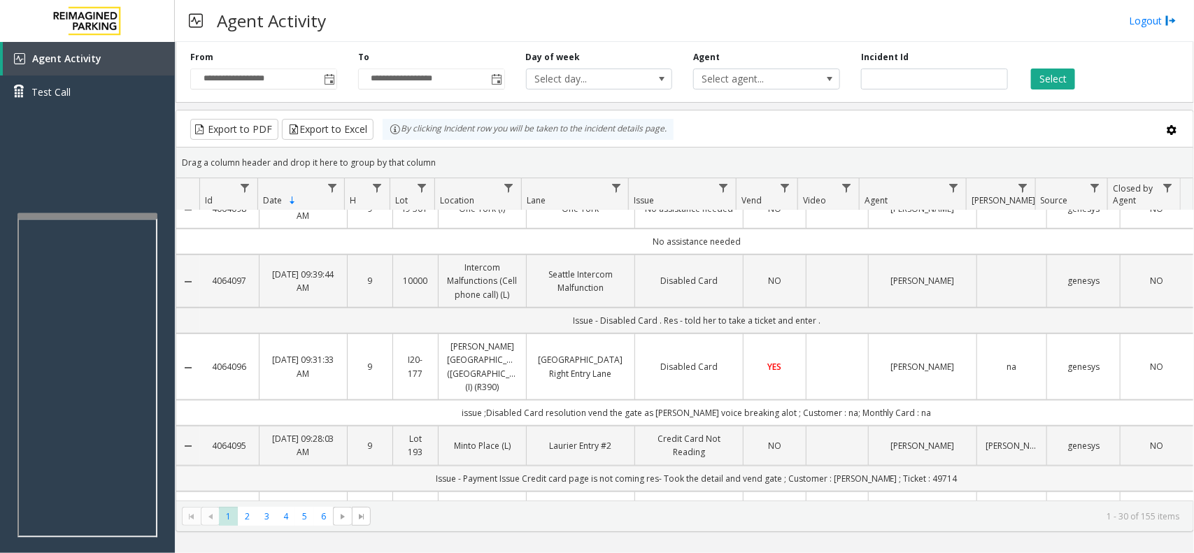
click at [937, 466] on td "Issue - Payment Issue Credit card page is not coming res- Took the detail and v…" at bounding box center [696, 479] width 993 height 26
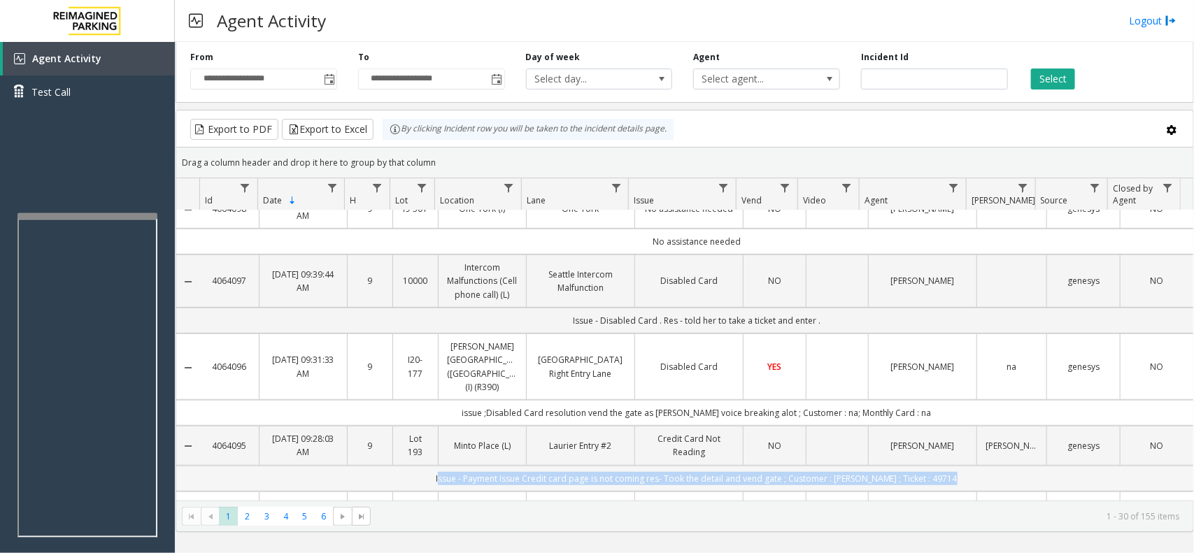
click at [937, 466] on td "Issue - Payment Issue Credit card page is not coming res- Took the detail and v…" at bounding box center [696, 479] width 993 height 26
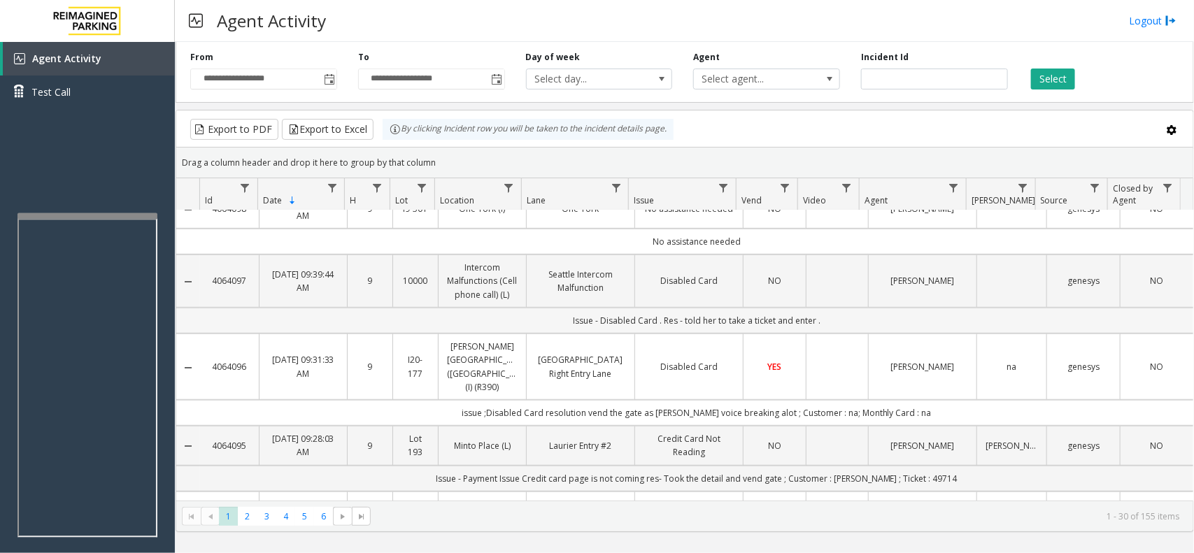
click at [824, 322] on td "Issue - Disabled Card . Res - told her to take a ticket and enter ." at bounding box center [696, 321] width 993 height 26
click at [826, 322] on td "Issue - Disabled Card . Res - told her to take a ticket and enter ." at bounding box center [696, 321] width 993 height 26
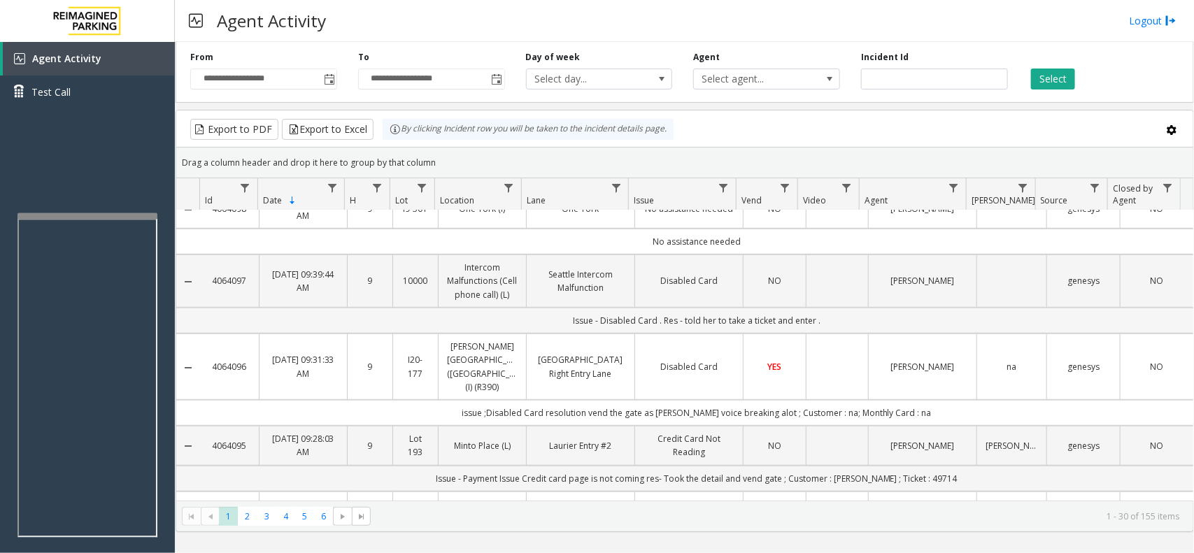
click at [826, 322] on td "Issue - Disabled Card . Res - told her to take a ticket and enter ." at bounding box center [696, 321] width 993 height 26
click at [831, 324] on td "Issue - Disabled Card . Res - told her to take a ticket and enter ." at bounding box center [696, 321] width 993 height 26
click at [843, 327] on td "Issue - Disabled Card . Res - told her to take a ticket and enter ." at bounding box center [696, 321] width 993 height 26
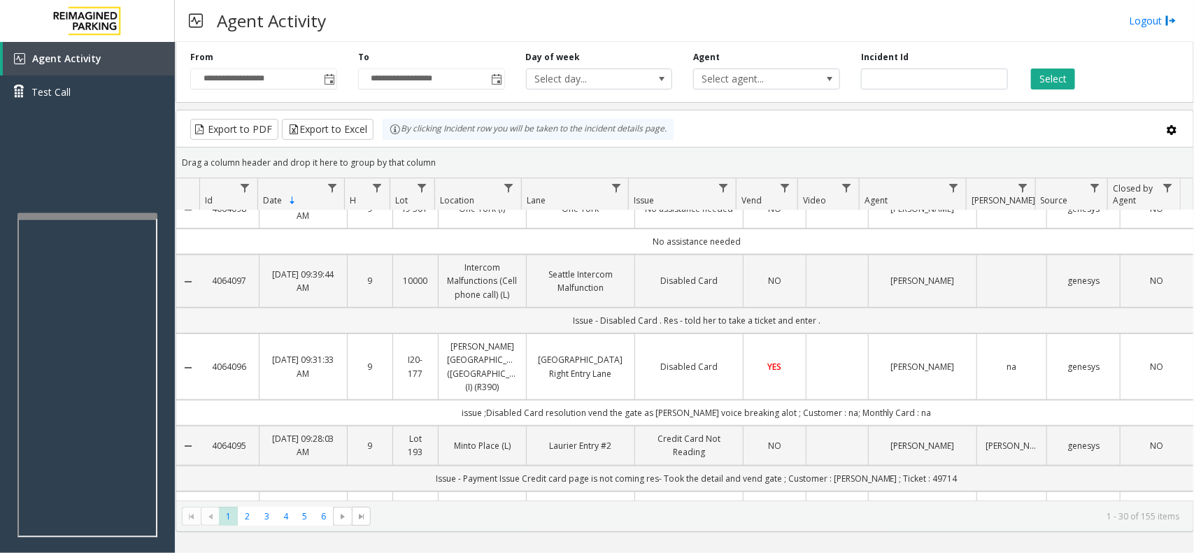
click at [740, 322] on td "Issue - Disabled Card . Res - told her to take a ticket and enter ." at bounding box center [696, 321] width 993 height 26
click at [705, 323] on td "Issue - Disabled Card . Res - told her to take a ticket and enter ." at bounding box center [696, 321] width 993 height 26
click at [680, 322] on td "Issue - Disabled Card . Res - told her to take a ticket and enter ." at bounding box center [696, 321] width 993 height 26
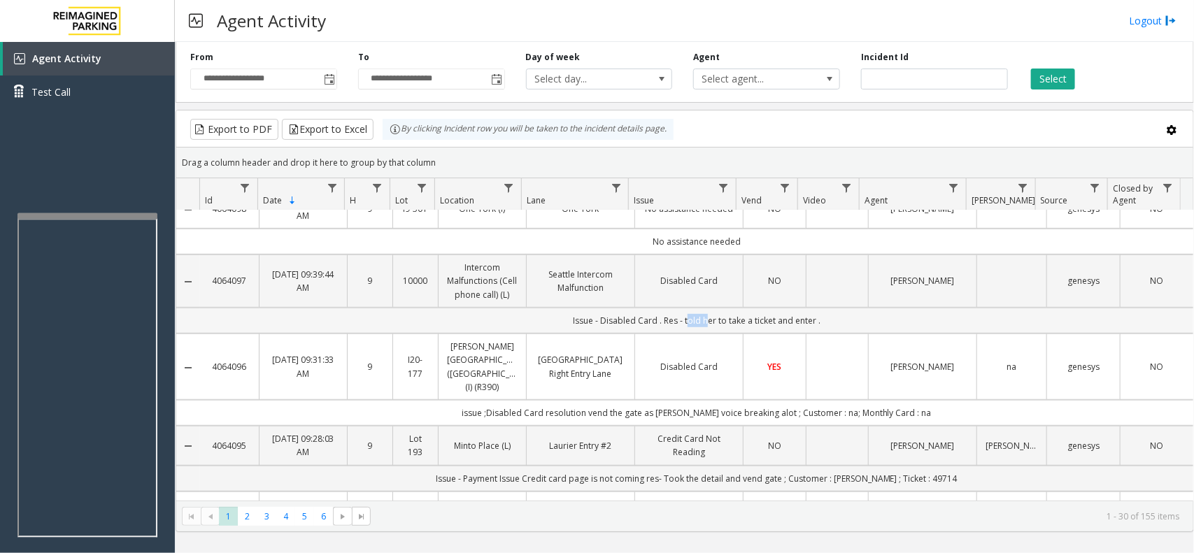
click at [680, 322] on td "Issue - Disabled Card . Res - told her to take a ticket and enter ." at bounding box center [696, 321] width 993 height 26
click at [669, 320] on td "Issue - Disabled Card . Res - told her to take a ticket and enter ." at bounding box center [696, 321] width 993 height 26
click at [647, 317] on td "Issue - Disabled Card . Res - told her to take a ticket and enter ." at bounding box center [696, 321] width 993 height 26
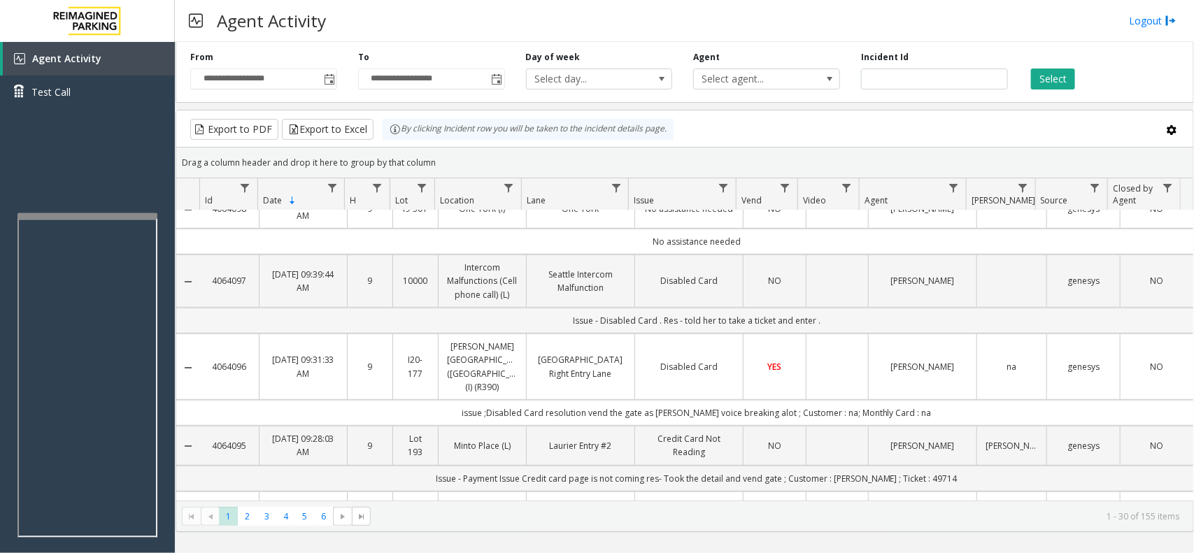
click at [631, 322] on td "Issue - Disabled Card . Res - told her to take a ticket and enter ." at bounding box center [696, 321] width 993 height 26
click at [631, 323] on td "Issue - Disabled Card . Res - told her to take a ticket and enter ." at bounding box center [696, 321] width 993 height 26
click at [628, 327] on td "Issue - Disabled Card . Res - told her to take a ticket and enter ." at bounding box center [696, 321] width 993 height 26
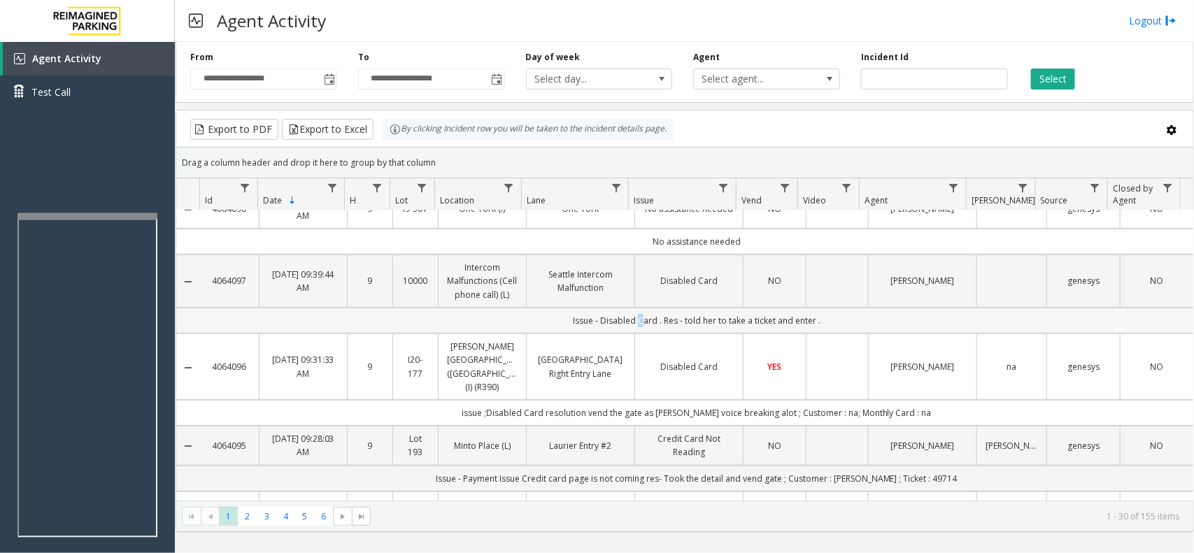
click at [628, 327] on td "Issue - Disabled Card . Res - told her to take a ticket and enter ." at bounding box center [696, 321] width 993 height 26
click at [635, 365] on td "Disabled Card" at bounding box center [688, 367] width 108 height 66
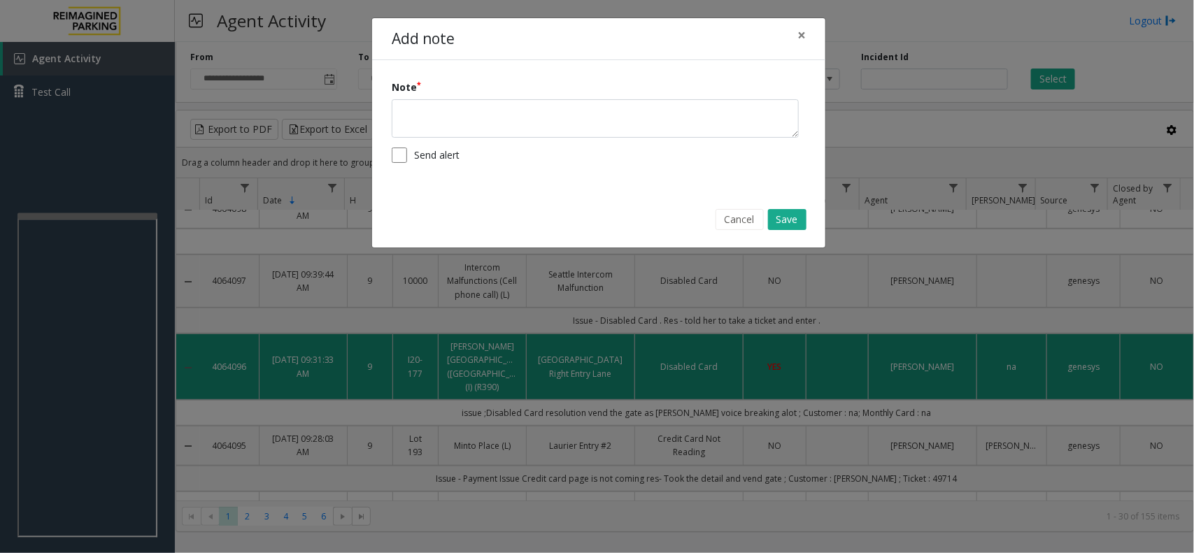
click at [635, 366] on body "**********" at bounding box center [597, 276] width 1194 height 553
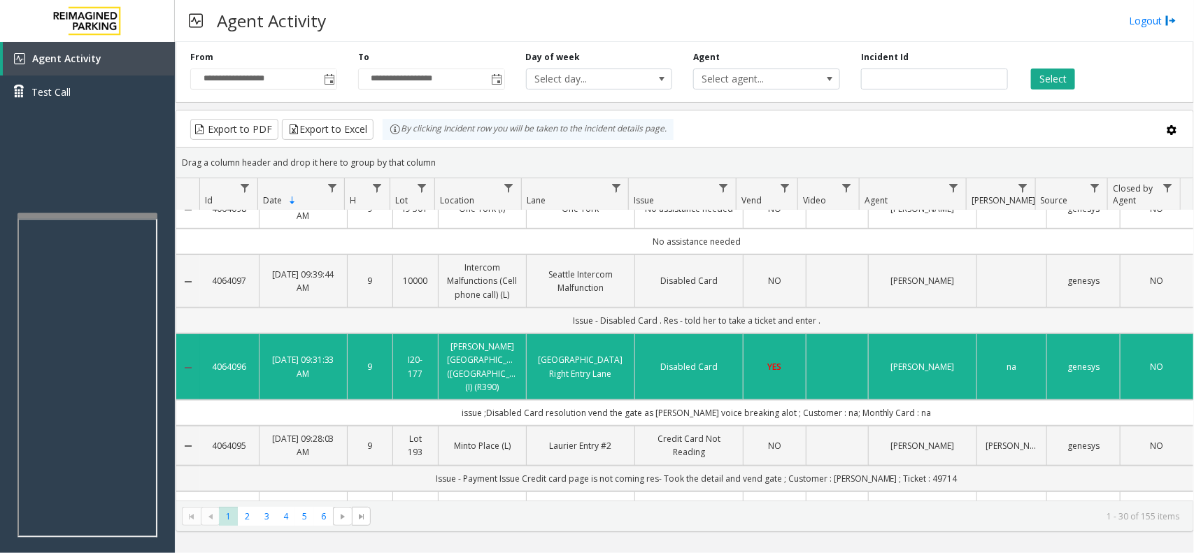
click at [883, 322] on td "Issue - Disabled Card . Res - told her to take a ticket and enter ." at bounding box center [696, 321] width 993 height 26
click at [879, 319] on td "Issue - Disabled Card . Res - told her to take a ticket and enter ." at bounding box center [696, 321] width 993 height 26
click at [897, 319] on td "Issue - Disabled Card . Res - told her to take a ticket and enter ." at bounding box center [696, 321] width 993 height 26
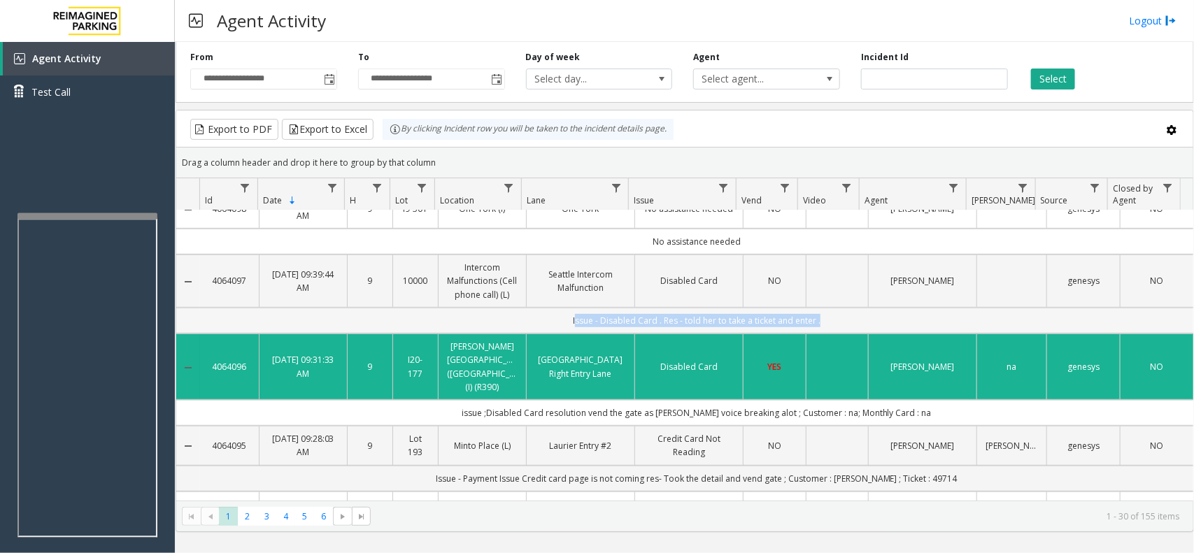
click at [897, 319] on td "Issue - Disabled Card . Res - told her to take a ticket and enter ." at bounding box center [696, 321] width 993 height 26
click at [875, 319] on td "Issue - Disabled Card . Res - told her to take a ticket and enter ." at bounding box center [696, 321] width 993 height 26
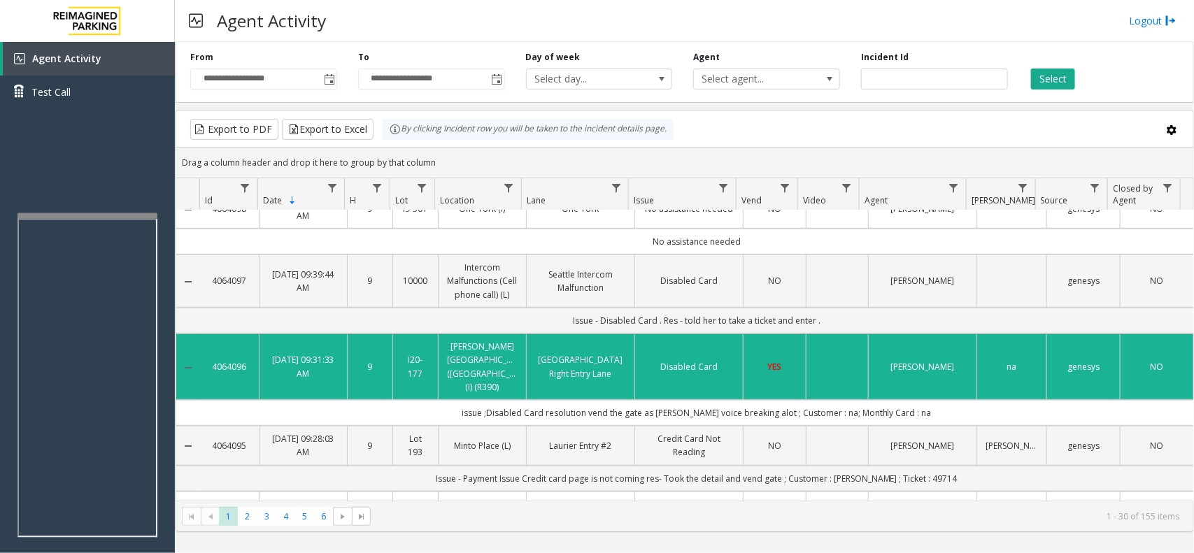
click at [931, 408] on td "issue ;Disabled Card resolution vend the gate as [PERSON_NAME] voice breaking a…" at bounding box center [696, 413] width 993 height 26
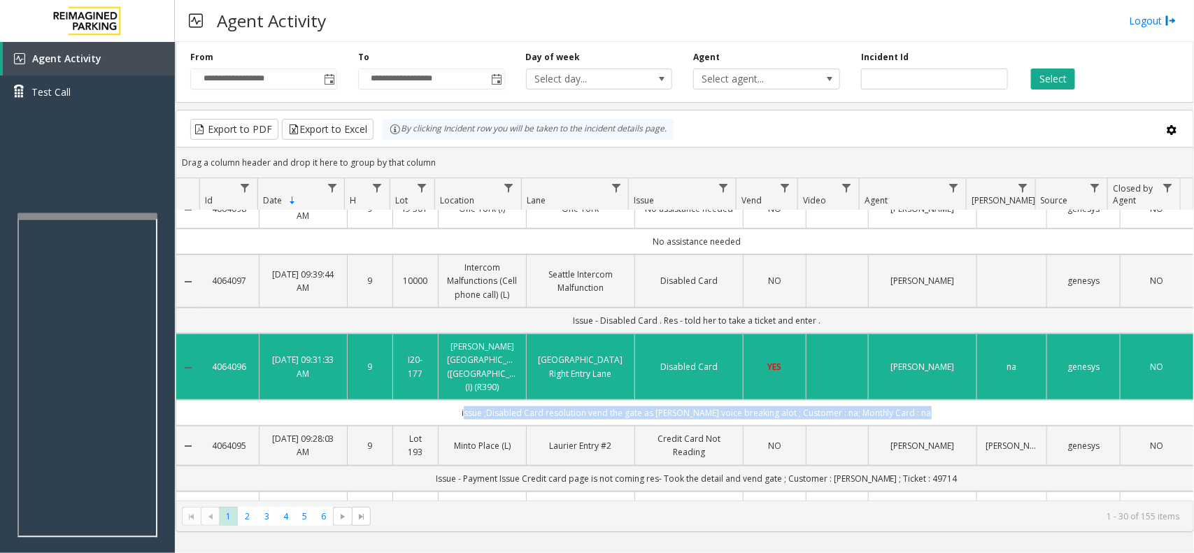
click at [931, 408] on td "issue ;Disabled Card resolution vend the gate as [PERSON_NAME] voice breaking a…" at bounding box center [696, 413] width 993 height 26
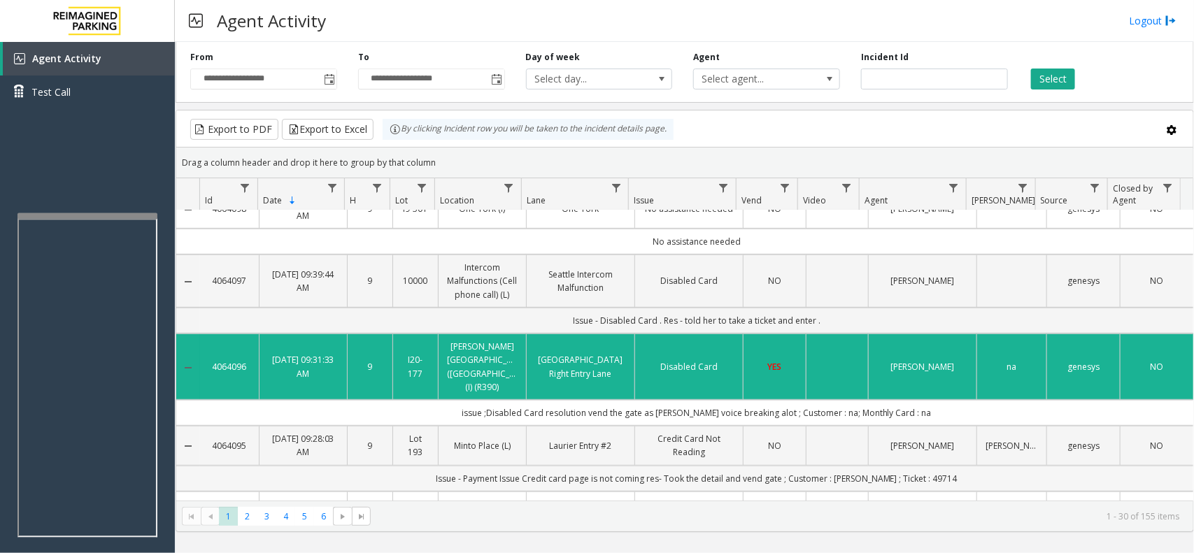
click at [950, 466] on td "Issue - Payment Issue Credit card page is not coming res- Took the detail and v…" at bounding box center [696, 479] width 993 height 26
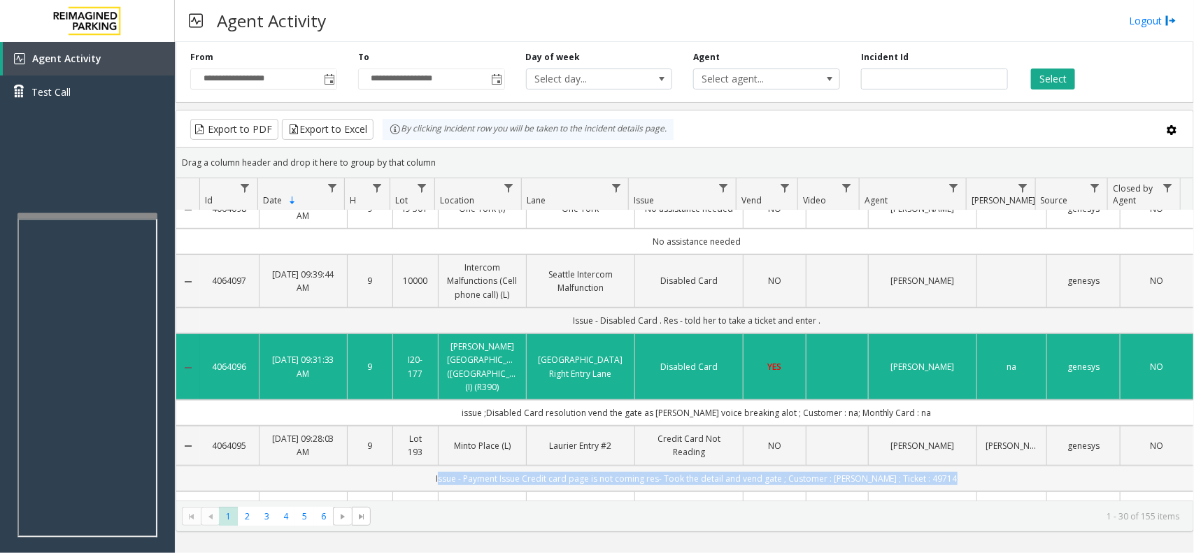
click at [950, 466] on td "Issue - Payment Issue Credit card page is not coming res- Took the detail and v…" at bounding box center [696, 479] width 993 height 26
click at [957, 470] on td "Issue - Payment Issue Credit card page is not coming res- Took the detail and v…" at bounding box center [696, 479] width 993 height 26
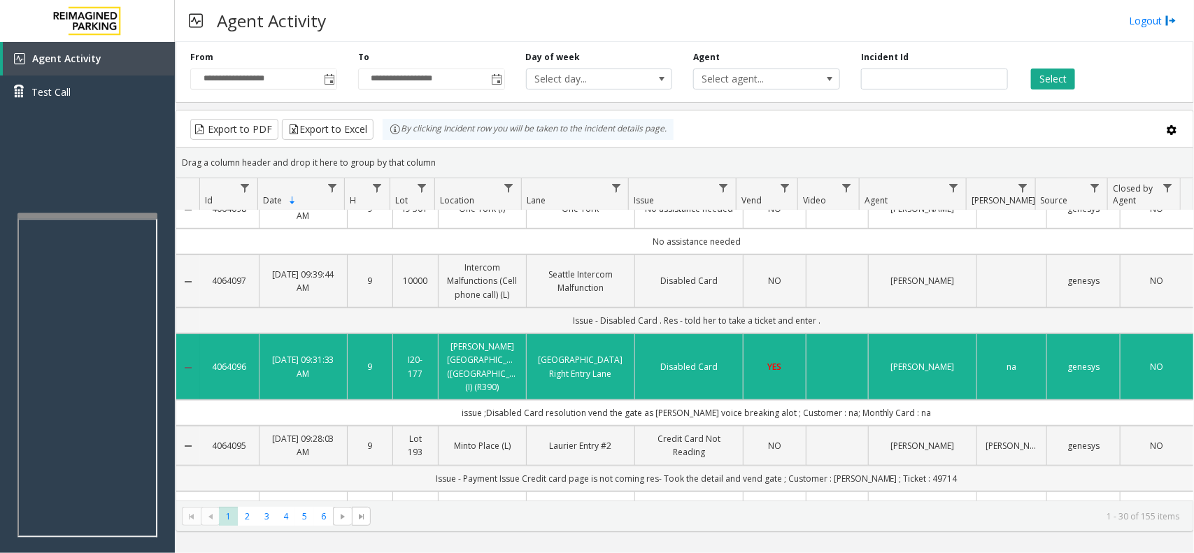
click at [957, 470] on td "Issue - Payment Issue Credit card page is not coming res- Took the detail and v…" at bounding box center [696, 479] width 993 height 26
click at [954, 471] on td "Issue - Payment Issue Credit card page is not coming res- Took the detail and v…" at bounding box center [696, 479] width 993 height 26
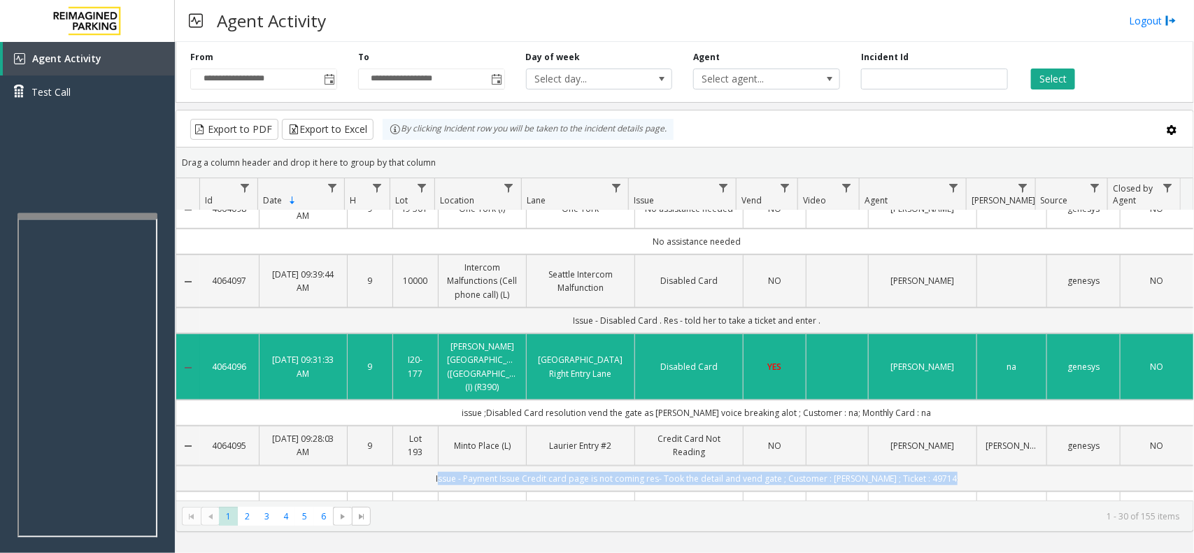
click at [954, 471] on td "Issue - Payment Issue Credit card page is not coming res- Took the detail and v…" at bounding box center [696, 479] width 993 height 26
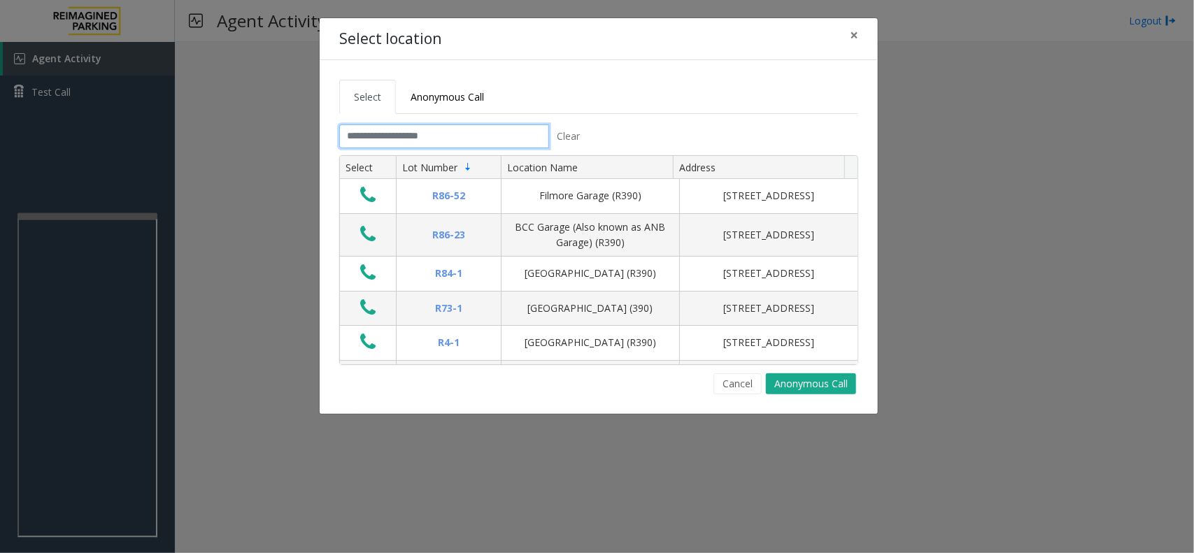
click at [415, 136] on input "text" at bounding box center [444, 136] width 210 height 24
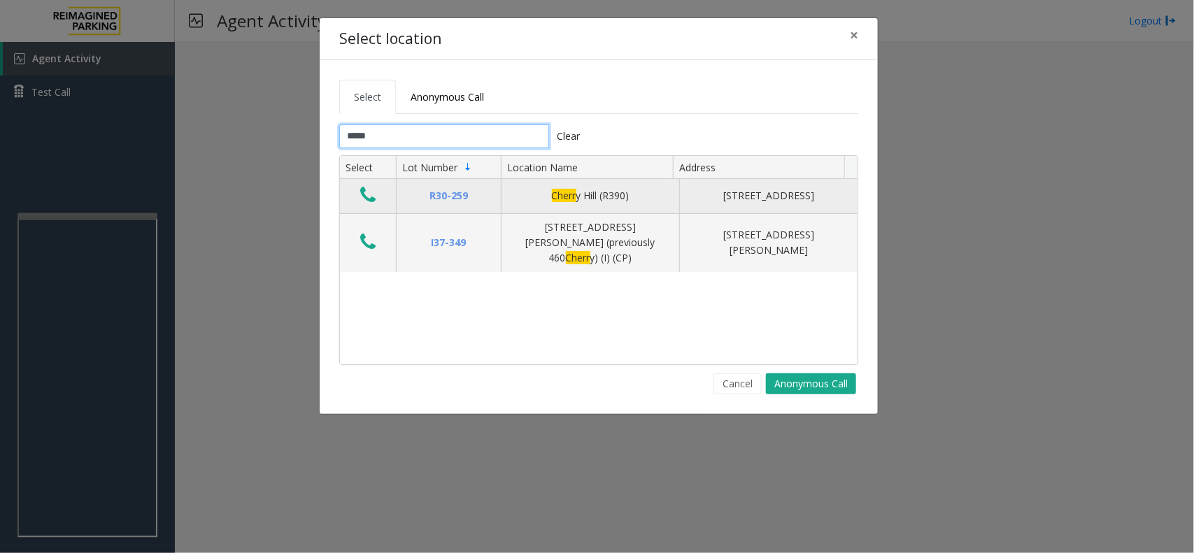
type input "*****"
click at [371, 201] on icon "Data table" at bounding box center [367, 195] width 15 height 20
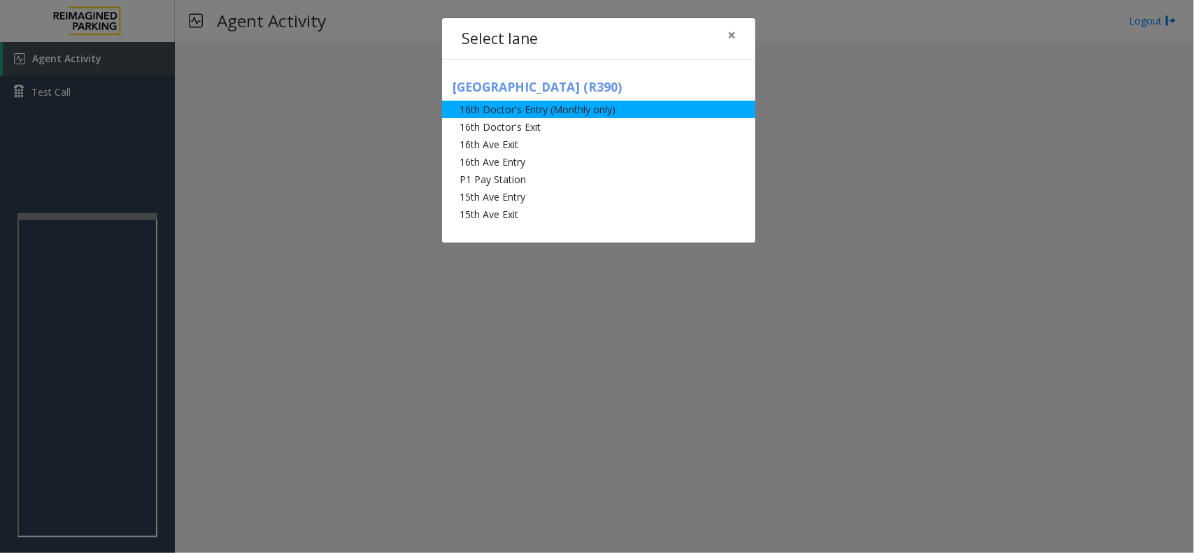
click at [624, 113] on li "16th Doctor's Entry (Monthly only)" at bounding box center [598, 109] width 313 height 17
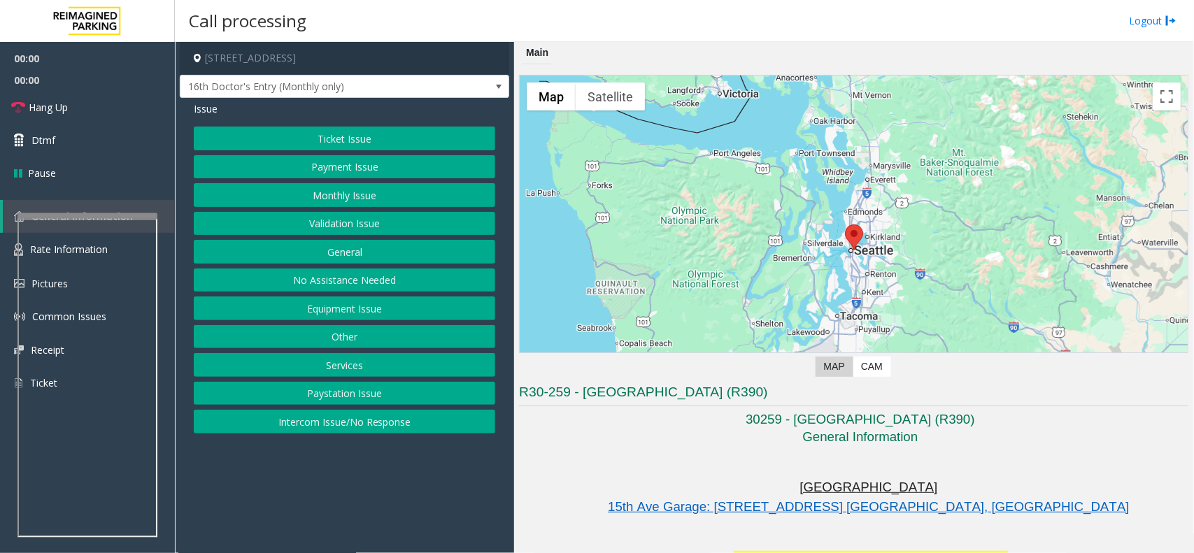
click at [357, 196] on button "Monthly Issue" at bounding box center [344, 195] width 301 height 24
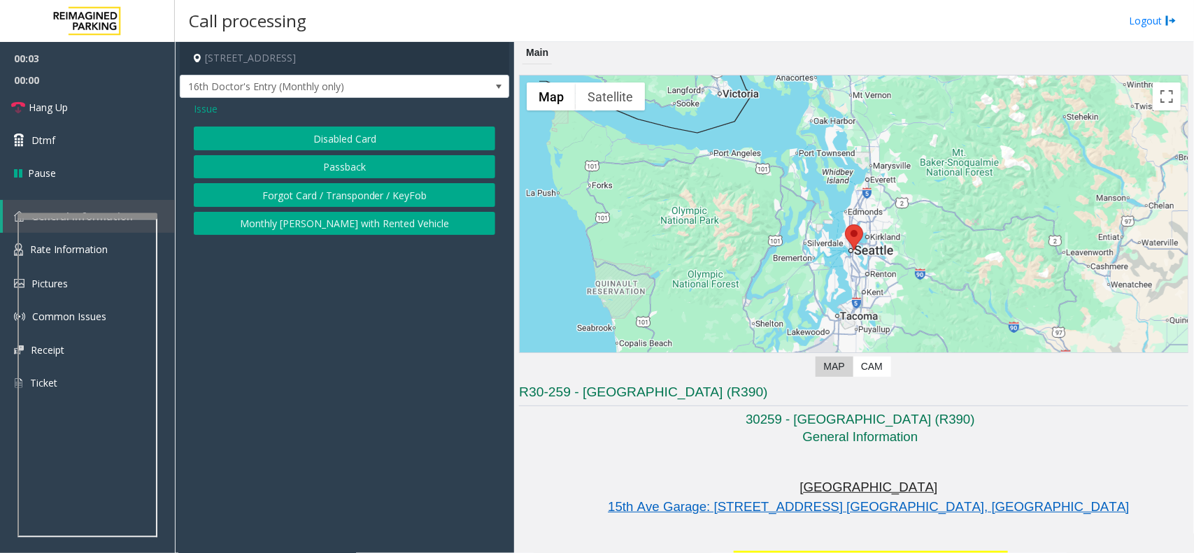
click at [355, 144] on button "Disabled Card" at bounding box center [344, 139] width 301 height 24
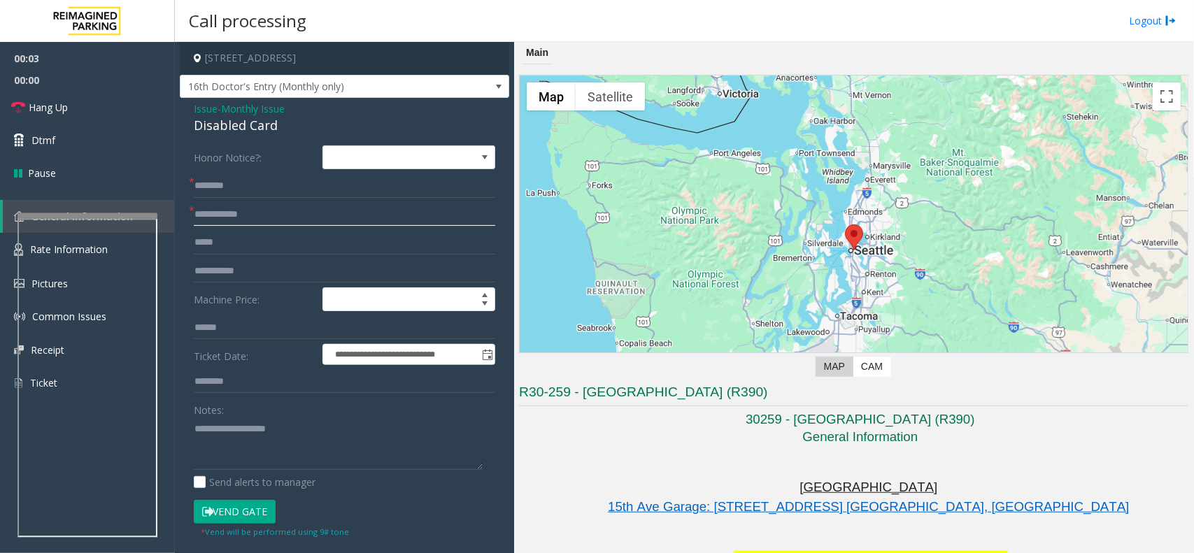
click at [222, 222] on input "text" at bounding box center [344, 215] width 301 height 24
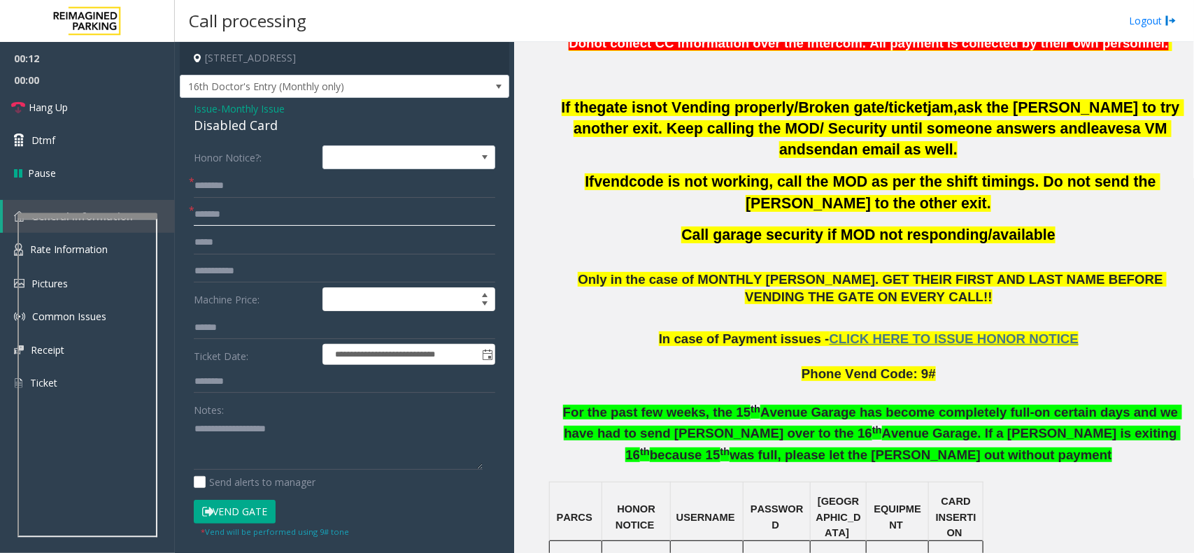
scroll to position [699, 0]
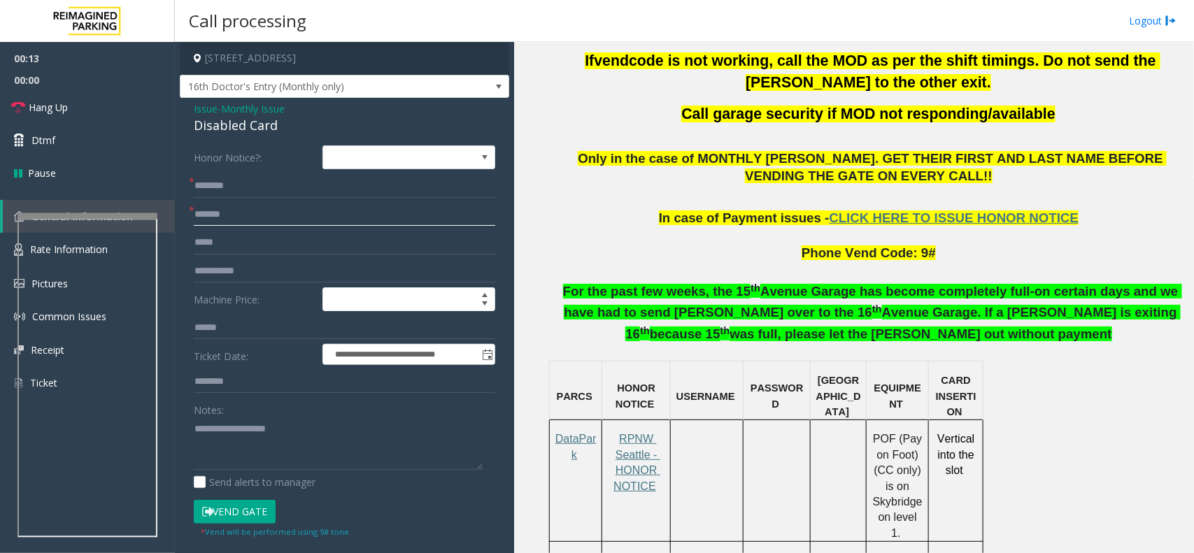
type input "*******"
click at [224, 184] on input "text" at bounding box center [344, 186] width 301 height 24
drag, startPoint x: 287, startPoint y: 127, endPoint x: 186, endPoint y: 109, distance: 102.2
click at [186, 109] on div "**********" at bounding box center [344, 489] width 329 height 783
click at [315, 449] on textarea at bounding box center [338, 443] width 289 height 52
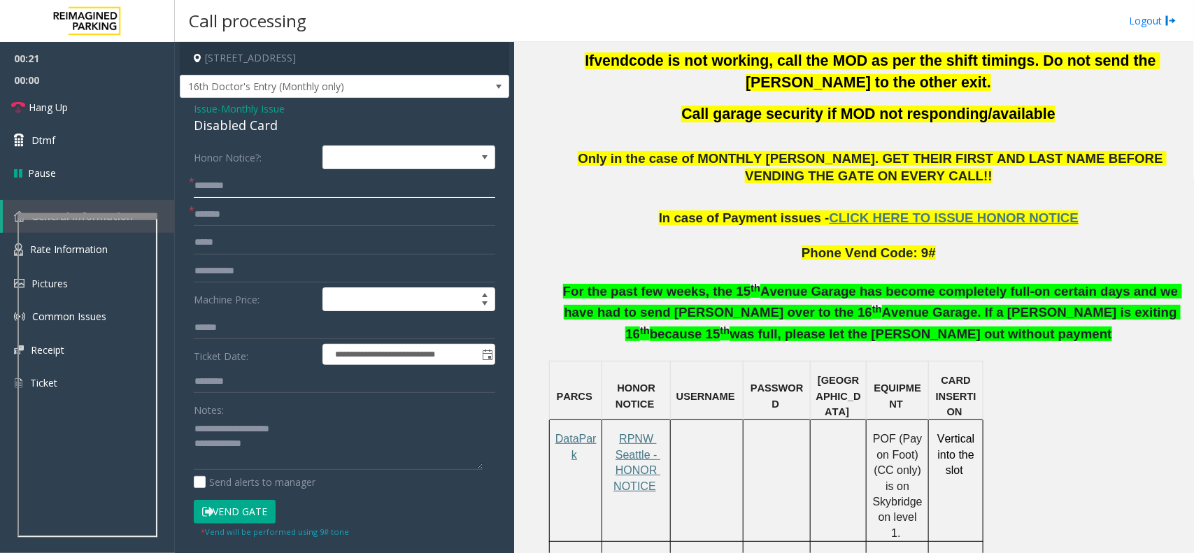
click at [238, 177] on input "text" at bounding box center [344, 186] width 301 height 24
click at [298, 445] on textarea at bounding box center [338, 443] width 289 height 52
type textarea "**********"
click at [261, 192] on input "text" at bounding box center [344, 186] width 301 height 24
type input "**********"
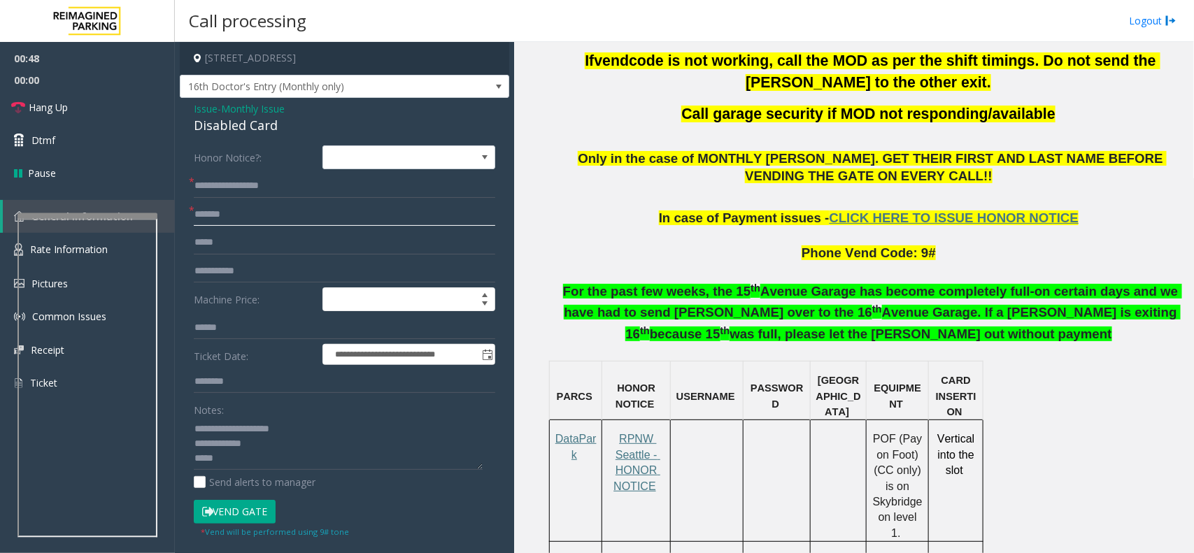
click at [296, 224] on input "*******" at bounding box center [344, 215] width 301 height 24
click at [266, 461] on textarea at bounding box center [338, 443] width 289 height 52
click at [236, 509] on button "Vend Gate" at bounding box center [235, 512] width 82 height 24
click at [261, 468] on textarea at bounding box center [338, 443] width 289 height 52
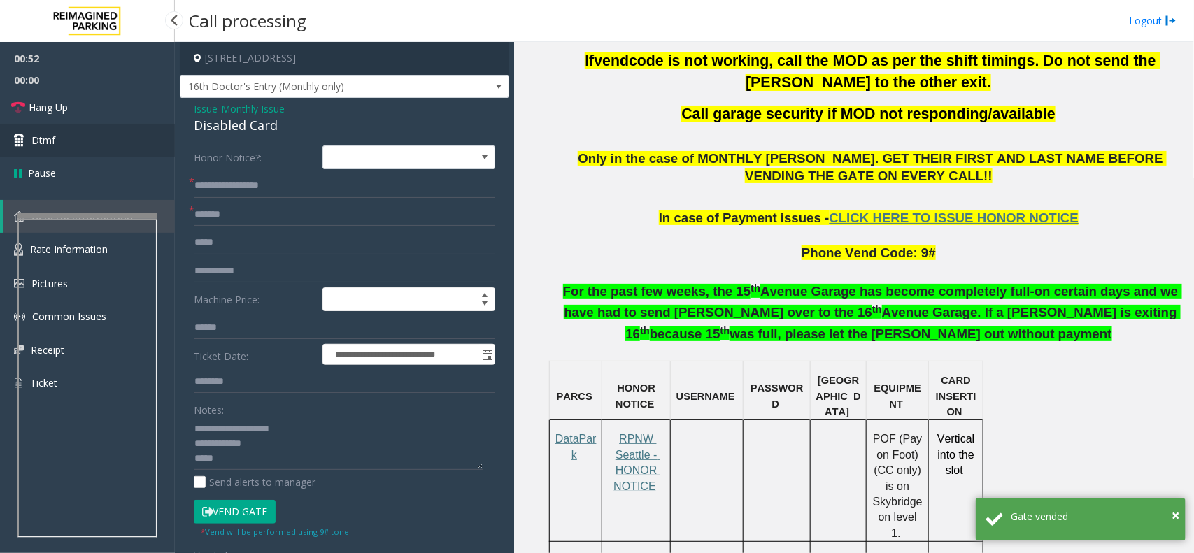
click at [80, 141] on link "Dtmf" at bounding box center [87, 140] width 175 height 33
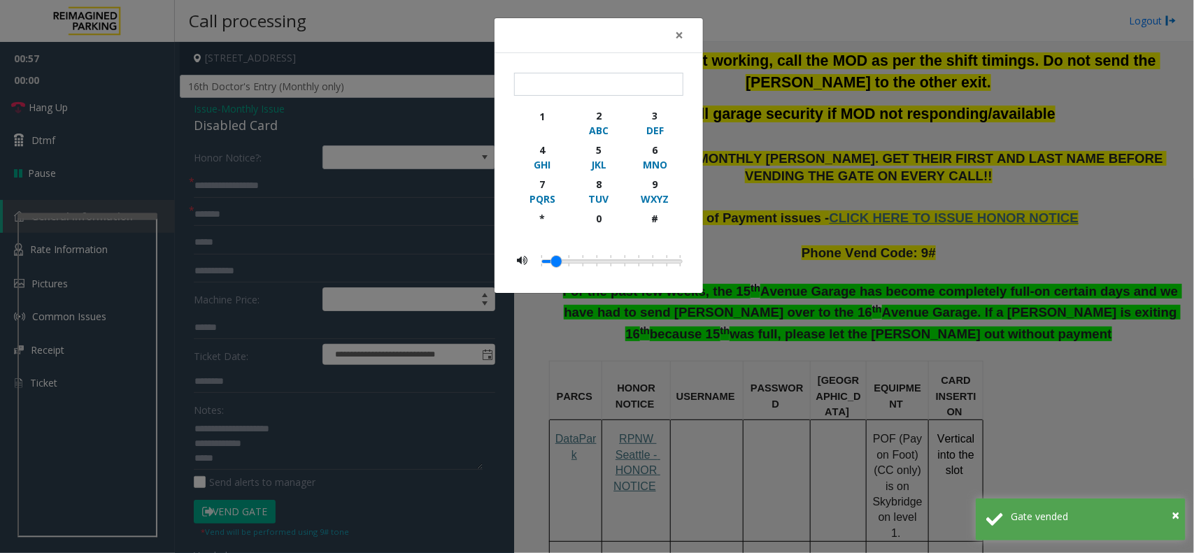
click at [373, 448] on div "× 1 2 ABC 3 DEF 4 GHI 5 JKL 6 MNO 7 PQRS 8 TUV 9 WXYZ * 0 #" at bounding box center [597, 276] width 1194 height 553
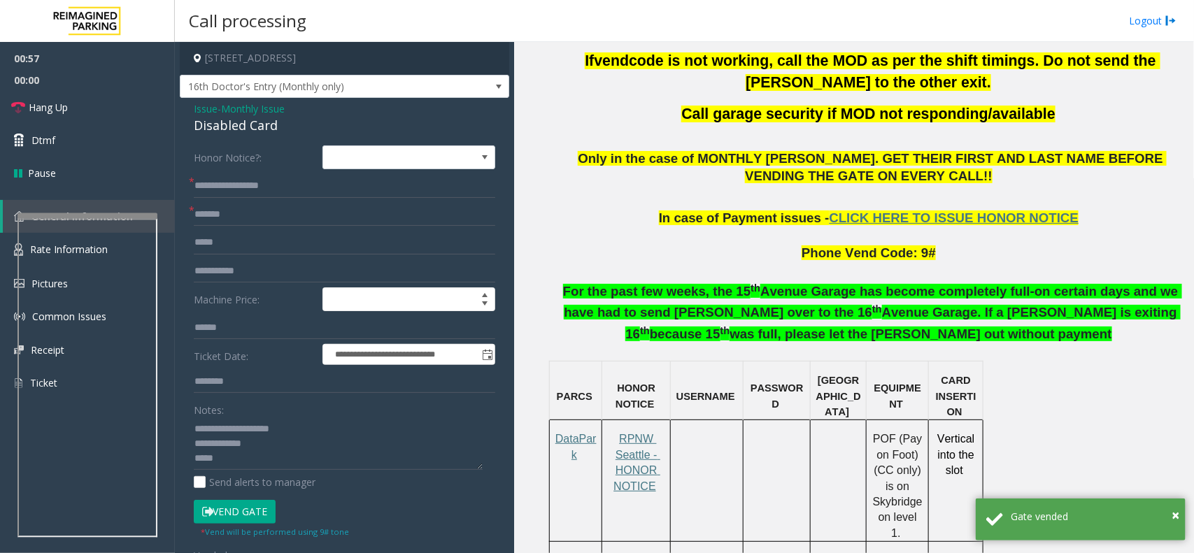
click at [283, 459] on body "**********" at bounding box center [597, 276] width 1194 height 553
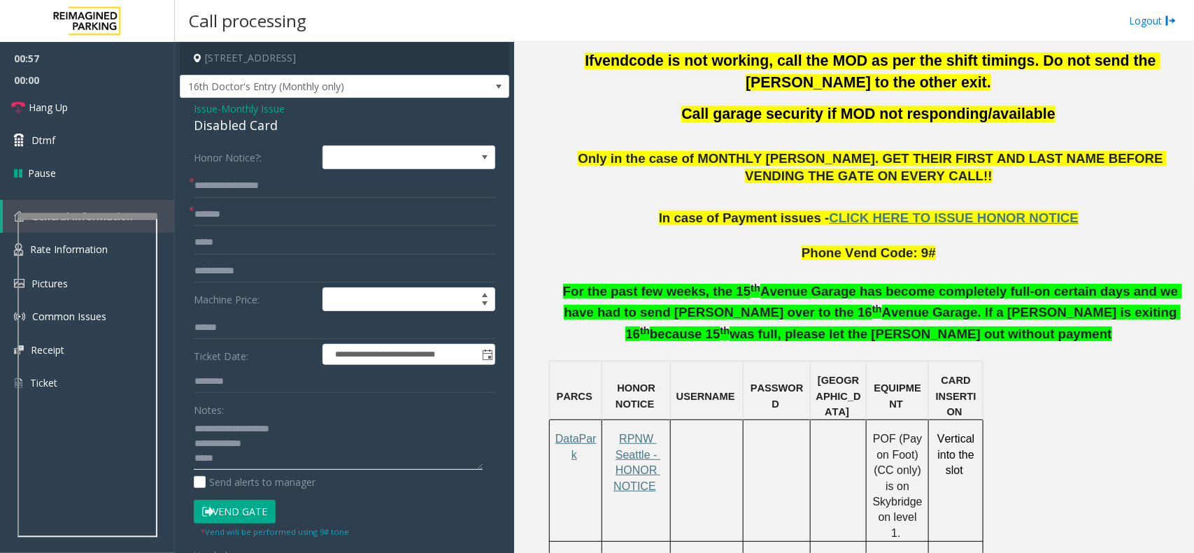
click at [268, 464] on textarea at bounding box center [338, 443] width 289 height 52
paste textarea "**********"
click at [263, 467] on textarea at bounding box center [338, 443] width 289 height 52
type textarea "**********"
click at [40, 100] on span "Hang Up" at bounding box center [48, 107] width 39 height 15
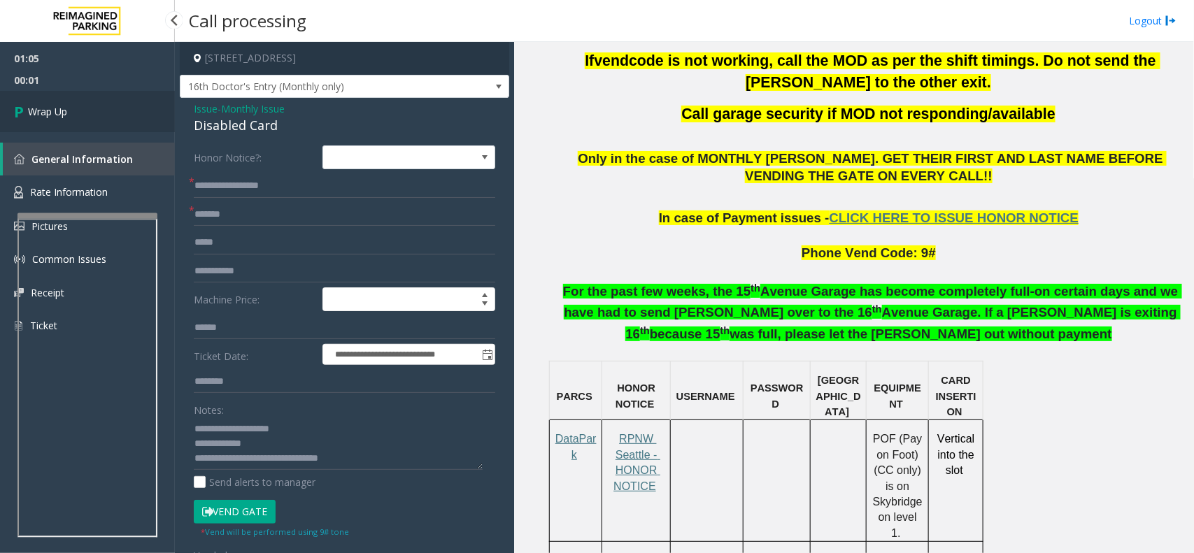
click at [40, 99] on link "Wrap Up" at bounding box center [87, 111] width 175 height 41
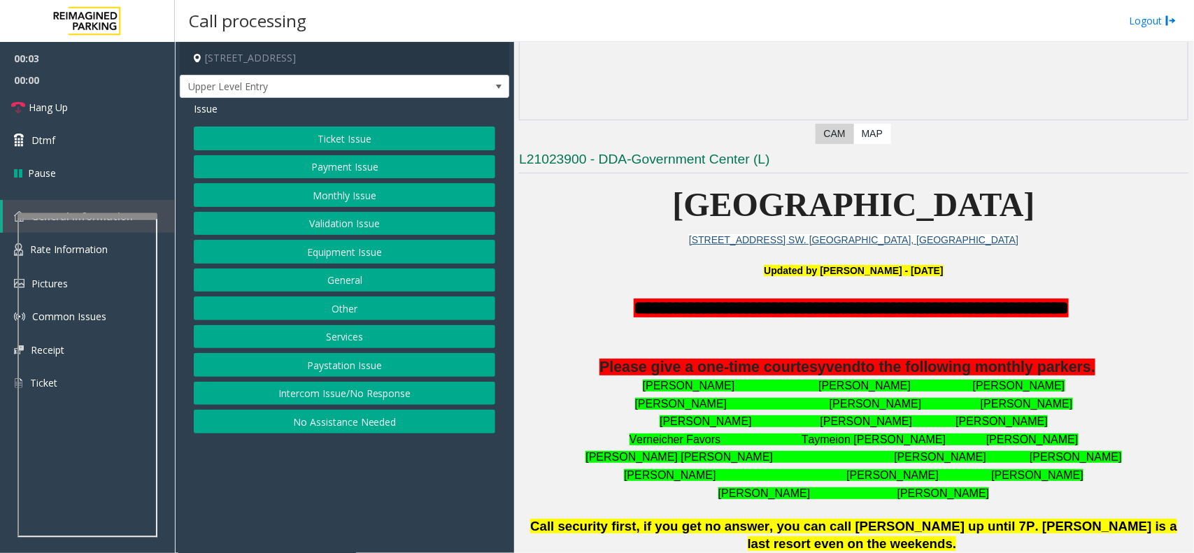
scroll to position [524, 0]
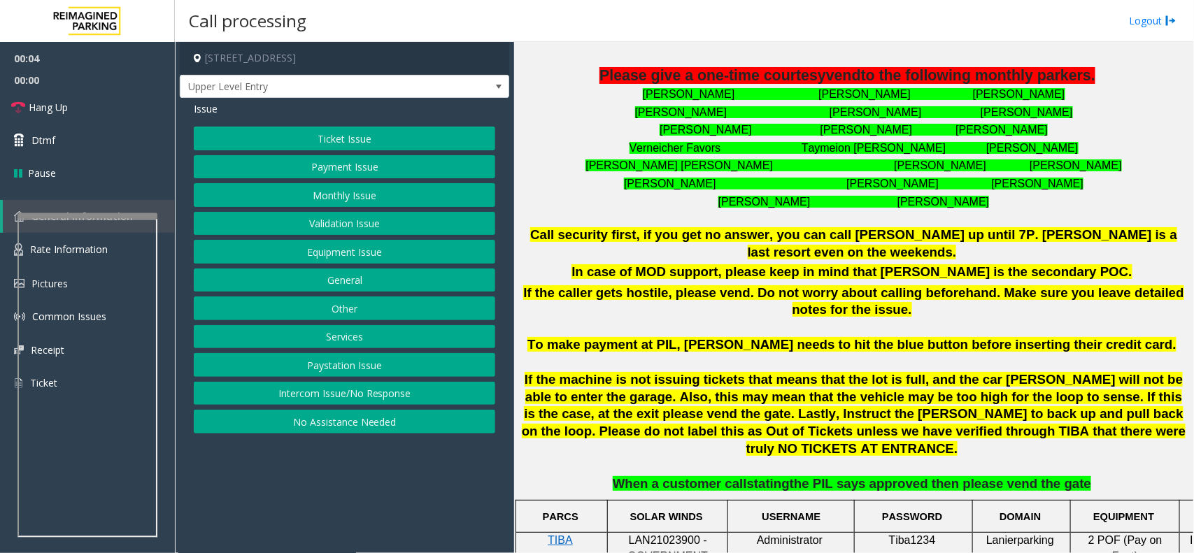
click at [661, 534] on span "LAN21023900 - GOVERNMENT CENTER GARAGE" at bounding box center [665, 555] width 97 height 43
copy span "LAN21023900"
click at [357, 395] on button "Intercom Issue/No Response" at bounding box center [344, 394] width 301 height 24
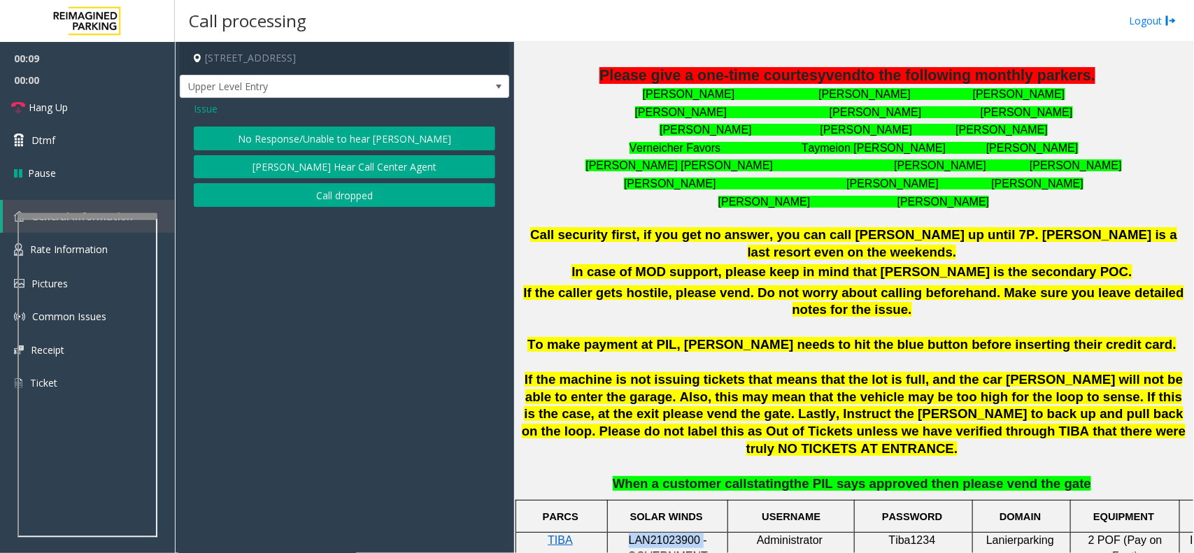
click at [404, 138] on button "No Response/Unable to hear [PERSON_NAME]" at bounding box center [344, 139] width 301 height 24
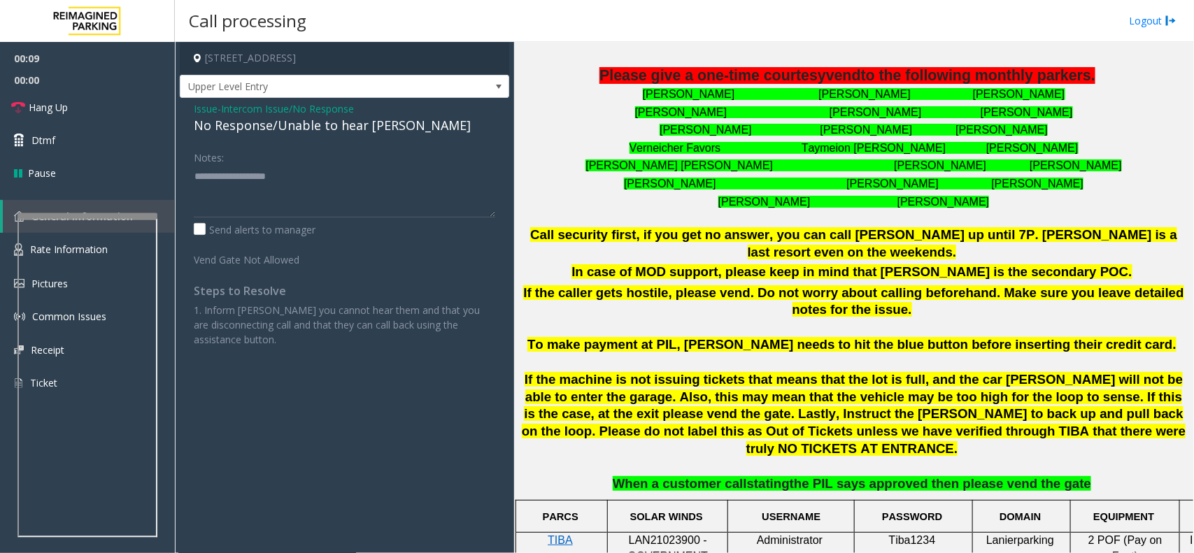
click at [331, 123] on div "No Response/Unable to hear [PERSON_NAME]" at bounding box center [344, 125] width 301 height 19
type textarea "**********"
click at [60, 108] on span "Hang Up" at bounding box center [48, 107] width 39 height 15
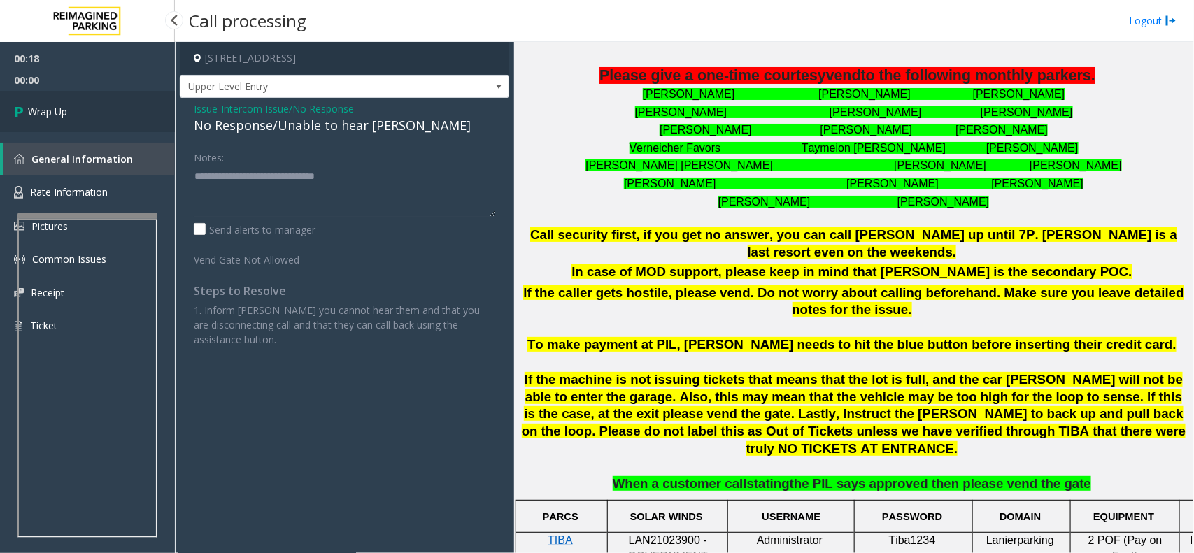
click at [60, 108] on span "Wrap Up" at bounding box center [47, 111] width 39 height 15
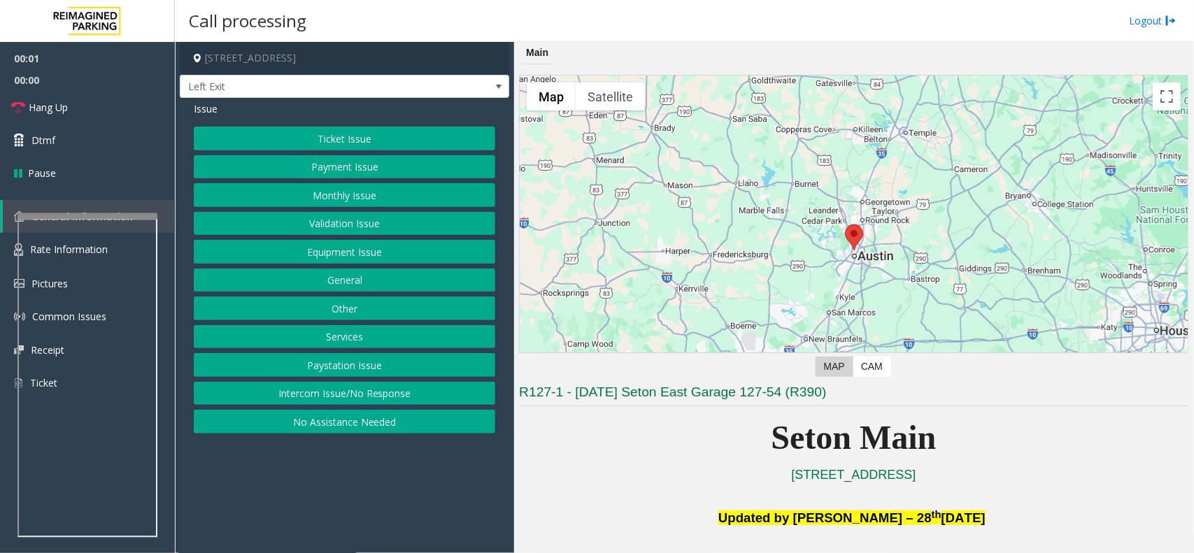
click at [387, 247] on button "Equipment Issue" at bounding box center [344, 252] width 301 height 24
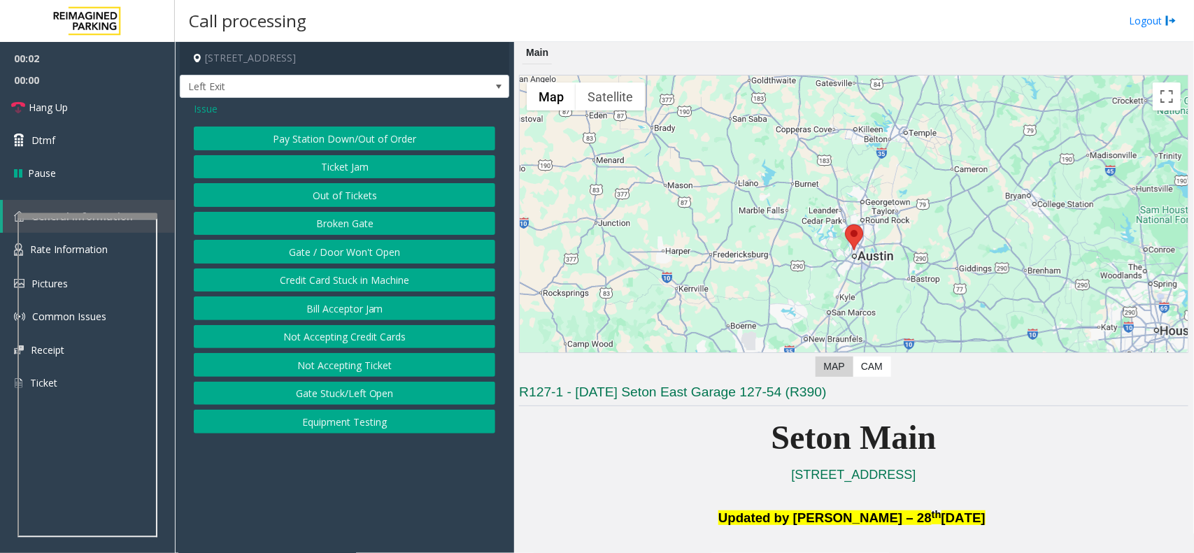
click at [387, 247] on button "Gate / Door Won't Open" at bounding box center [344, 252] width 301 height 24
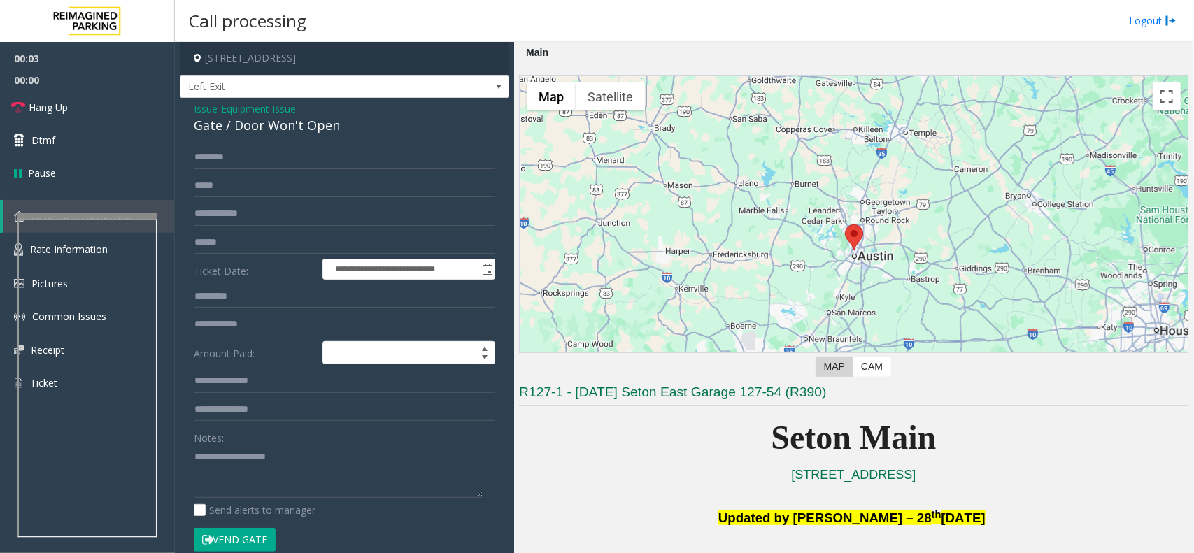
scroll to position [437, 0]
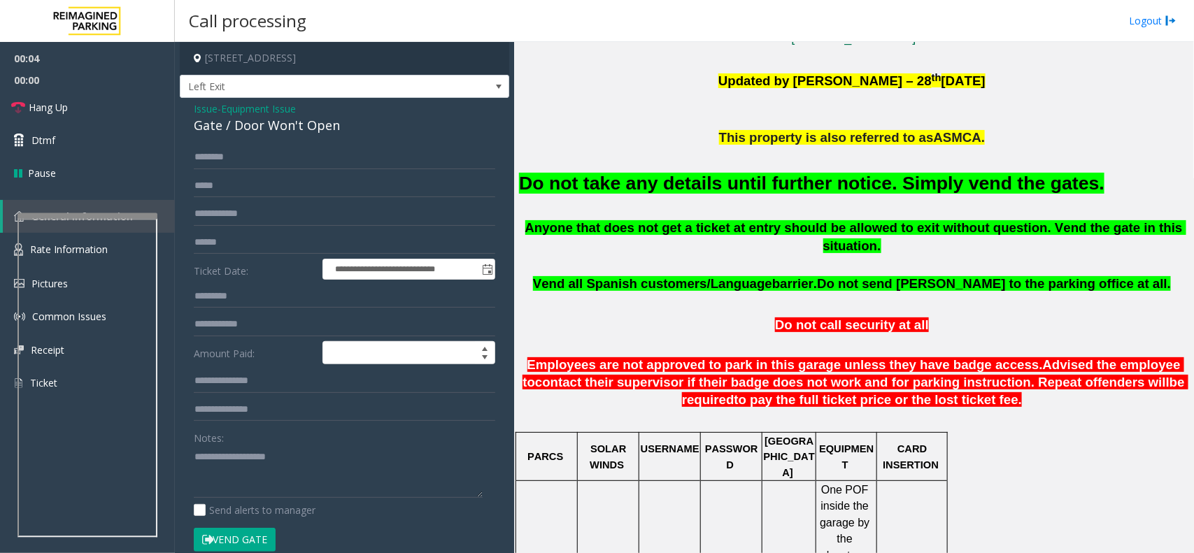
click at [243, 541] on button "Vend Gate" at bounding box center [235, 540] width 82 height 24
click at [881, 185] on font "Do not take any details until further notice. Simply vend the gates." at bounding box center [811, 183] width 585 height 21
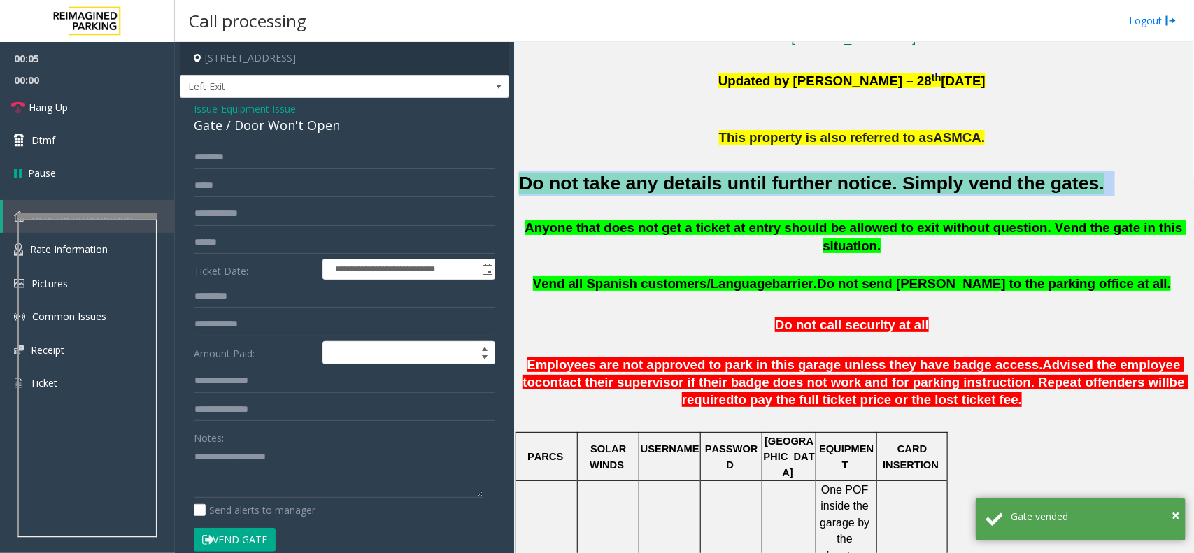
click at [881, 185] on font "Do not take any details until further notice. Simply vend the gates." at bounding box center [811, 183] width 585 height 21
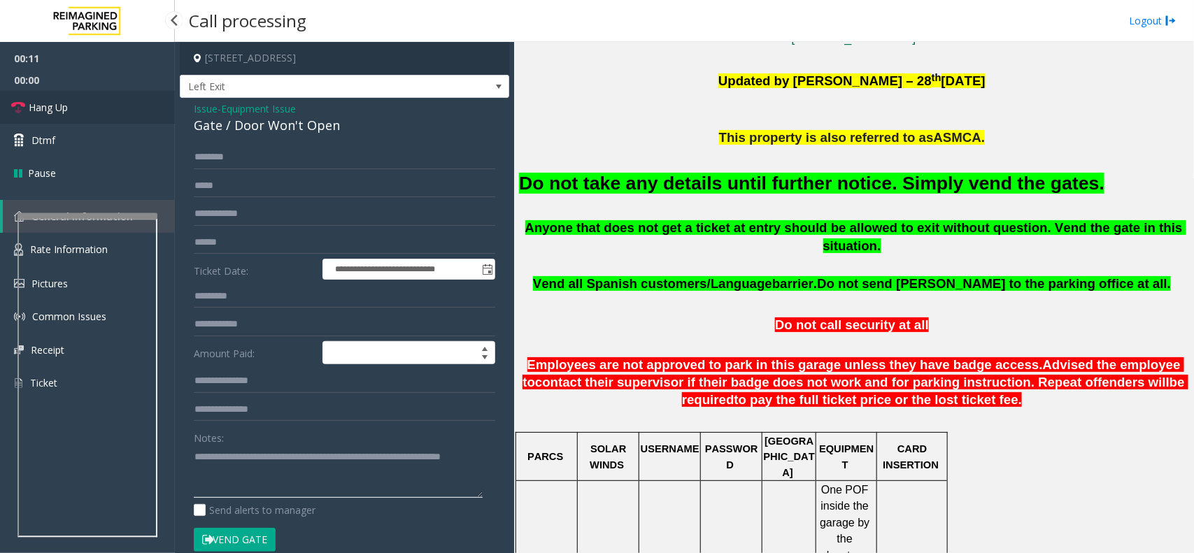
type textarea "**********"
click at [75, 114] on link "Hang Up" at bounding box center [87, 107] width 175 height 33
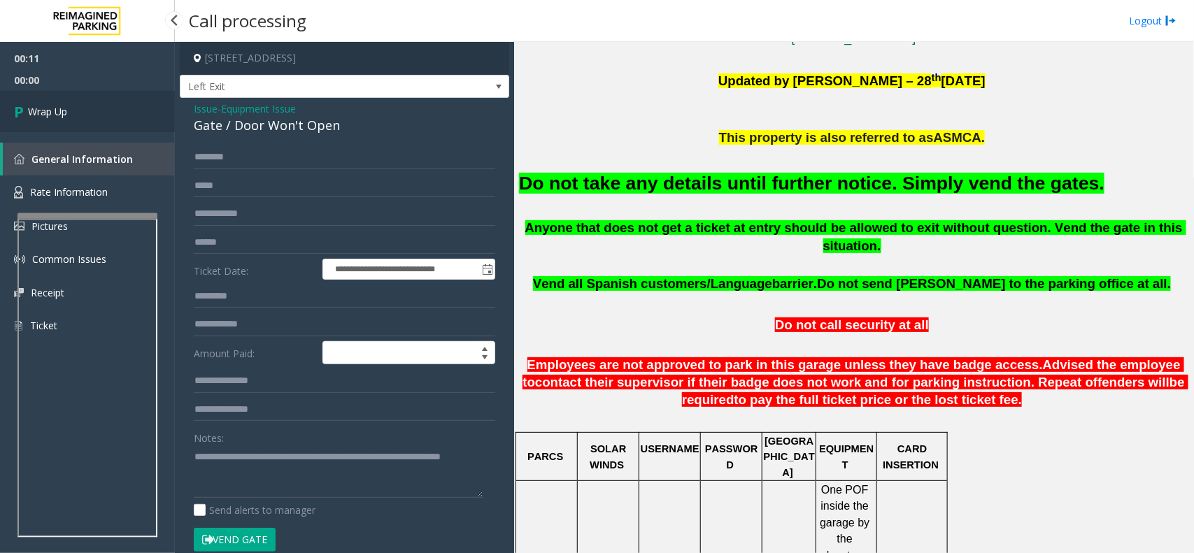
click at [75, 114] on link "Wrap Up" at bounding box center [87, 111] width 175 height 41
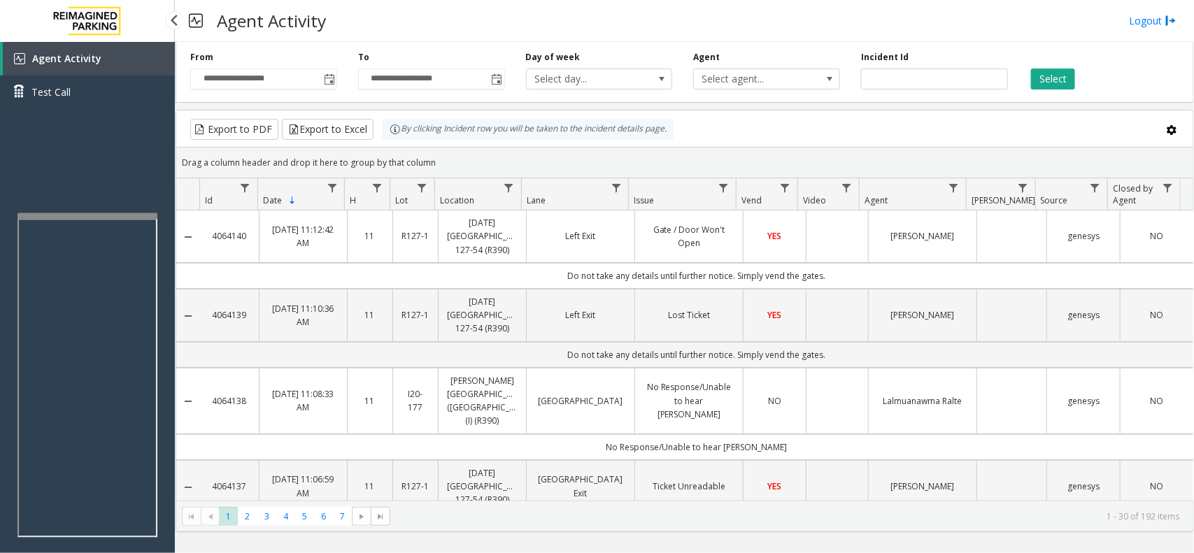
click at [75, 114] on div "Agent Activity Test Call" at bounding box center [87, 80] width 175 height 77
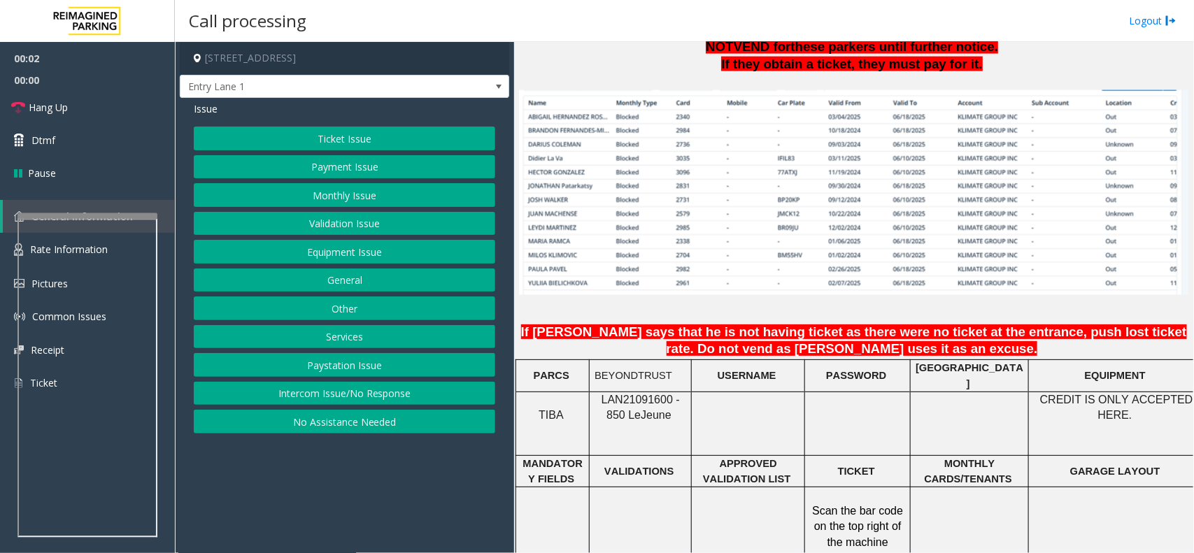
scroll to position [961, 0]
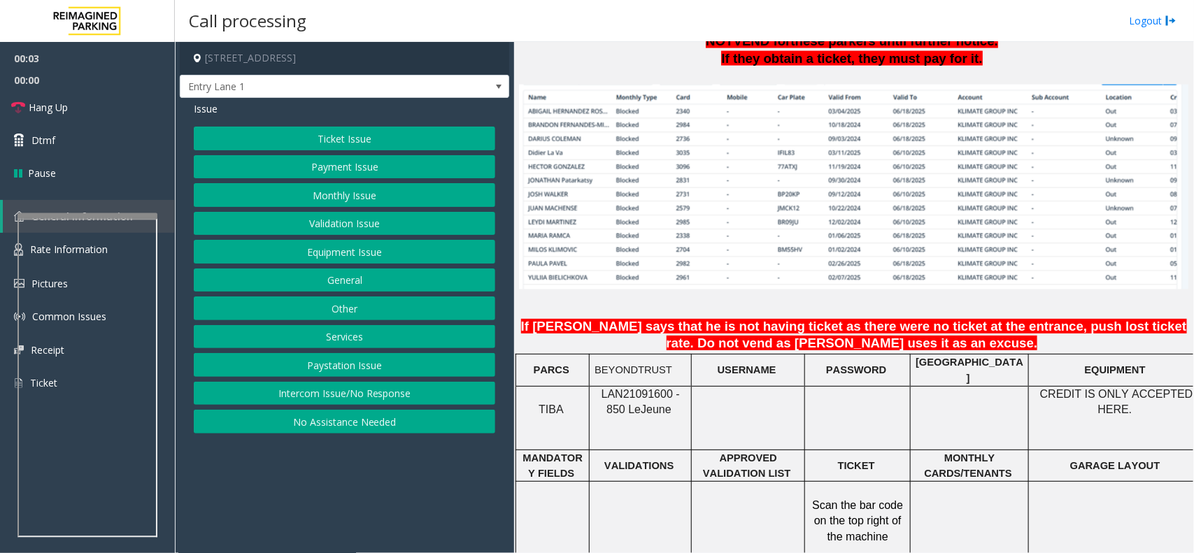
click at [641, 392] on span "LAN21091600 - 850 Le" at bounding box center [640, 401] width 78 height 27
copy span "LAN21091600"
click at [389, 399] on button "Intercom Issue/No Response" at bounding box center [344, 394] width 301 height 24
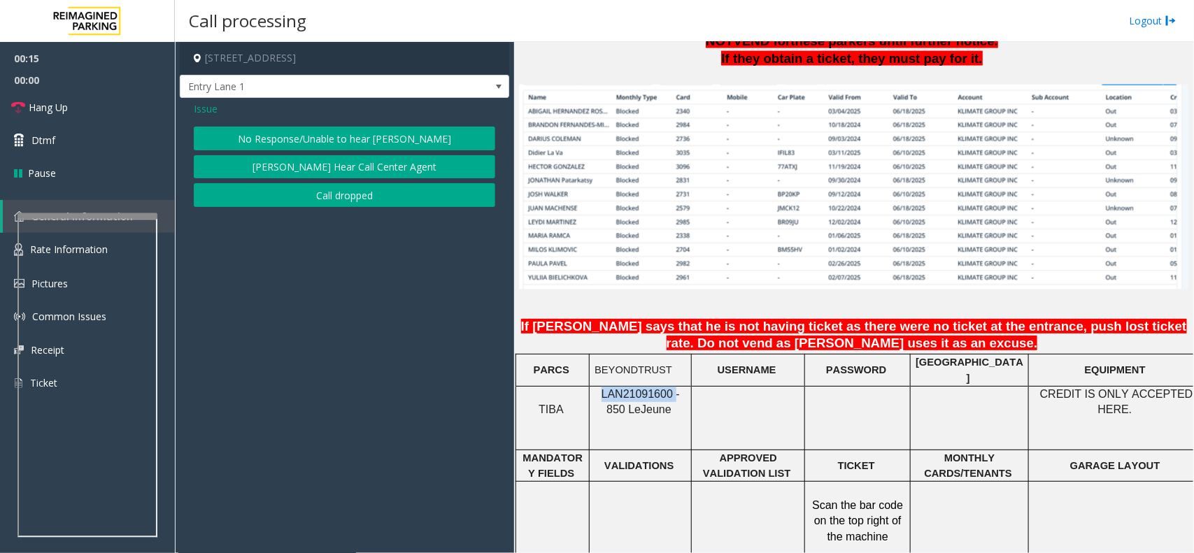
click at [406, 131] on button "No Response/Unable to hear [PERSON_NAME]" at bounding box center [344, 139] width 301 height 24
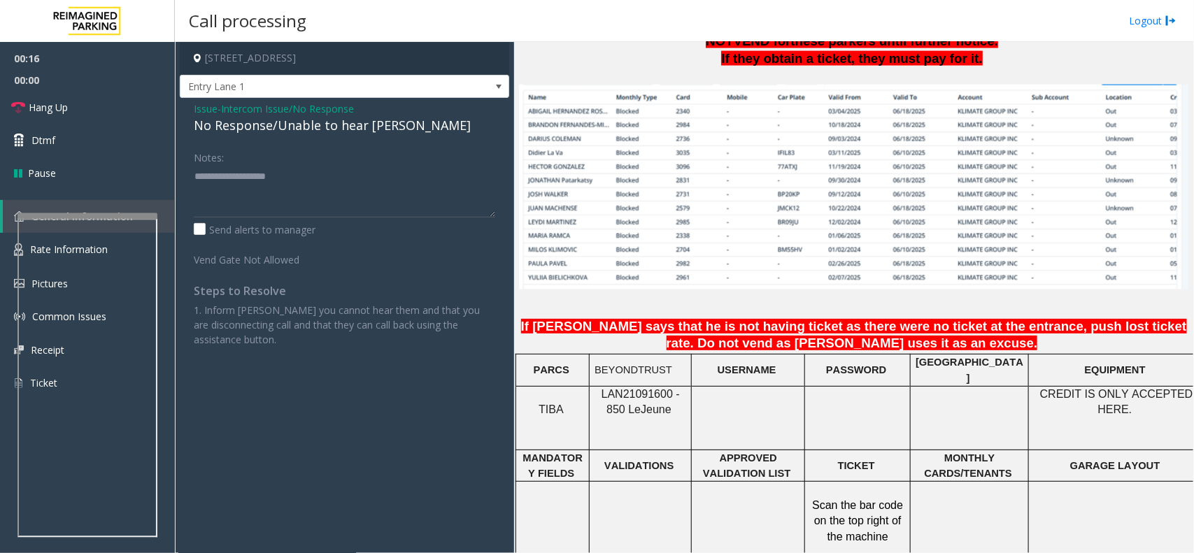
click at [303, 127] on div "No Response/Unable to hear [PERSON_NAME]" at bounding box center [344, 125] width 301 height 19
drag, startPoint x: 303, startPoint y: 127, endPoint x: 311, endPoint y: 178, distance: 51.7
click at [311, 178] on div "Issue - Intercom Issue/No Response No Response/Unable to hear [PERSON_NAME] Not…" at bounding box center [344, 229] width 329 height 263
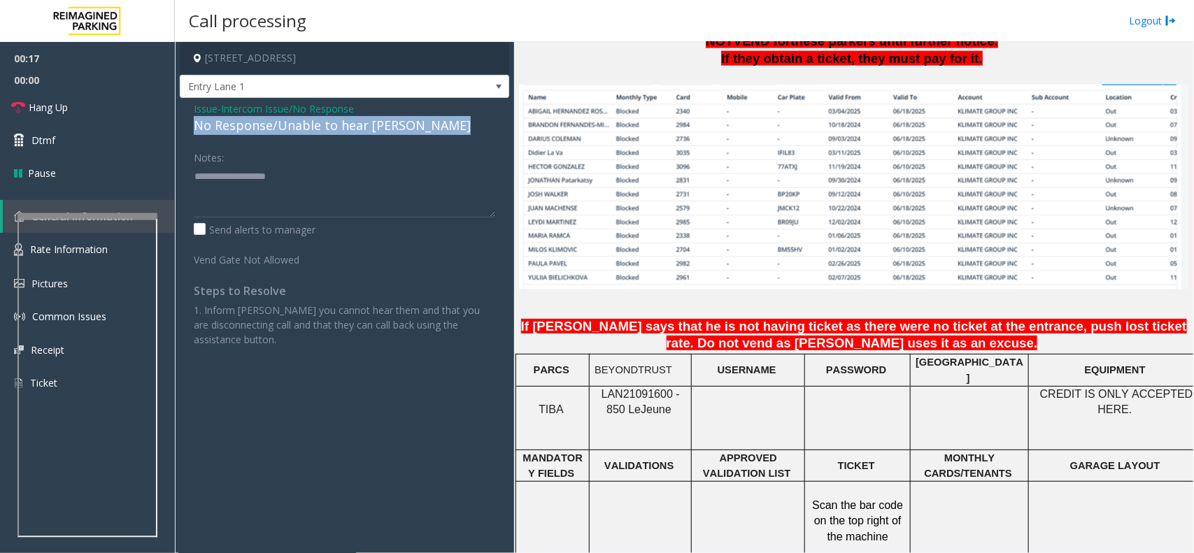
click at [299, 130] on div "No Response/Unable to hear [PERSON_NAME]" at bounding box center [344, 125] width 301 height 19
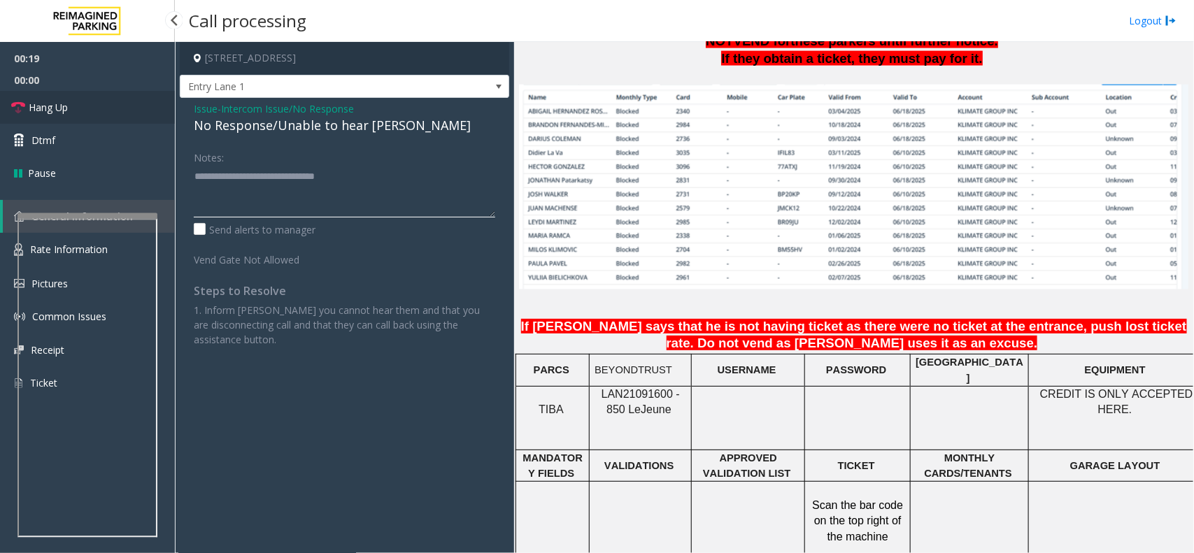
type textarea "**********"
click at [80, 117] on link "Hang Up" at bounding box center [87, 107] width 175 height 33
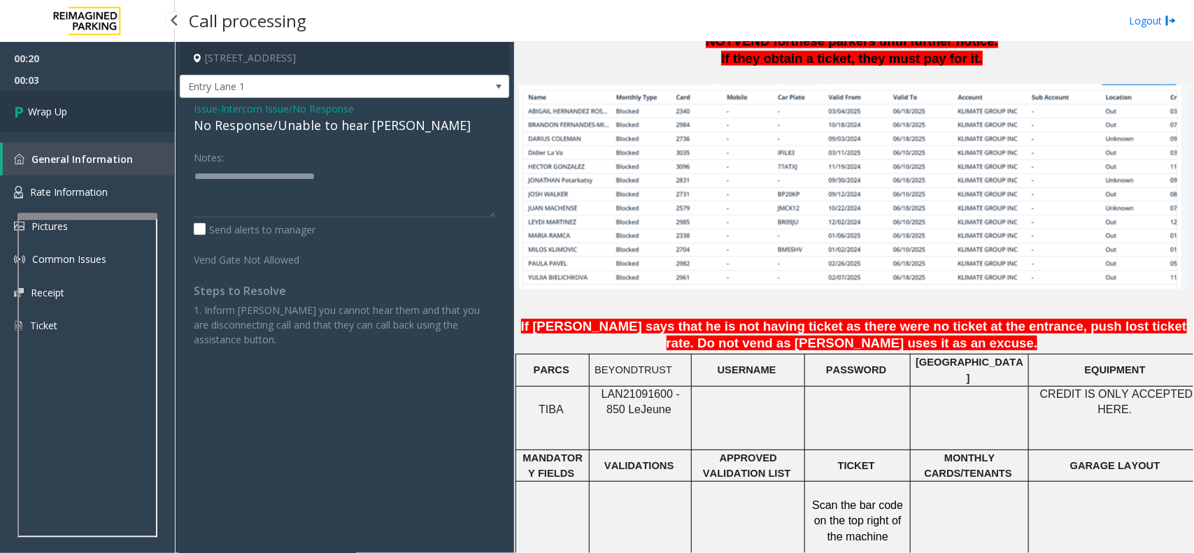
click at [82, 116] on link "Wrap Up" at bounding box center [87, 111] width 175 height 41
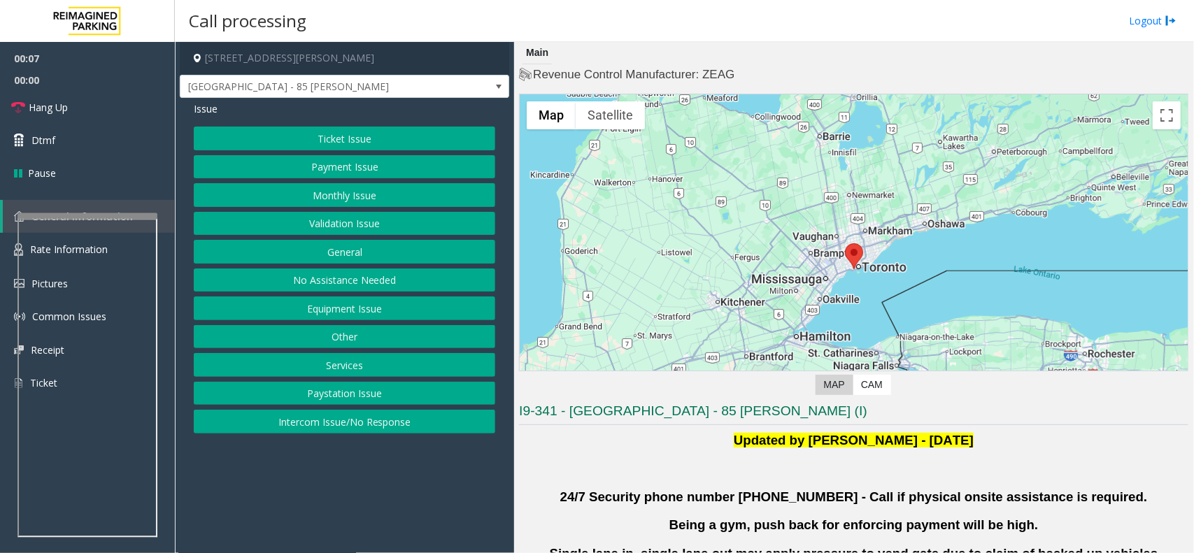
click at [372, 215] on button "Validation Issue" at bounding box center [344, 224] width 301 height 24
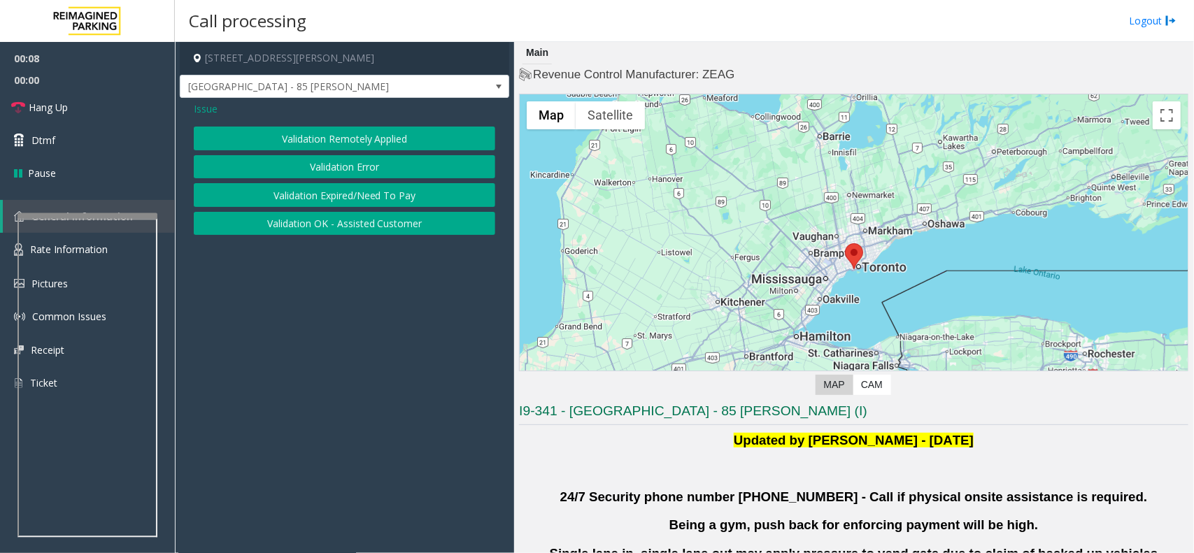
click at [336, 162] on button "Validation Error" at bounding box center [344, 167] width 301 height 24
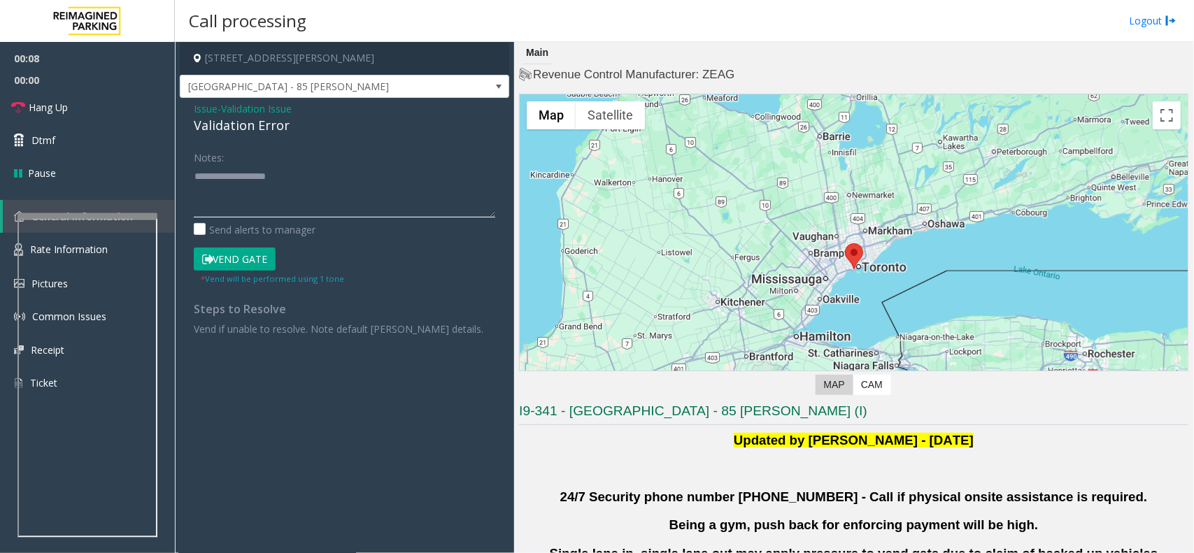
click at [236, 190] on textarea at bounding box center [344, 191] width 301 height 52
drag, startPoint x: 291, startPoint y: 127, endPoint x: 189, endPoint y: 114, distance: 102.9
click at [189, 114] on div "Issue - Validation Issue Validation Error Notes: Send alerts to manager Vend Ga…" at bounding box center [344, 224] width 329 height 252
click at [264, 201] on textarea at bounding box center [344, 191] width 301 height 52
click at [305, 196] on textarea at bounding box center [344, 191] width 301 height 52
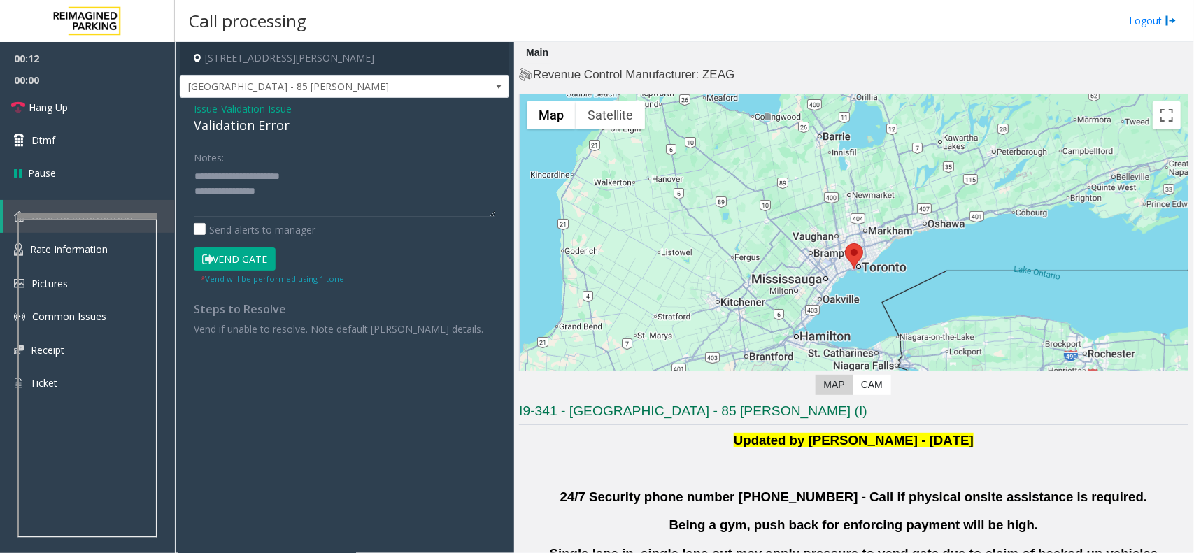
paste textarea "**********"
click at [315, 191] on textarea at bounding box center [344, 191] width 301 height 52
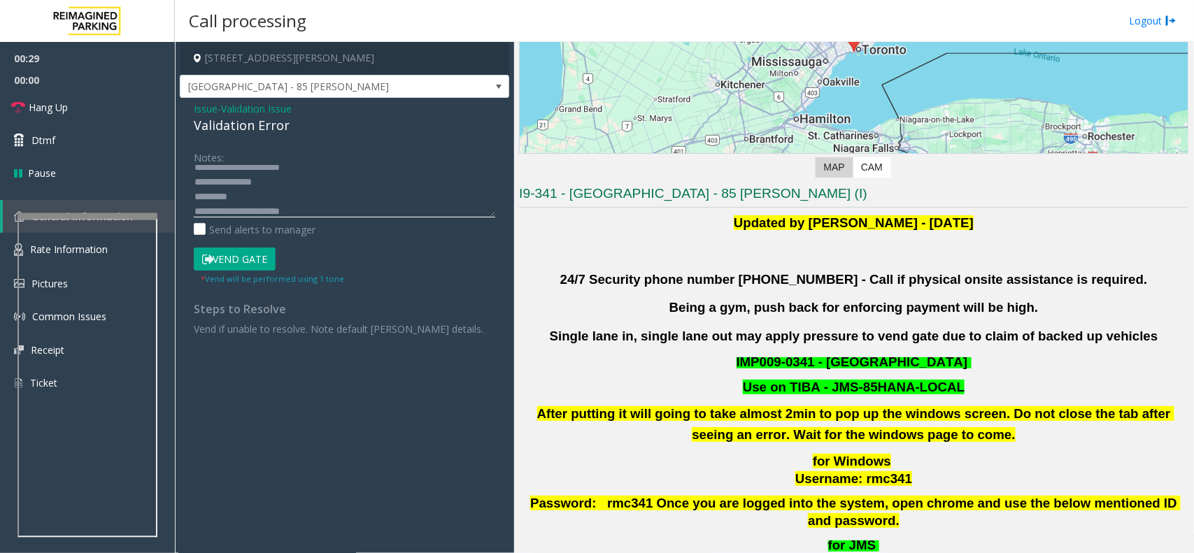
scroll to position [437, 0]
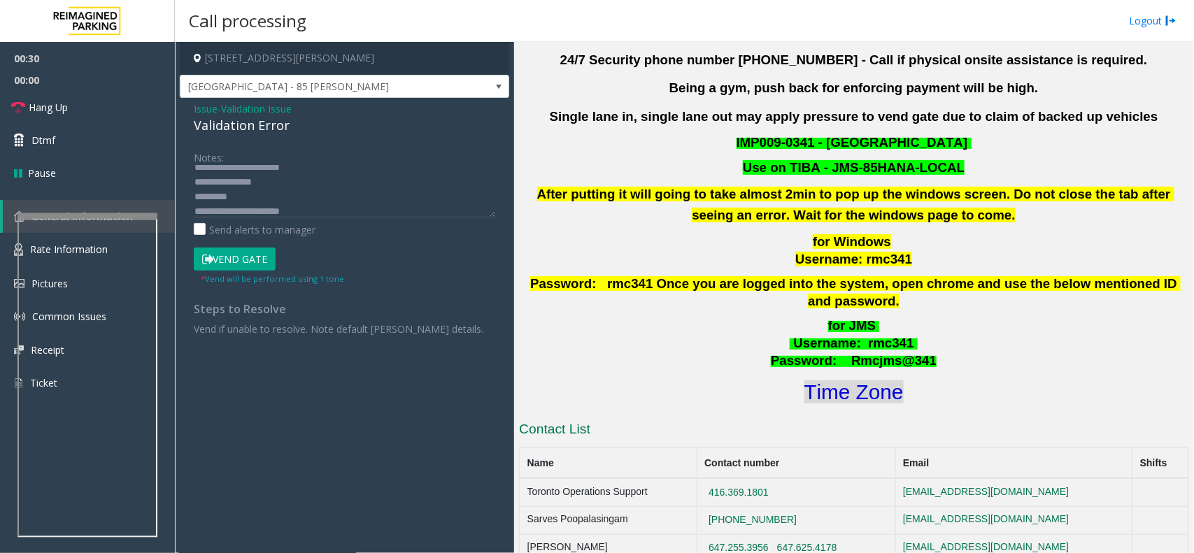
click at [843, 380] on font "Time Zone" at bounding box center [853, 391] width 99 height 23
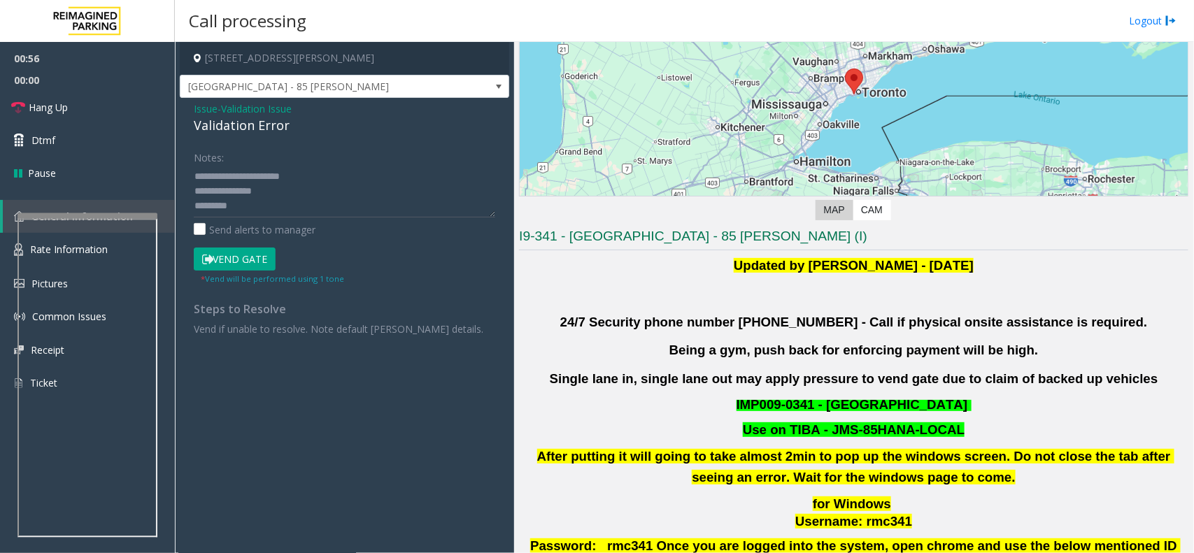
scroll to position [58, 0]
click at [313, 171] on textarea at bounding box center [344, 191] width 301 height 52
click at [278, 186] on textarea at bounding box center [344, 191] width 301 height 52
click at [308, 172] on textarea at bounding box center [344, 191] width 301 height 52
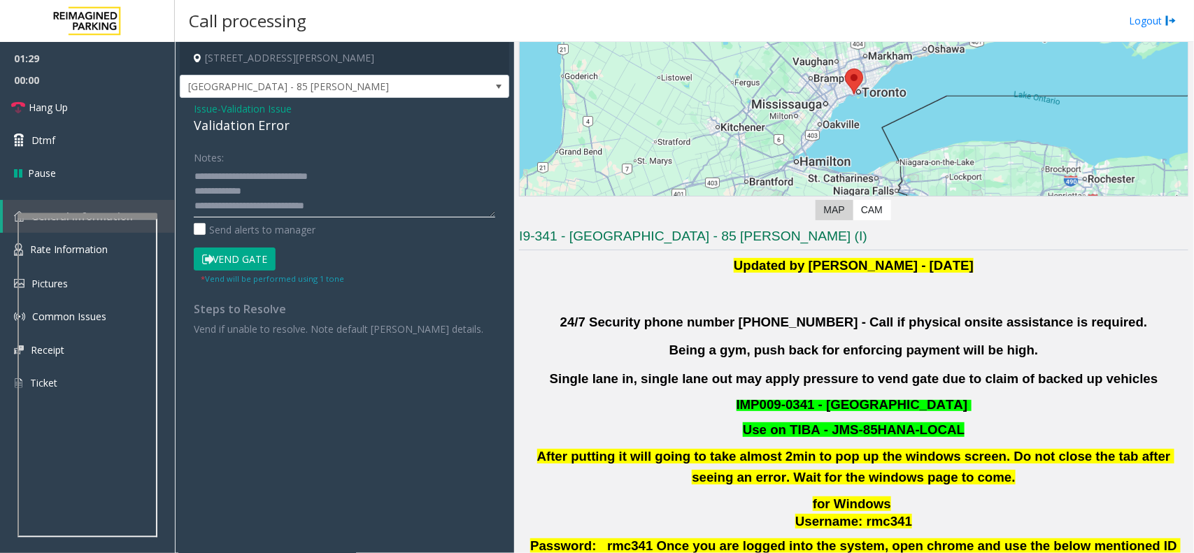
click at [346, 172] on textarea at bounding box center [344, 191] width 301 height 52
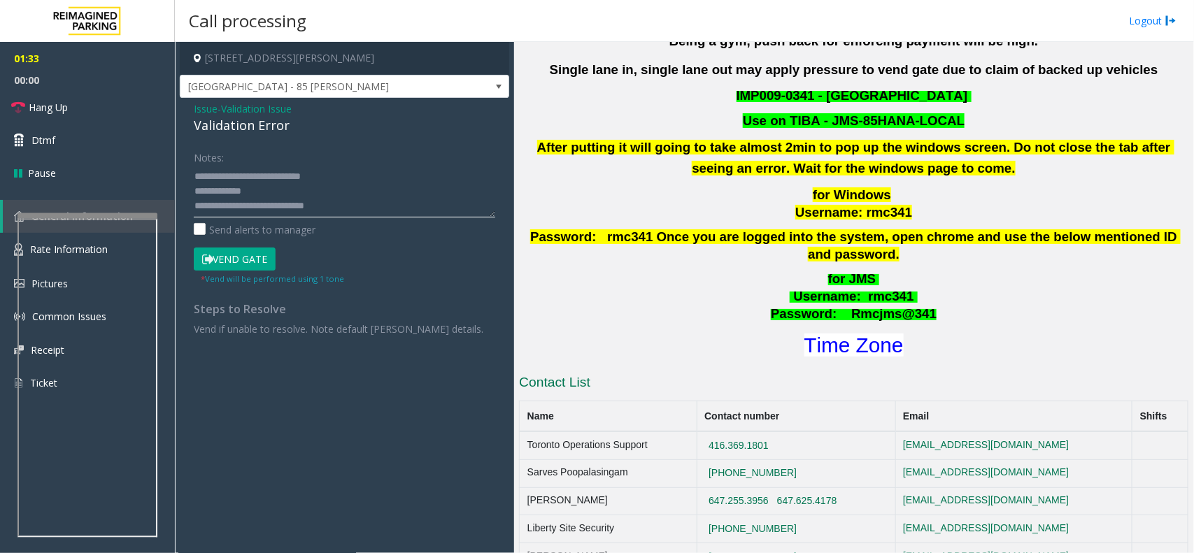
scroll to position [524, 0]
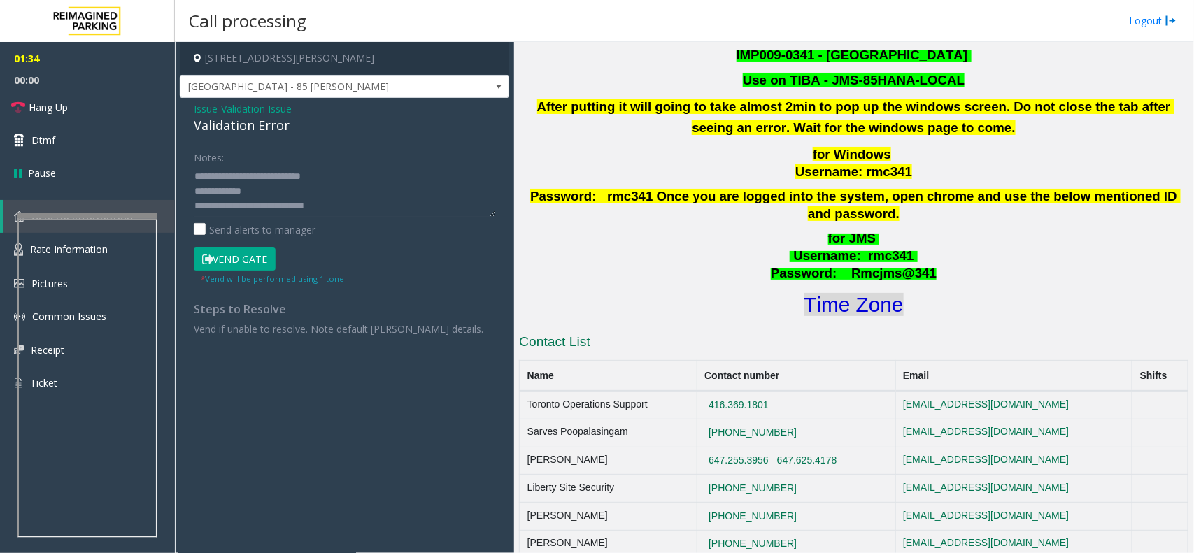
click at [865, 293] on font "Time Zone" at bounding box center [853, 304] width 99 height 23
click at [257, 183] on textarea at bounding box center [344, 191] width 301 height 52
click at [269, 185] on textarea at bounding box center [344, 191] width 301 height 52
click at [269, 186] on textarea at bounding box center [344, 191] width 301 height 52
click at [50, 106] on span "Hang Up" at bounding box center [48, 107] width 39 height 15
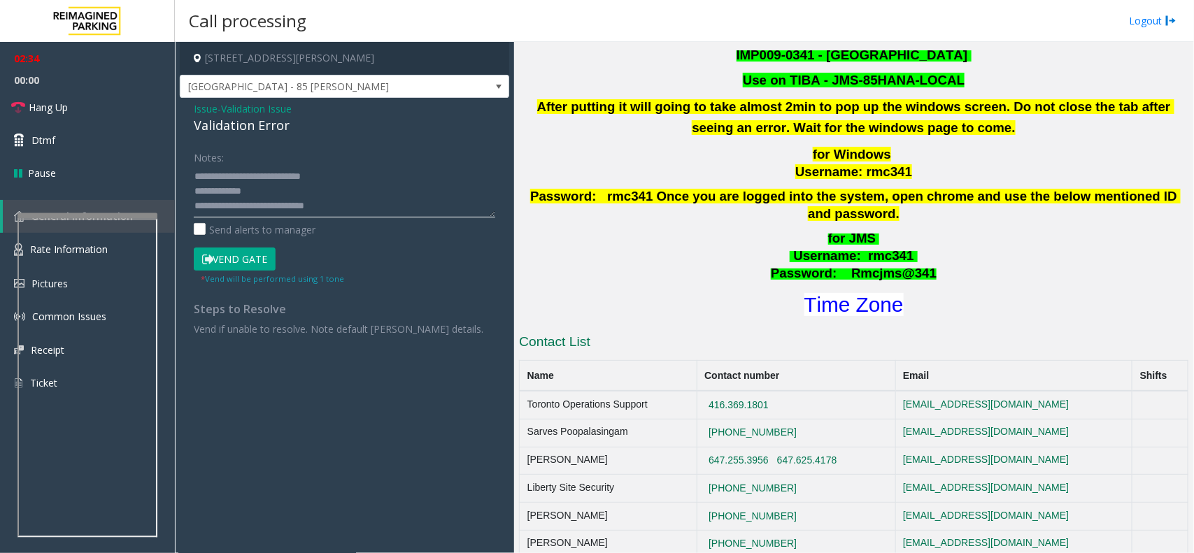
scroll to position [0, 0]
drag, startPoint x: 283, startPoint y: 185, endPoint x: 193, endPoint y: 176, distance: 90.7
click at [194, 176] on textarea at bounding box center [344, 191] width 301 height 52
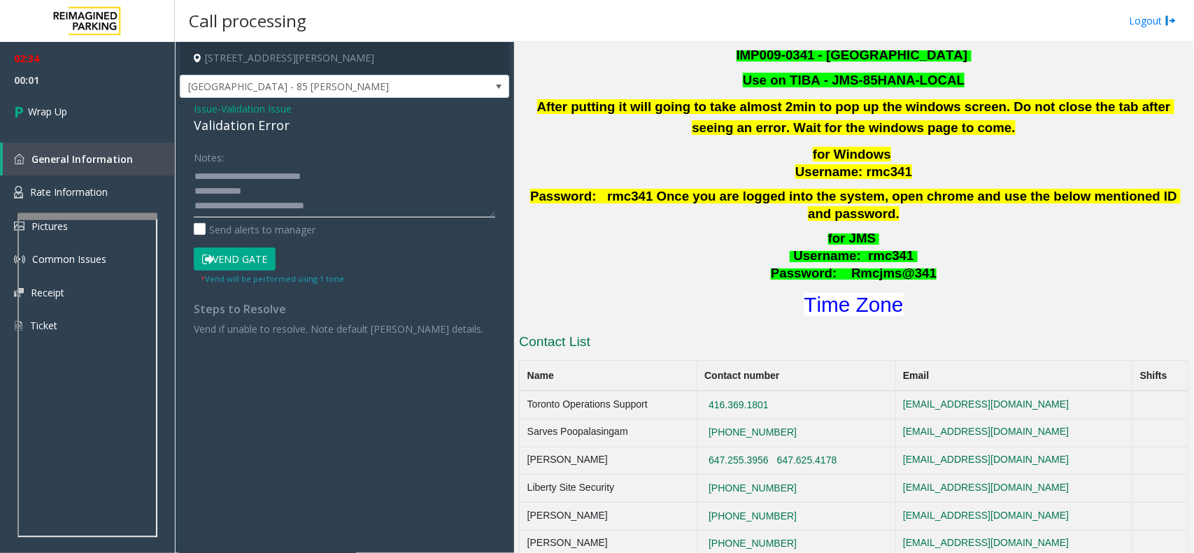
click at [264, 178] on textarea at bounding box center [344, 191] width 301 height 52
drag, startPoint x: 264, startPoint y: 178, endPoint x: 203, endPoint y: 176, distance: 60.9
click at [203, 176] on textarea at bounding box center [344, 191] width 301 height 52
click at [281, 180] on textarea at bounding box center [344, 191] width 301 height 52
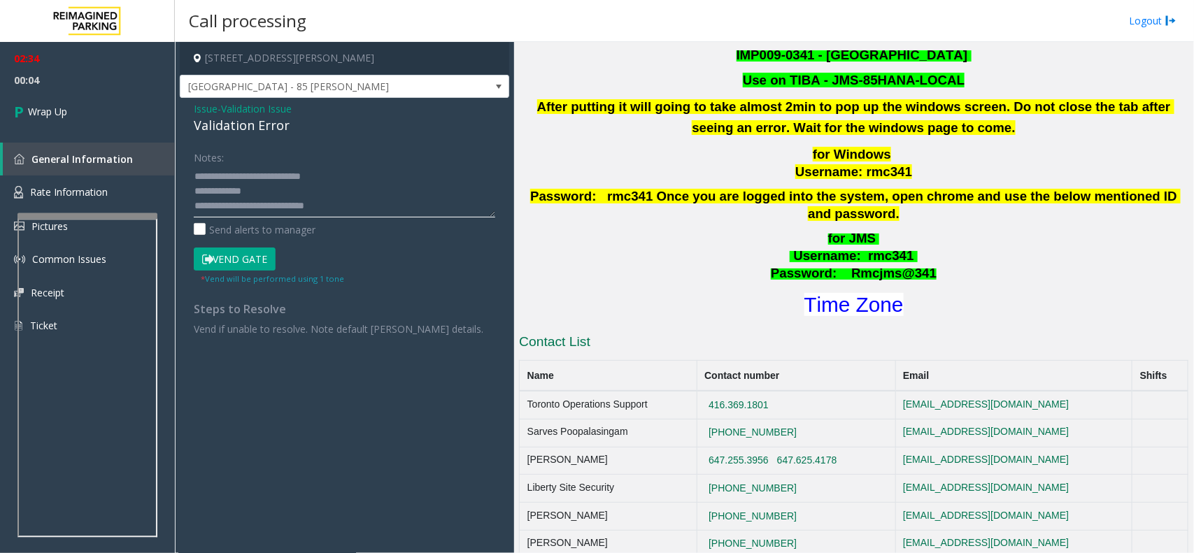
click at [259, 179] on textarea at bounding box center [344, 191] width 301 height 52
click at [368, 196] on textarea at bounding box center [344, 191] width 301 height 52
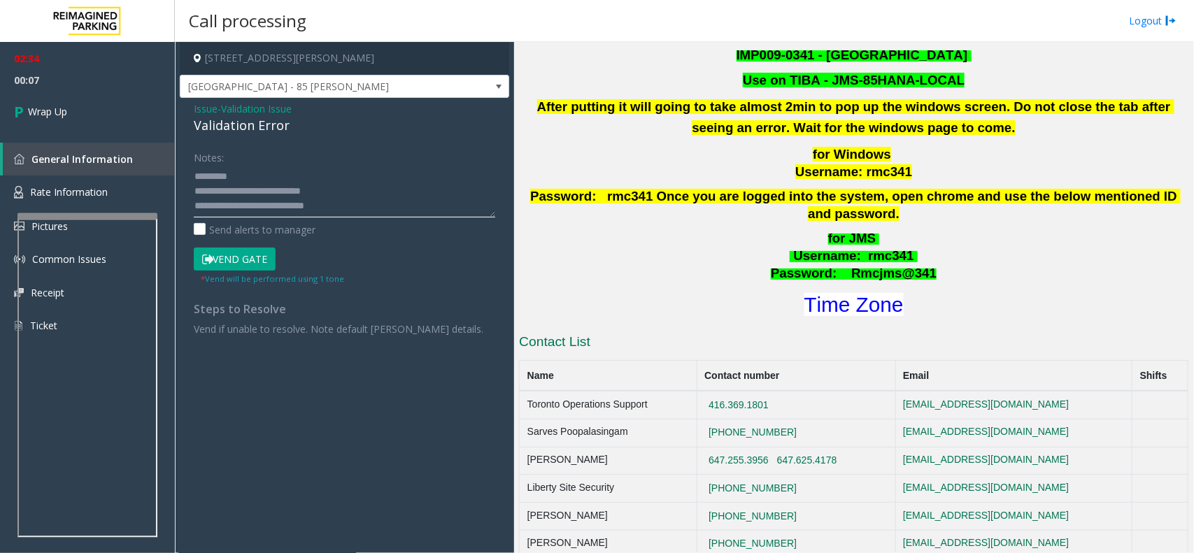
drag, startPoint x: 362, startPoint y: 196, endPoint x: 187, endPoint y: 196, distance: 174.8
click at [187, 196] on div "Notes: Send alerts to manager Vend Gate * Vend will be performed using 1 tone S…" at bounding box center [344, 240] width 322 height 190
type textarea "**********"
click at [56, 123] on link "Wrap Up" at bounding box center [87, 111] width 175 height 41
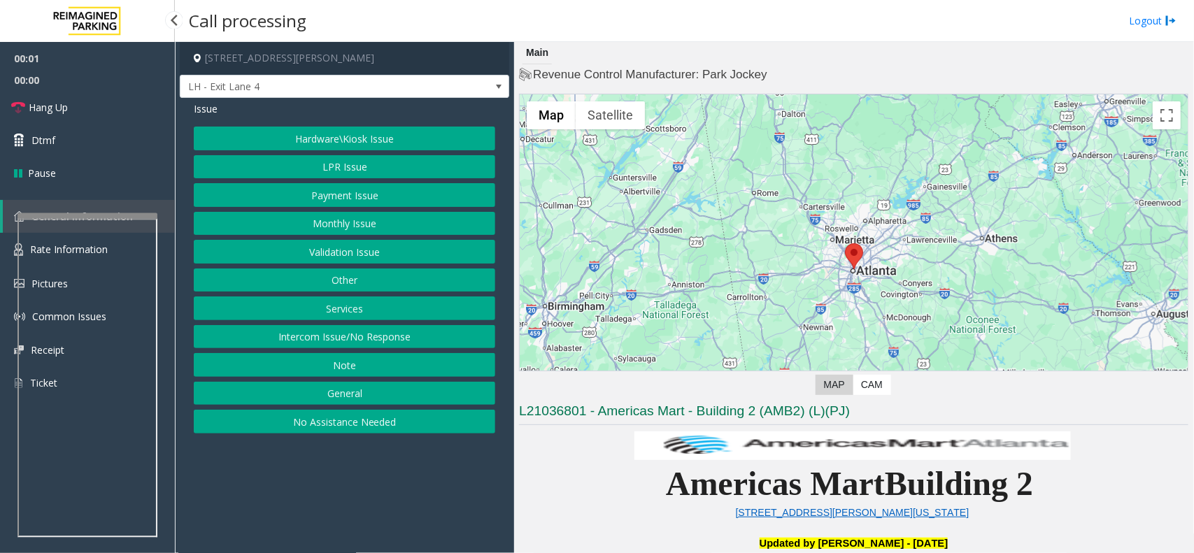
click at [854, 73] on h4 "Revenue Control Manufacturer: Park Jockey" at bounding box center [853, 74] width 669 height 17
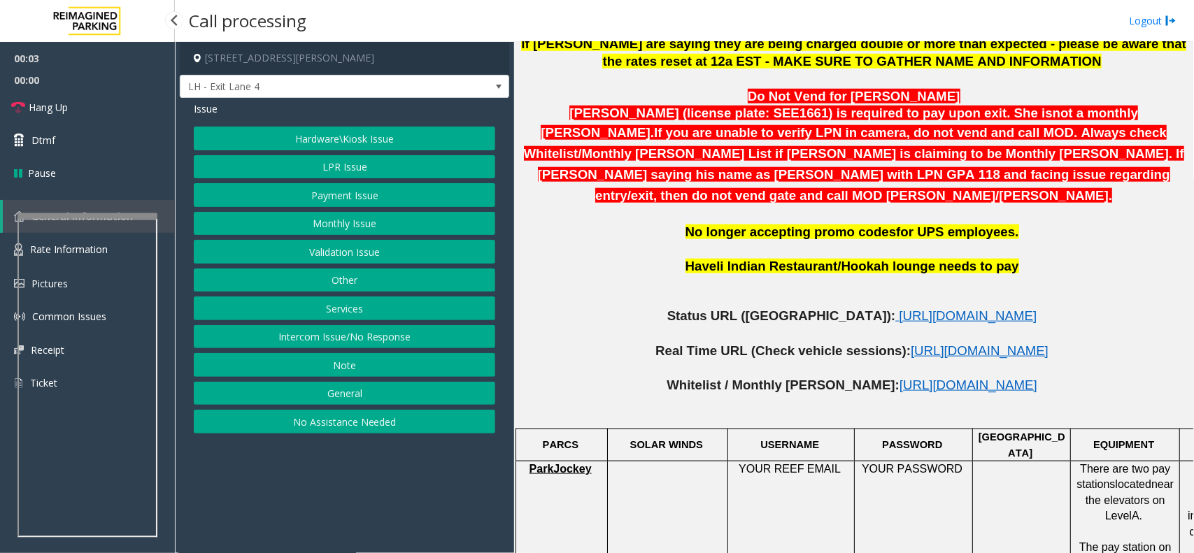
scroll to position [699, 0]
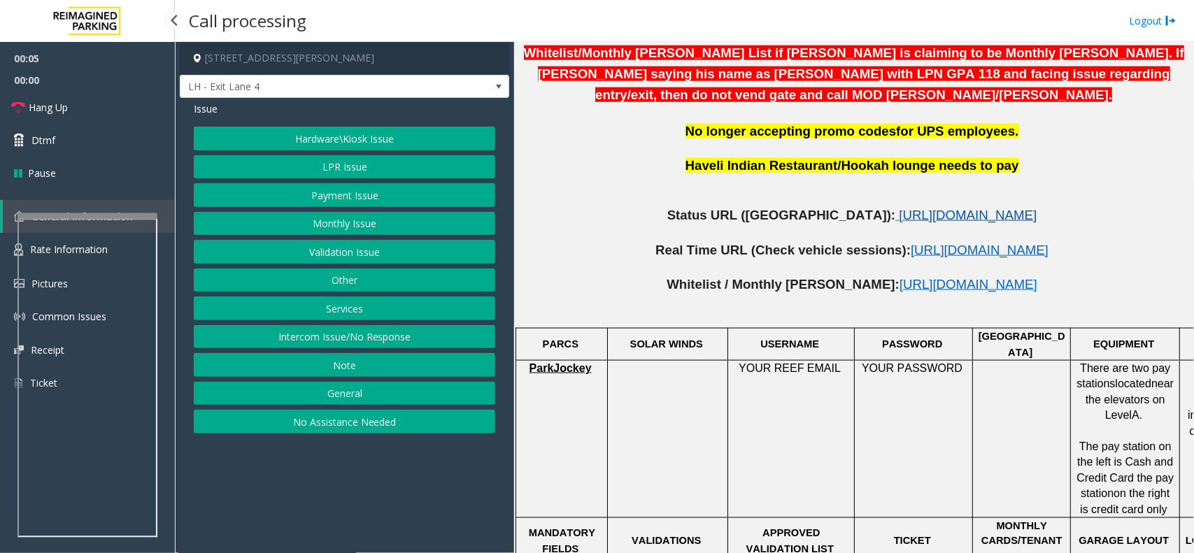
click at [899, 208] on span "[URL][DOMAIN_NAME]" at bounding box center [968, 215] width 138 height 15
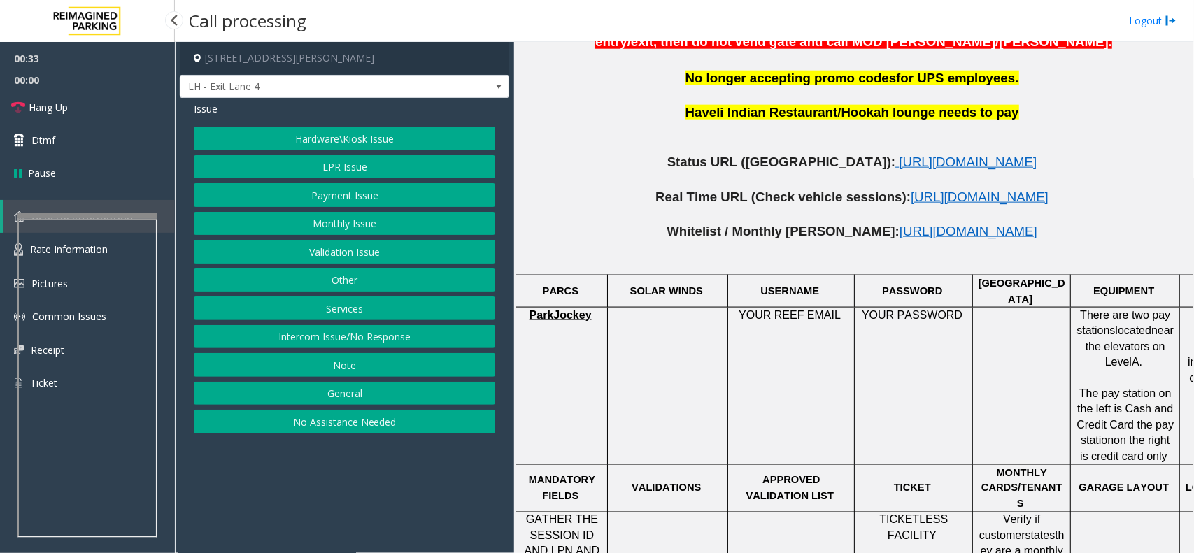
scroll to position [874, 0]
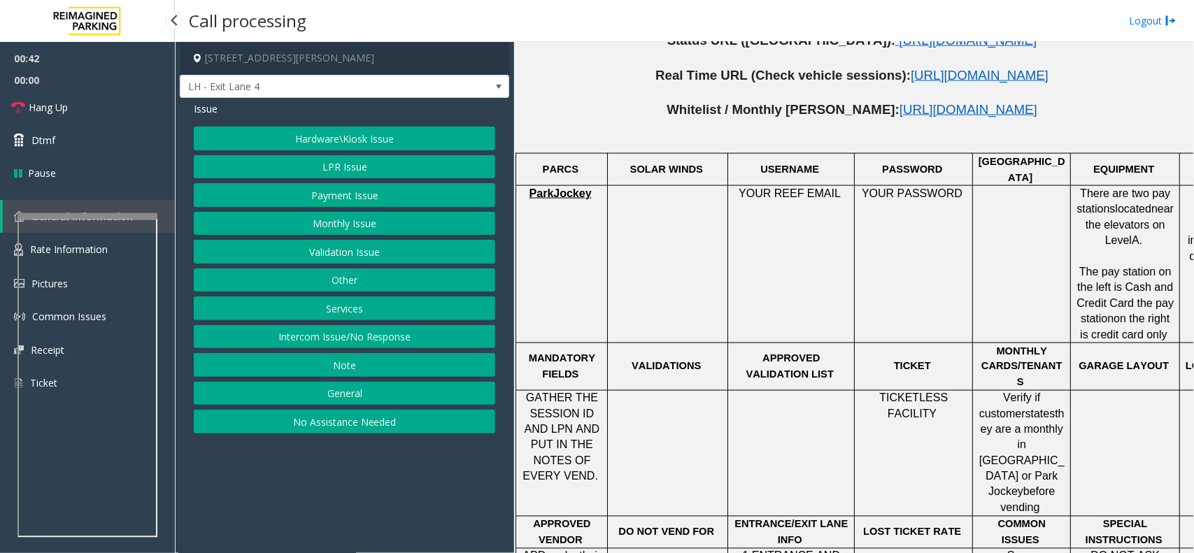
click at [347, 166] on button "LPR Issue" at bounding box center [344, 167] width 301 height 24
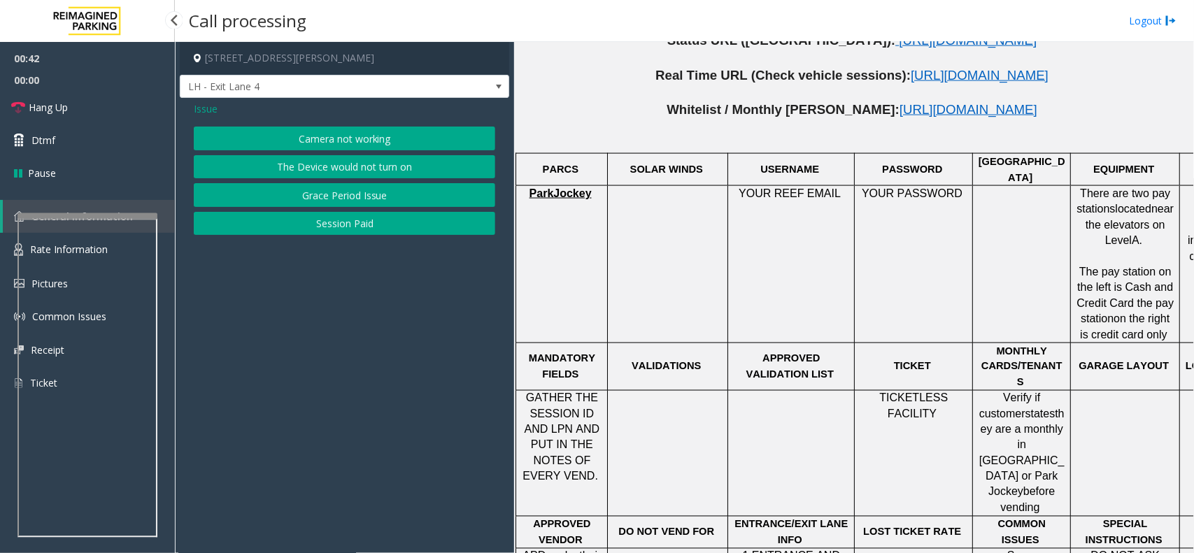
click at [369, 138] on button "Camera not working" at bounding box center [344, 139] width 301 height 24
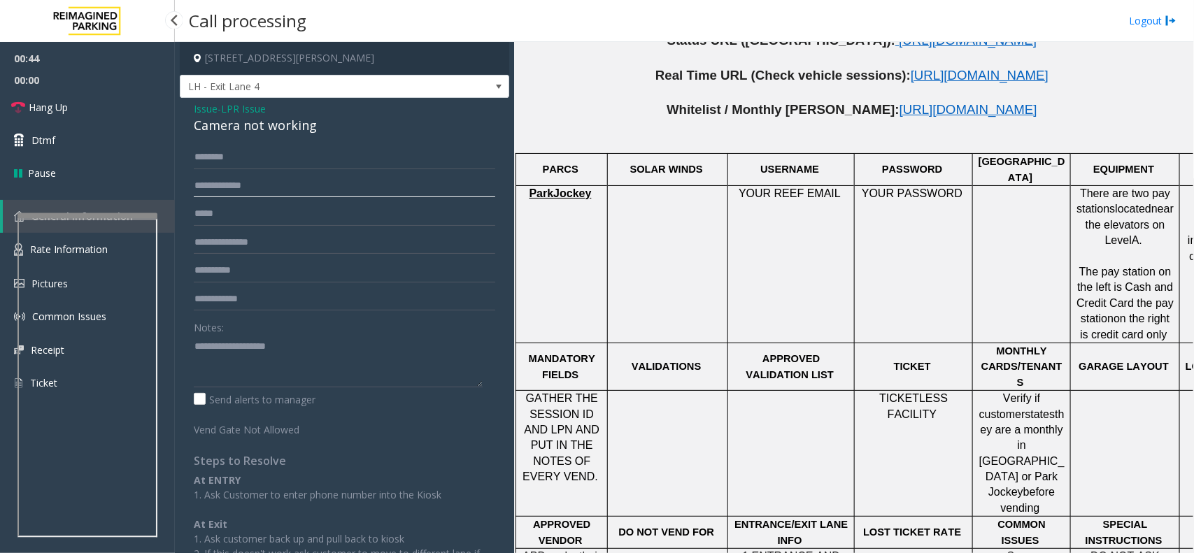
click at [250, 191] on input "text" at bounding box center [344, 186] width 301 height 24
click at [249, 186] on input "text" at bounding box center [344, 186] width 301 height 24
click at [262, 189] on input "text" at bounding box center [344, 186] width 301 height 24
type input "*******"
drag, startPoint x: 319, startPoint y: 122, endPoint x: 190, endPoint y: 108, distance: 129.4
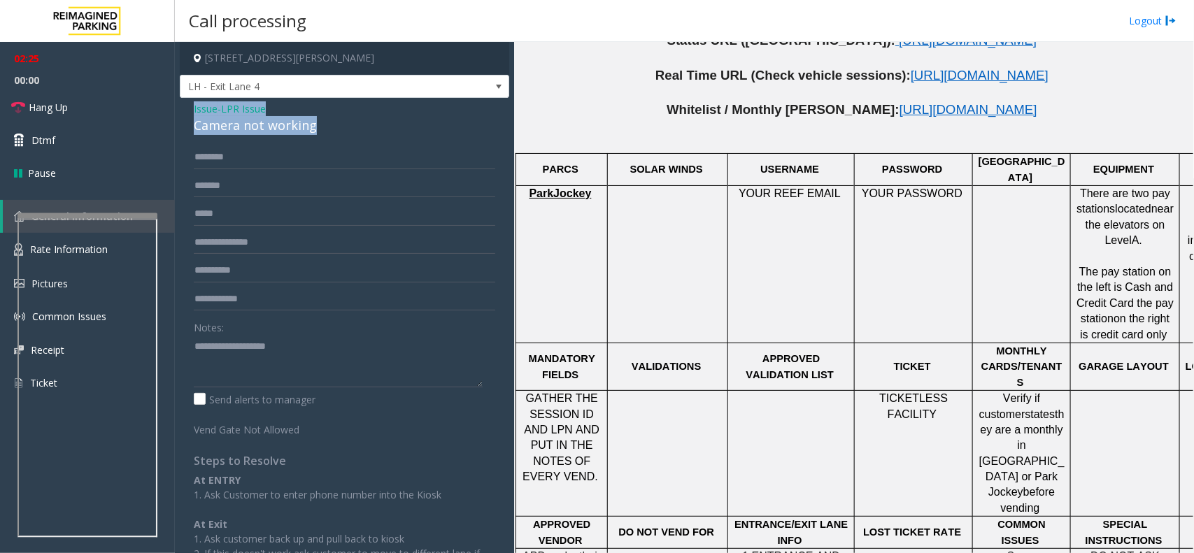
click at [190, 108] on div "Issue - LPR Issue Camera not working ******* Notes: Send alerts to manager Vend…" at bounding box center [344, 366] width 329 height 536
click at [330, 380] on textarea at bounding box center [338, 361] width 289 height 52
click at [361, 372] on textarea at bounding box center [338, 361] width 289 height 52
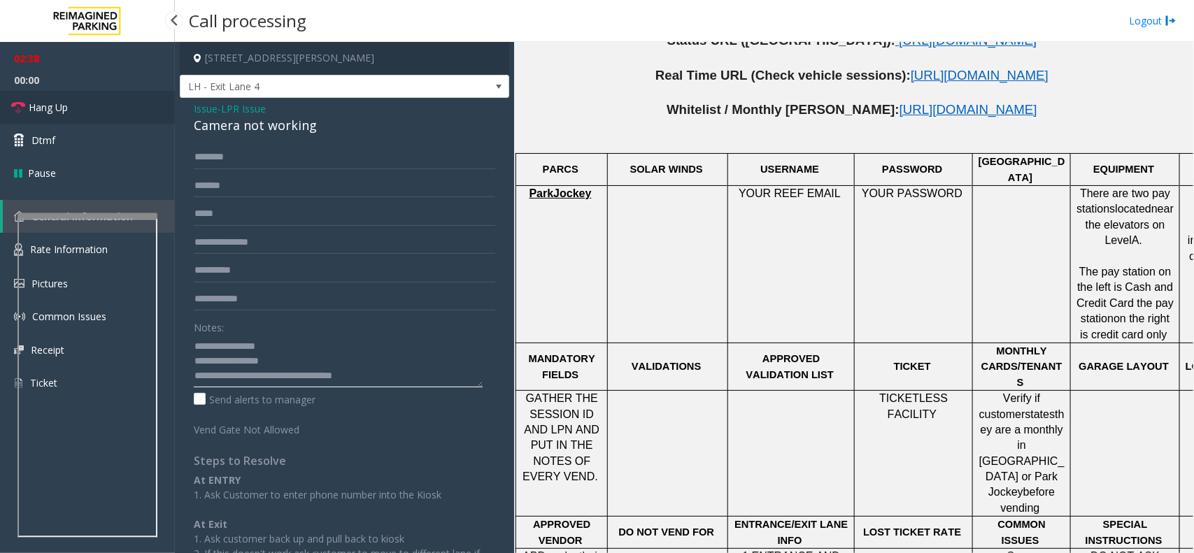
type textarea "**********"
click at [50, 106] on span "Hang Up" at bounding box center [48, 107] width 39 height 15
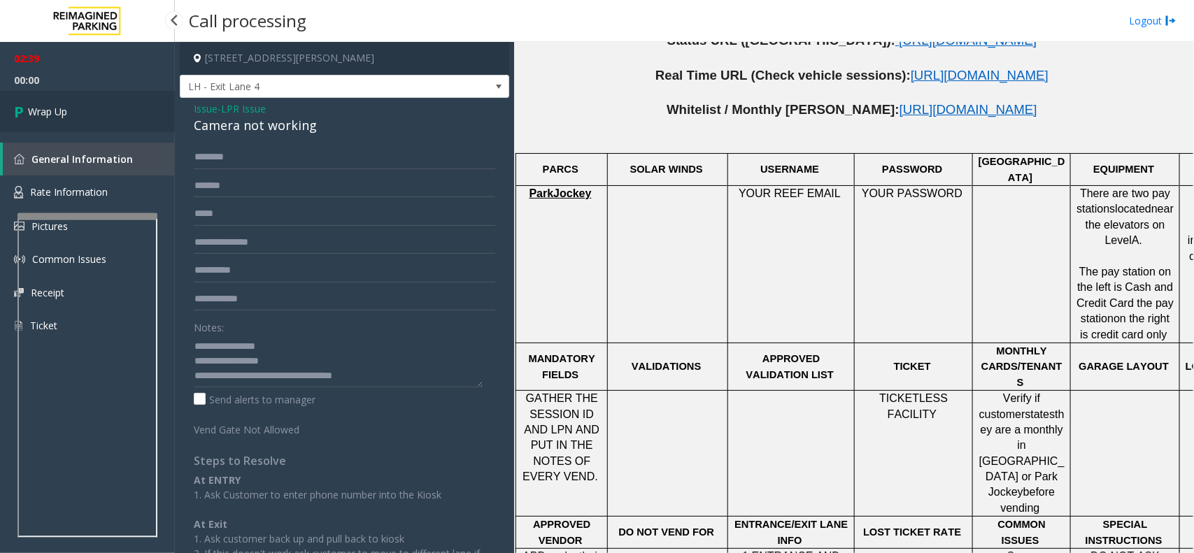
click at [81, 108] on link "Wrap Up" at bounding box center [87, 111] width 175 height 41
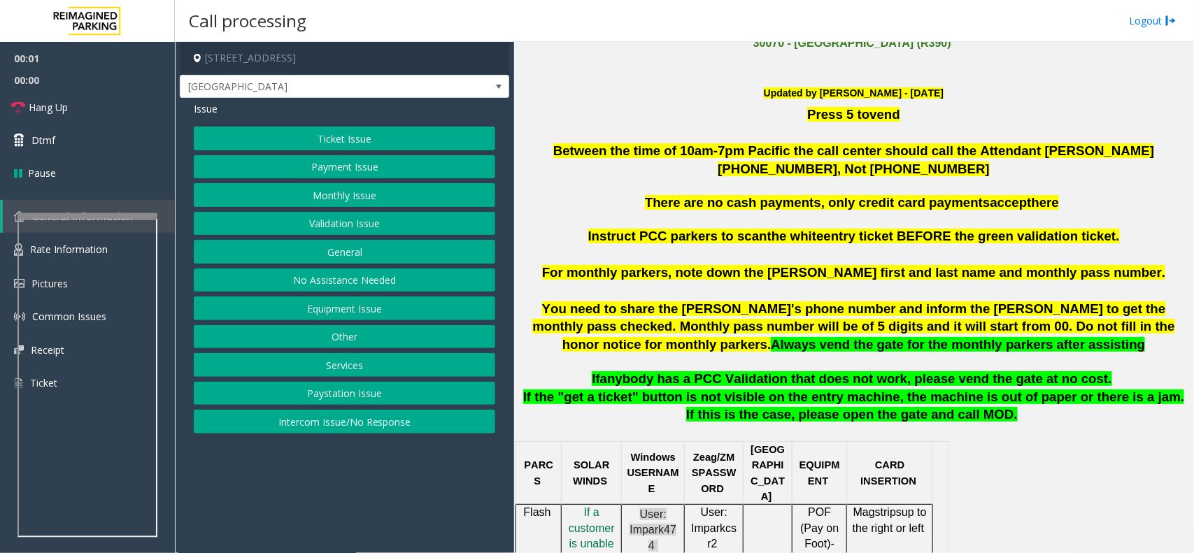
scroll to position [437, 0]
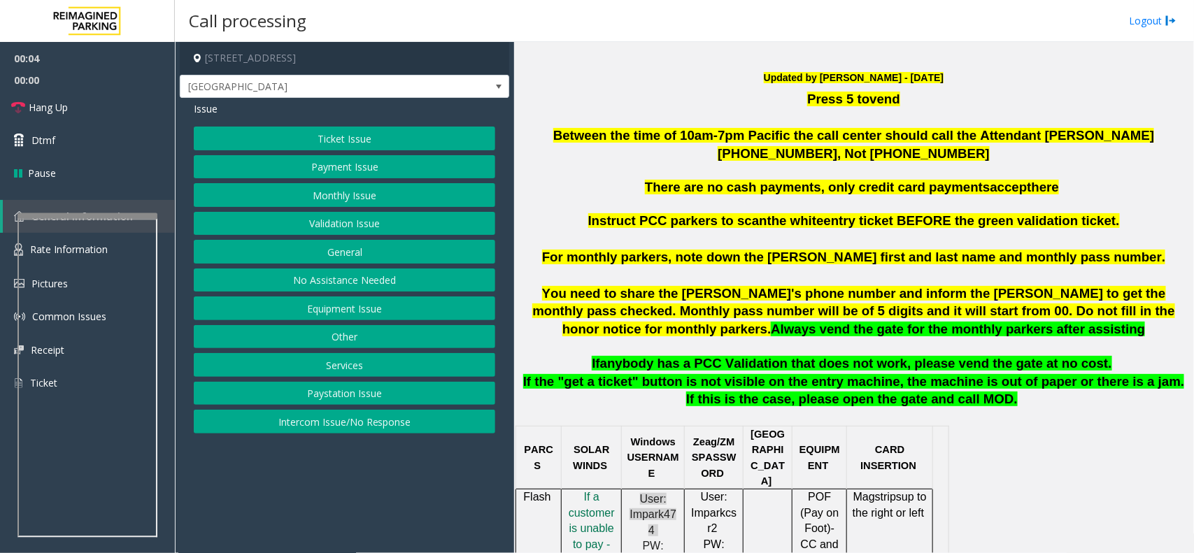
click at [925, 296] on span "You need to share the [PERSON_NAME]'s phone number and inform the [PERSON_NAME]…" at bounding box center [853, 311] width 642 height 51
click at [970, 298] on span "You need to share the [PERSON_NAME]'s phone number and inform the [PERSON_NAME]…" at bounding box center [853, 311] width 642 height 51
click at [1012, 318] on span "You need to share the [PERSON_NAME]'s phone number and inform the [PERSON_NAME]…" at bounding box center [853, 311] width 642 height 51
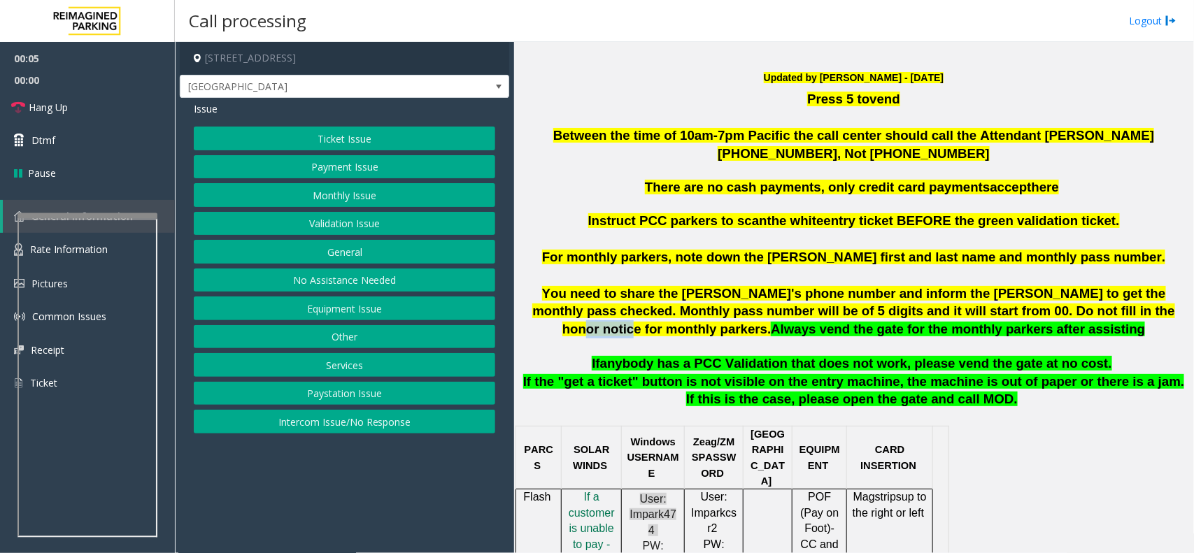
click at [1012, 318] on span "You need to share the [PERSON_NAME]'s phone number and inform the [PERSON_NAME]…" at bounding box center [853, 311] width 642 height 51
click at [1050, 312] on span "You need to share the [PERSON_NAME]'s phone number and inform the [PERSON_NAME]…" at bounding box center [853, 311] width 642 height 51
click at [1050, 311] on span "You need to share the [PERSON_NAME]'s phone number and inform the [PERSON_NAME]…" at bounding box center [853, 311] width 642 height 51
click at [353, 196] on button "Monthly Issue" at bounding box center [344, 195] width 301 height 24
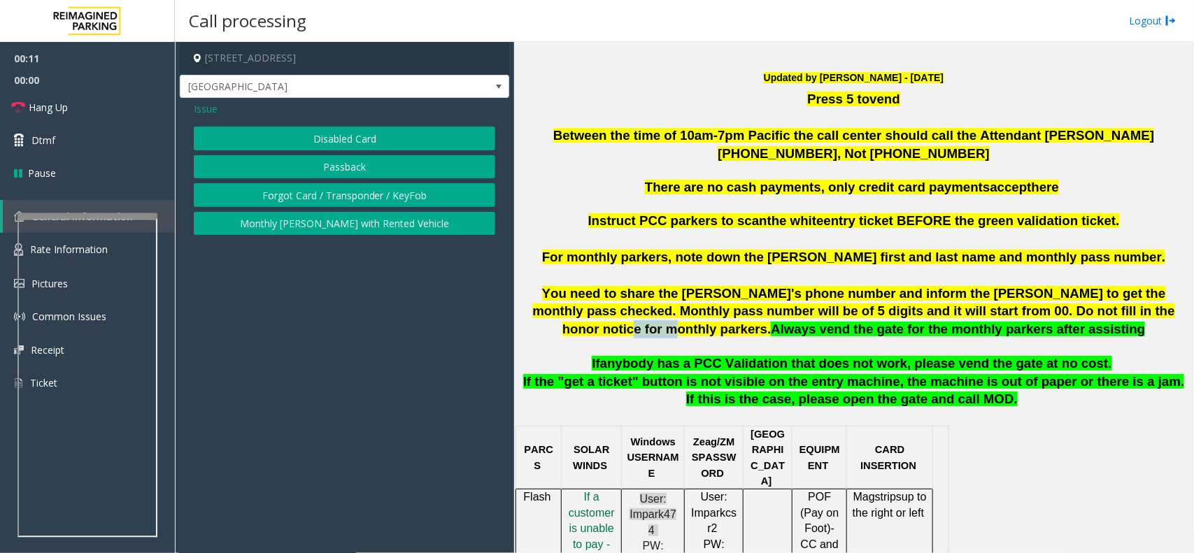
click at [378, 135] on button "Disabled Card" at bounding box center [344, 139] width 301 height 24
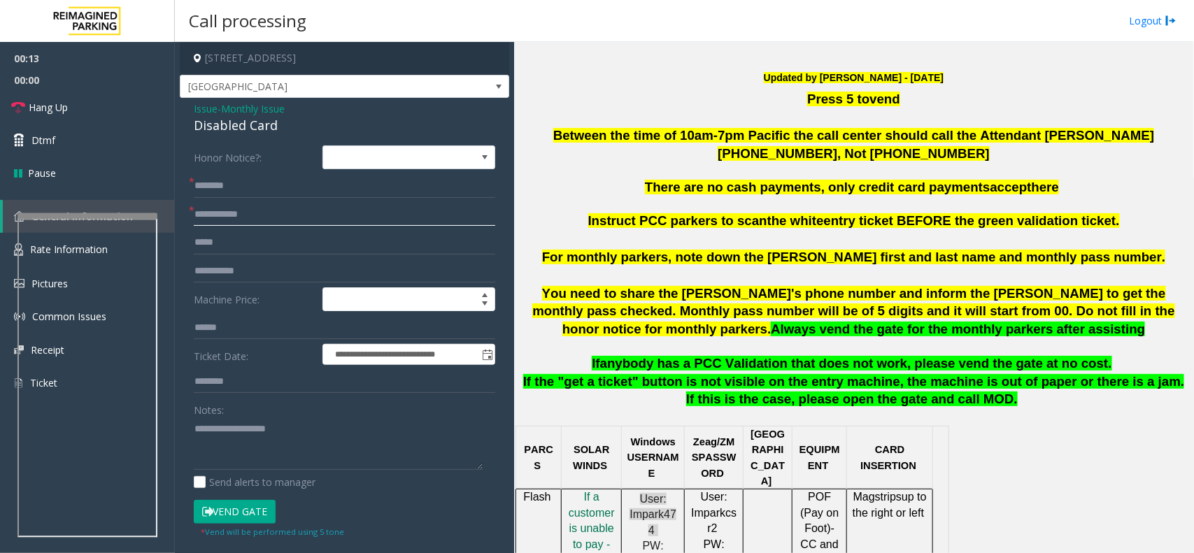
click at [260, 212] on input "text" at bounding box center [344, 215] width 301 height 24
click at [331, 210] on input "text" at bounding box center [344, 215] width 301 height 24
type input "******"
click at [259, 186] on input "text" at bounding box center [344, 186] width 301 height 24
drag, startPoint x: 284, startPoint y: 126, endPoint x: 189, endPoint y: 108, distance: 96.7
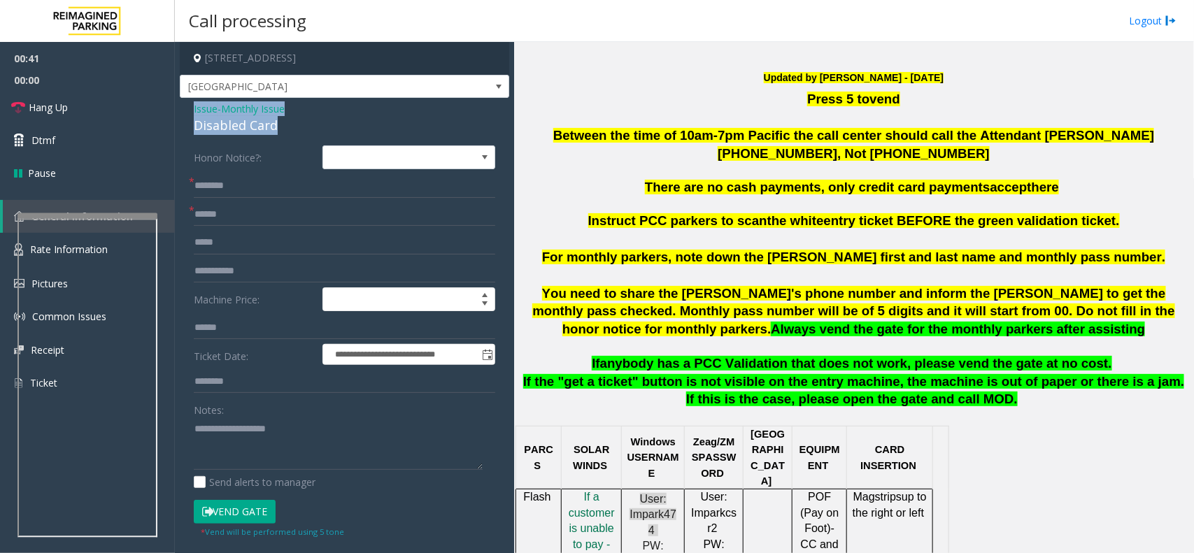
click at [189, 108] on div "**********" at bounding box center [344, 489] width 329 height 783
click at [287, 446] on textarea at bounding box center [338, 443] width 289 height 52
type textarea "**********"
click at [233, 190] on input "text" at bounding box center [344, 186] width 301 height 24
click at [249, 185] on input "********" at bounding box center [344, 186] width 301 height 24
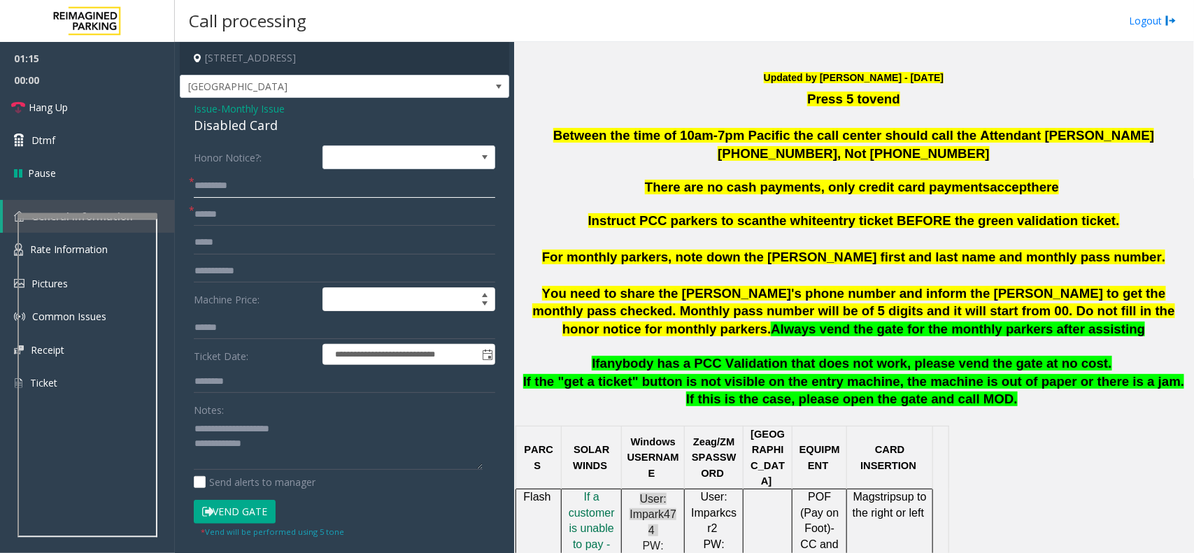
type input "********"
click at [250, 512] on button "Vend Gate" at bounding box center [235, 512] width 82 height 24
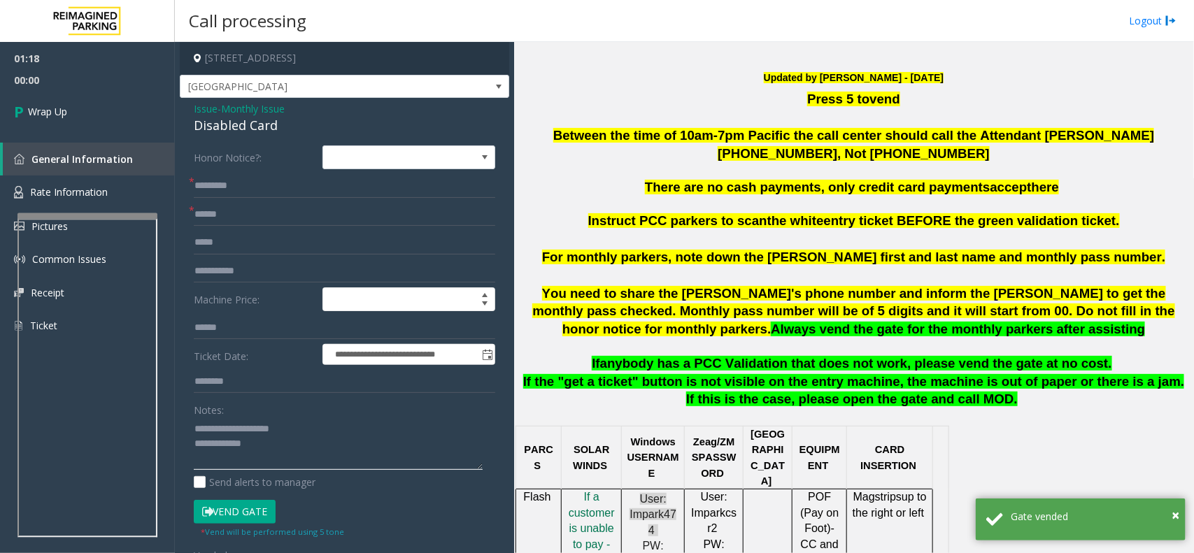
click at [277, 451] on textarea at bounding box center [338, 443] width 289 height 52
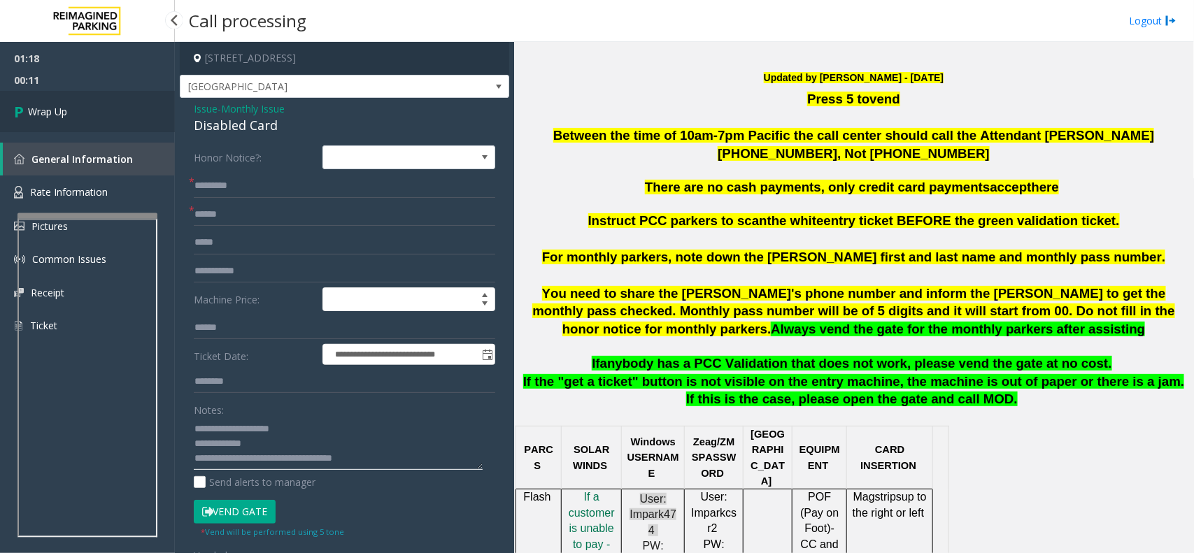
type textarea "**********"
click at [99, 110] on link "Wrap Up" at bounding box center [87, 111] width 175 height 41
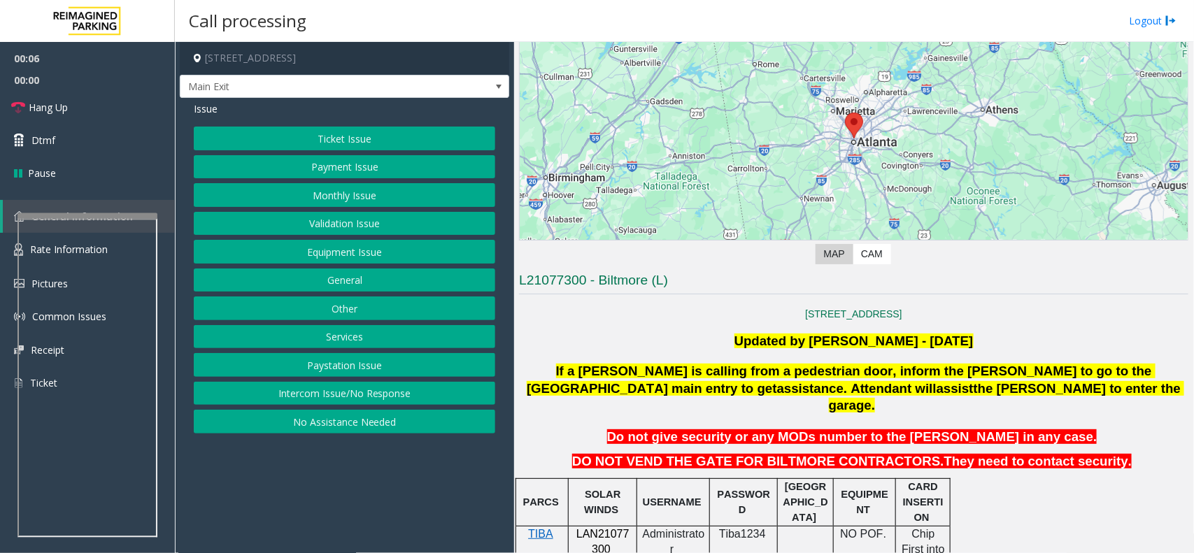
scroll to position [350, 0]
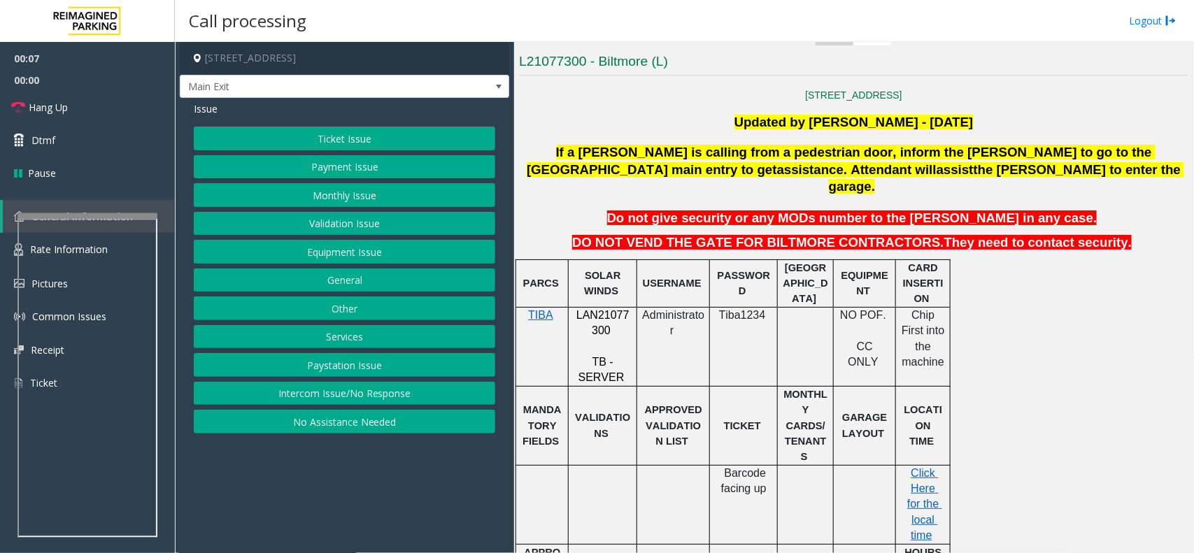
click at [622, 309] on span "LAN21077300" at bounding box center [602, 322] width 53 height 27
copy p "LAN21077300"
click at [75, 105] on link "Hang Up" at bounding box center [87, 107] width 175 height 33
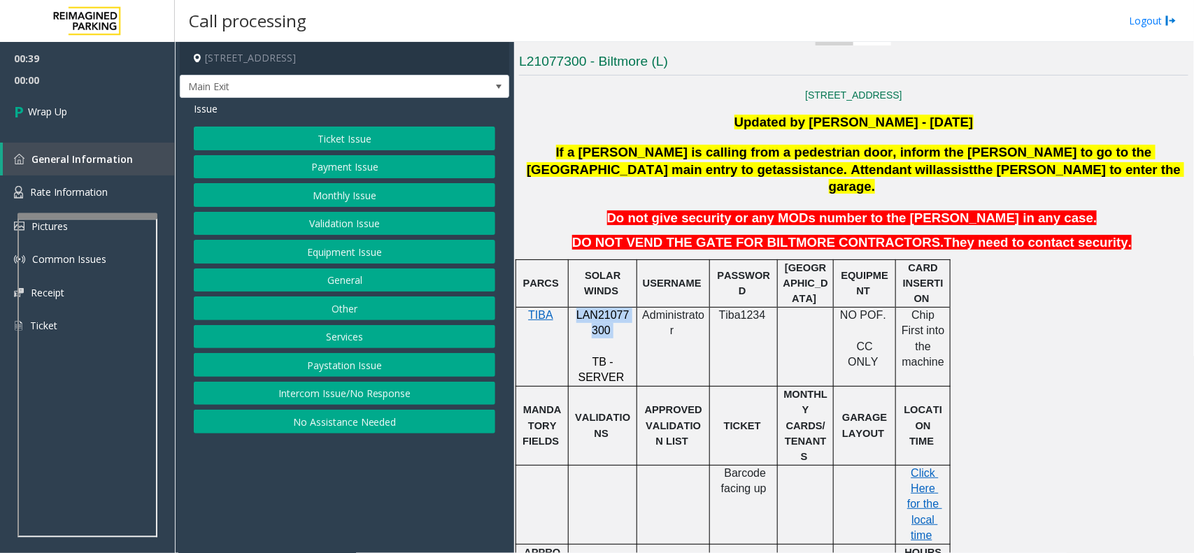
click at [355, 406] on button "Intercom Issue/No Response" at bounding box center [344, 394] width 301 height 24
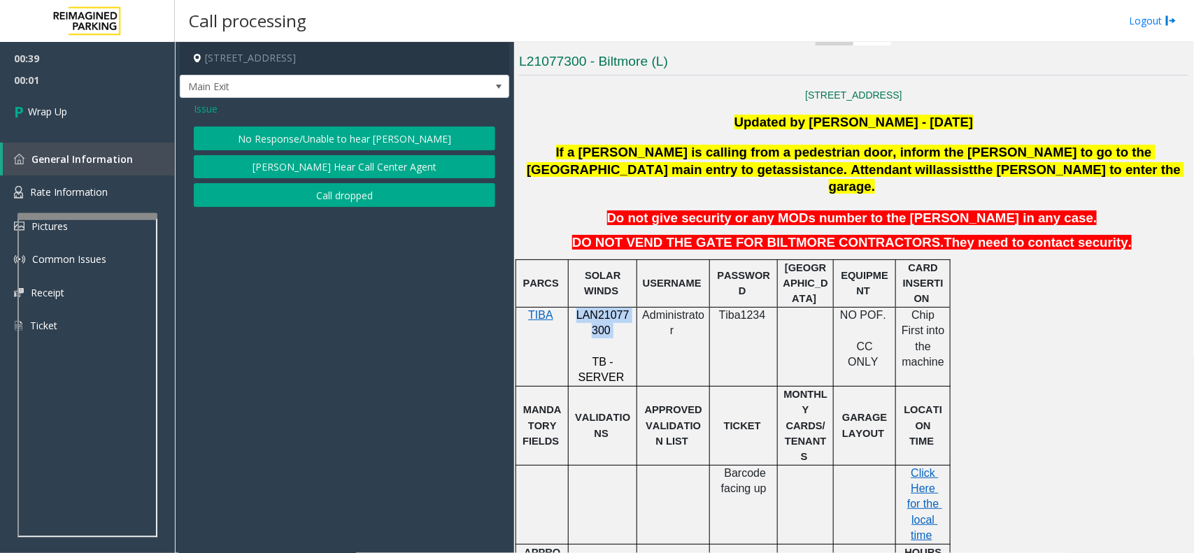
click at [371, 142] on button "No Response/Unable to hear [PERSON_NAME]" at bounding box center [344, 139] width 301 height 24
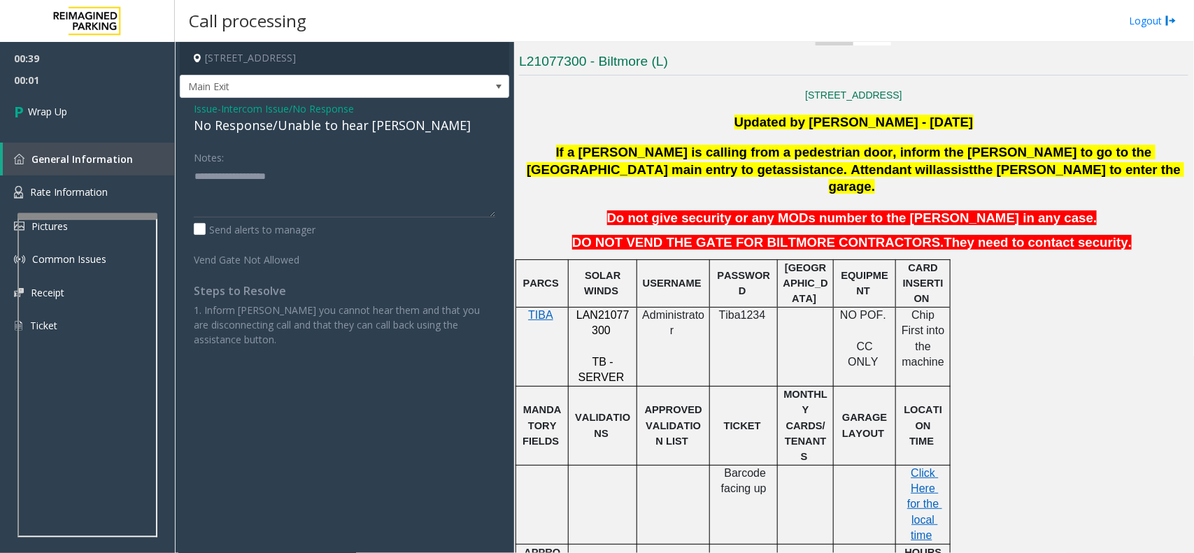
click at [341, 130] on div "No Response/Unable to hear [PERSON_NAME]" at bounding box center [344, 125] width 301 height 19
type textarea "**********"
click at [36, 122] on link "Wrap Up" at bounding box center [87, 111] width 175 height 41
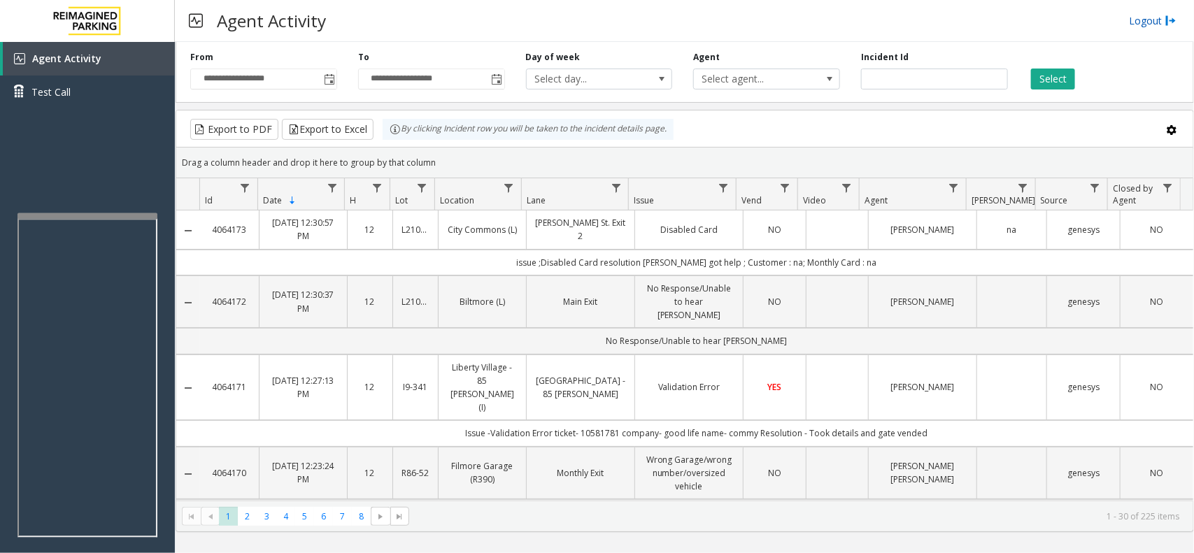
click at [1140, 21] on link "Logout" at bounding box center [1153, 20] width 48 height 15
